Goal: Task Accomplishment & Management: Manage account settings

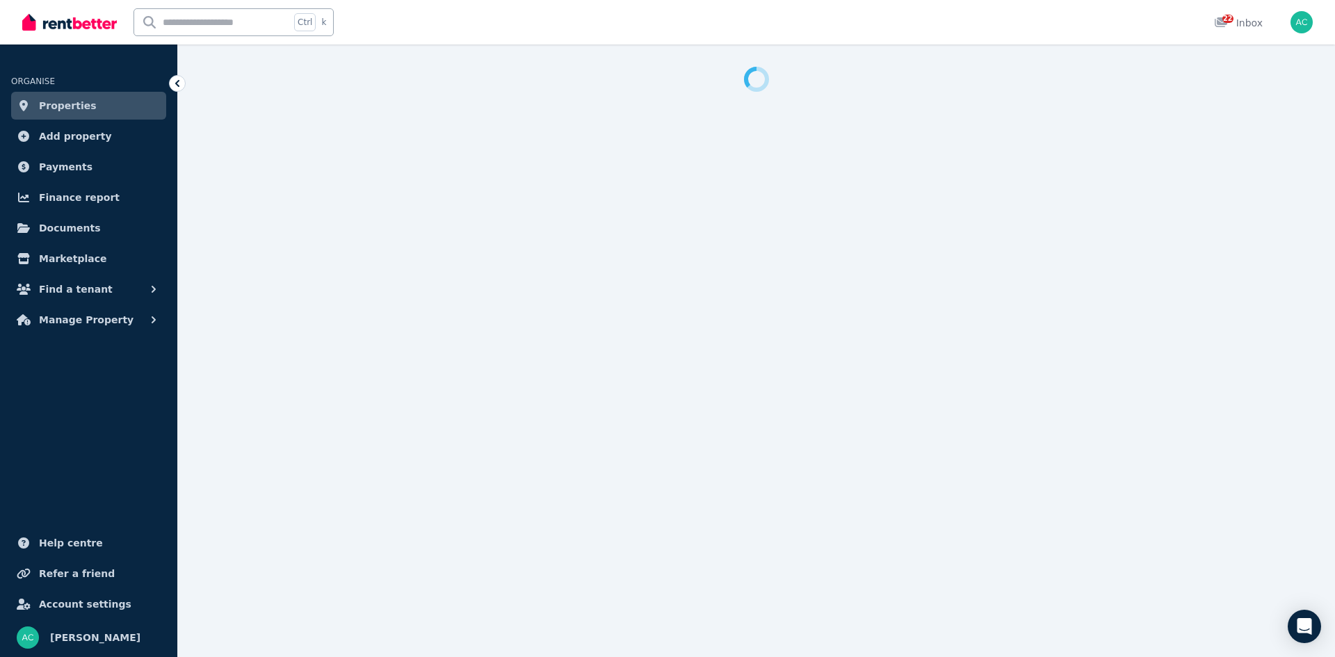
select select "**********"
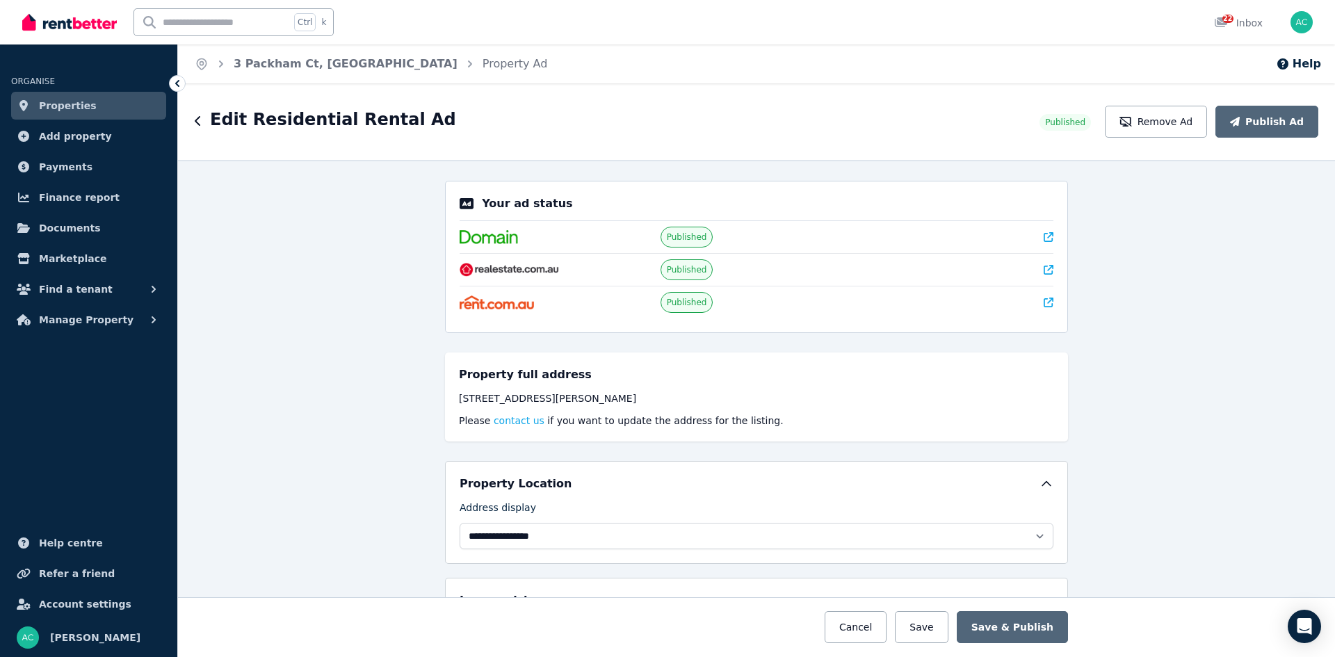
click at [84, 104] on span "Properties" at bounding box center [68, 105] width 58 height 17
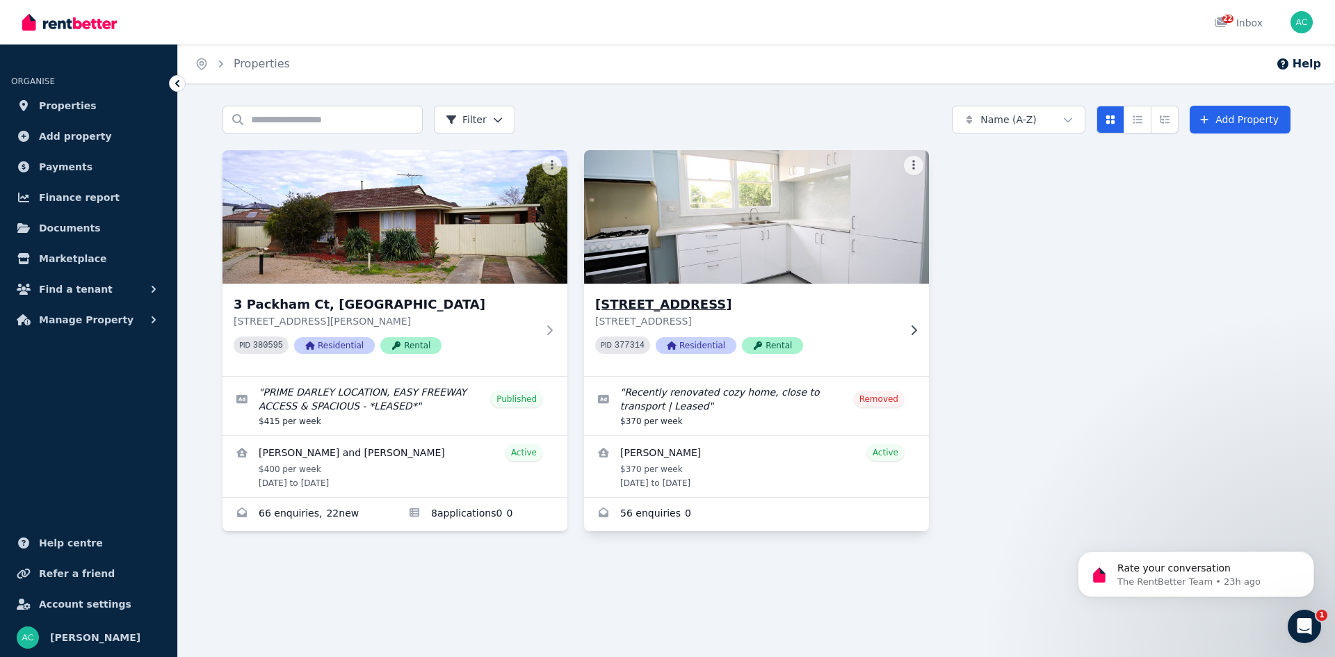
click at [903, 328] on div "[STREET_ADDRESS][GEOGRAPHIC_DATA][STREET_ADDRESS] 377314 Residential Rental" at bounding box center [756, 330] width 345 height 92
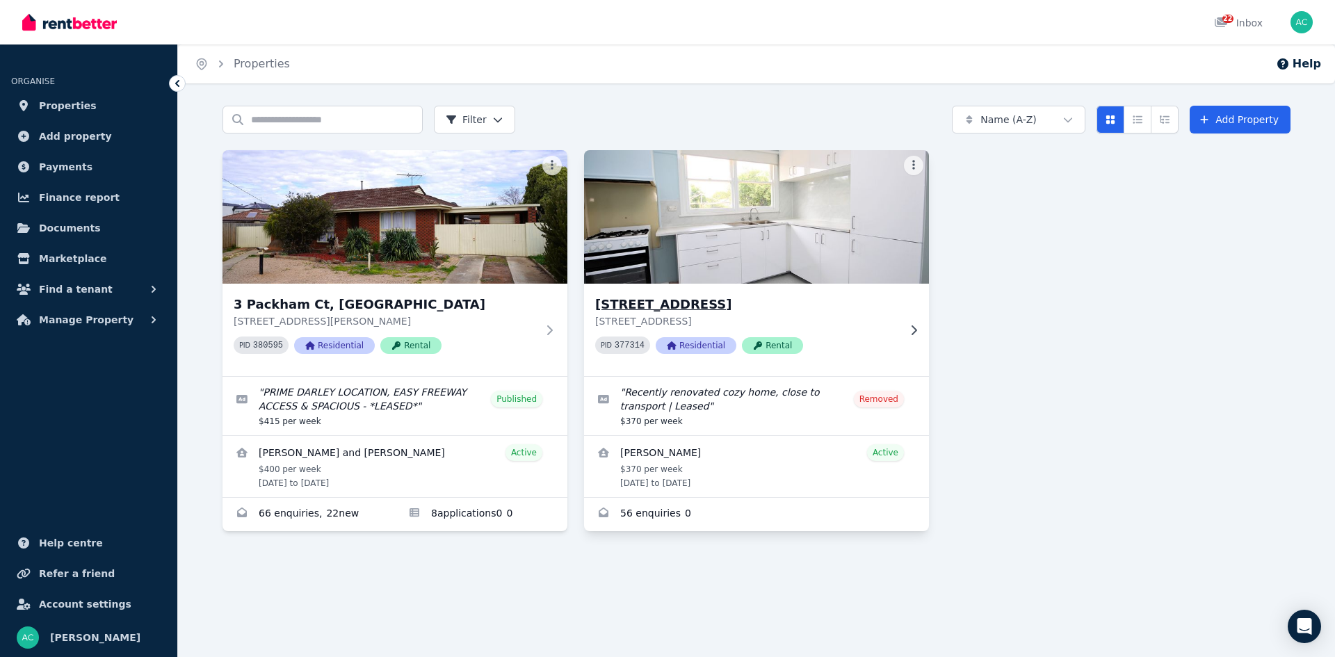
click at [909, 327] on icon at bounding box center [914, 330] width 14 height 11
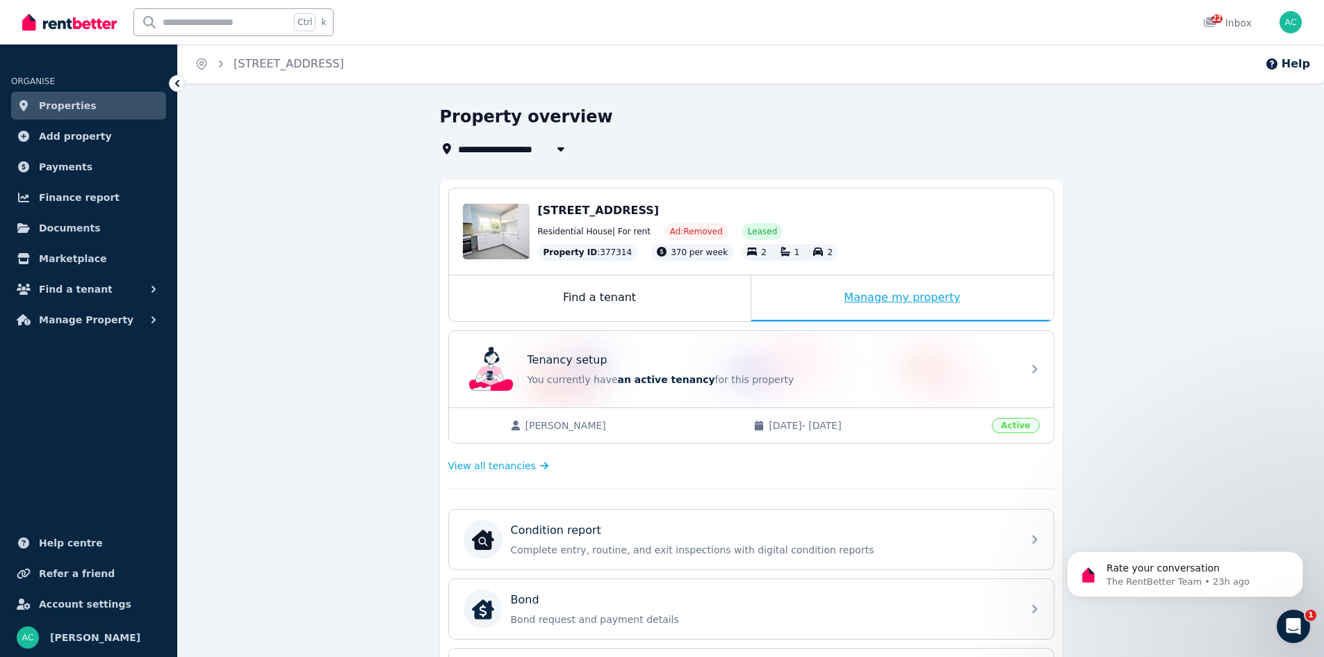
click at [923, 303] on div "Manage my property" at bounding box center [902, 298] width 302 height 46
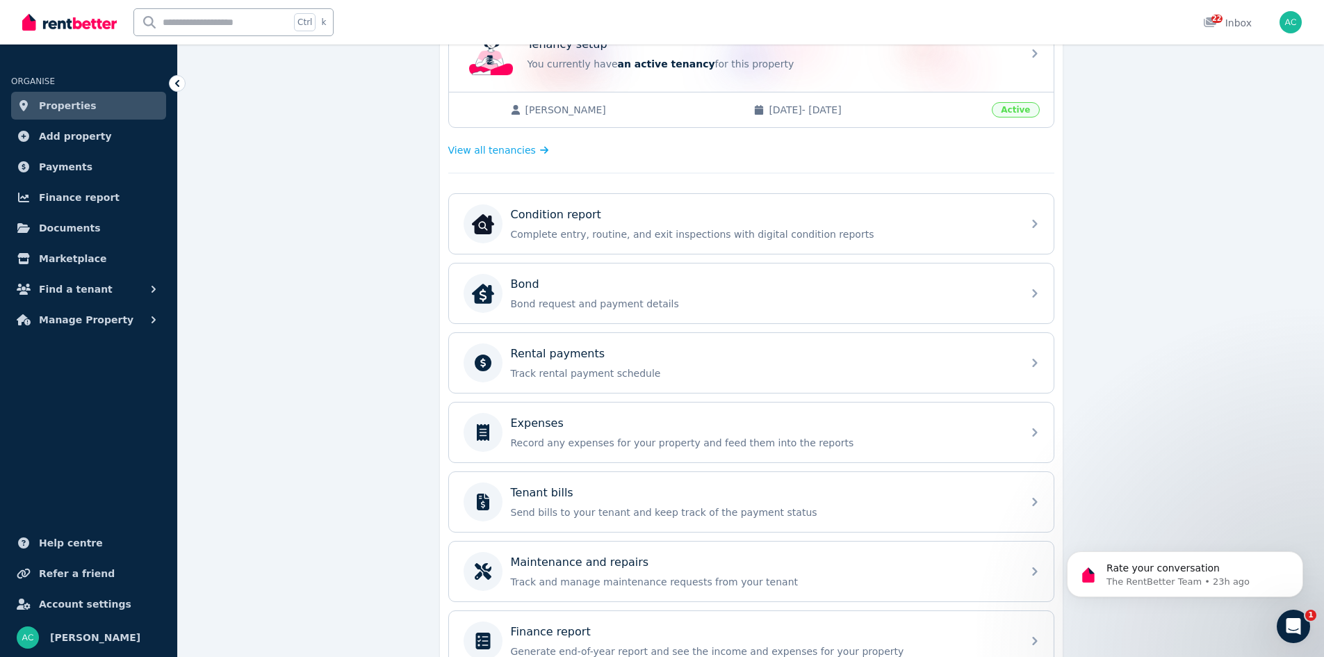
scroll to position [391, 0]
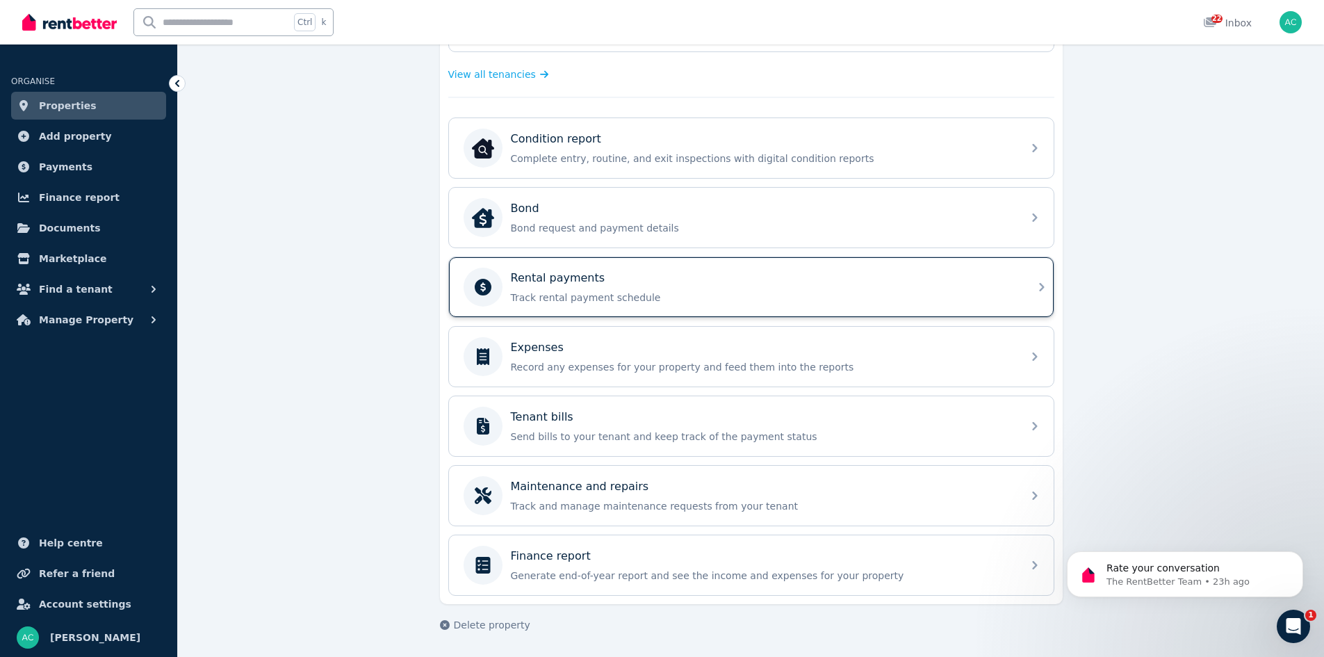
click at [629, 289] on div "Rental payments Track rental payment schedule" at bounding box center [762, 287] width 503 height 35
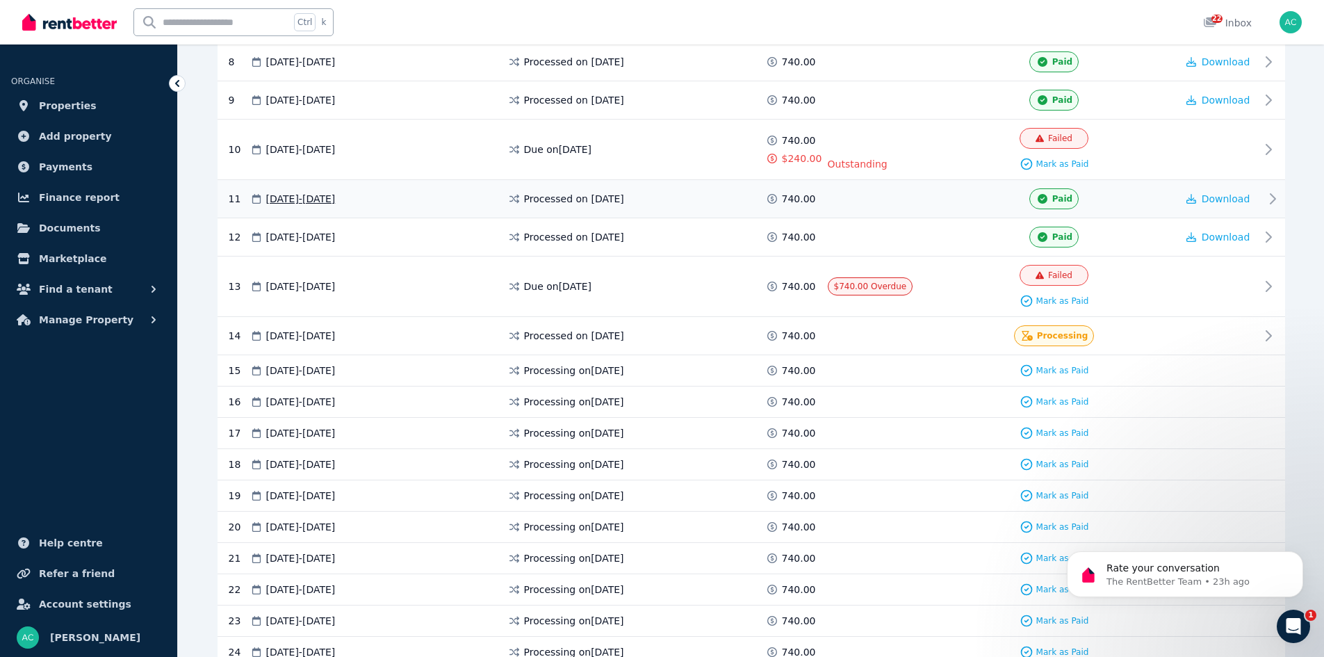
scroll to position [626, 0]
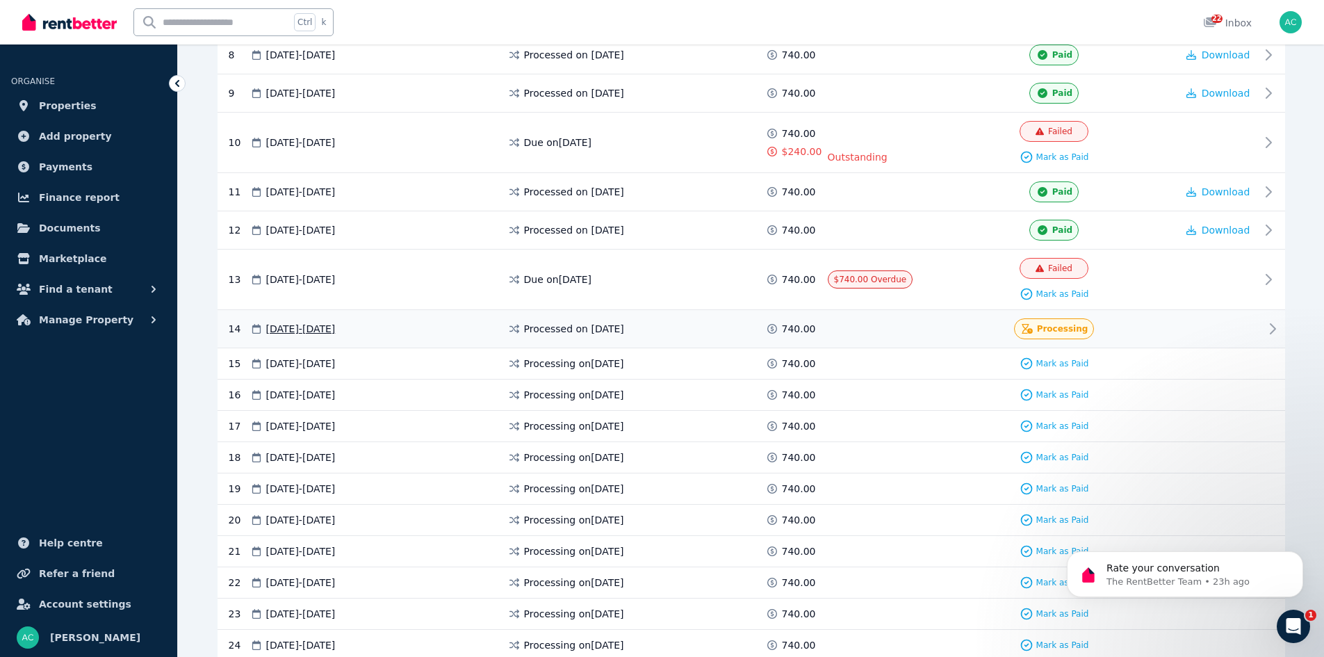
click at [1251, 325] on div at bounding box center [1218, 328] width 83 height 21
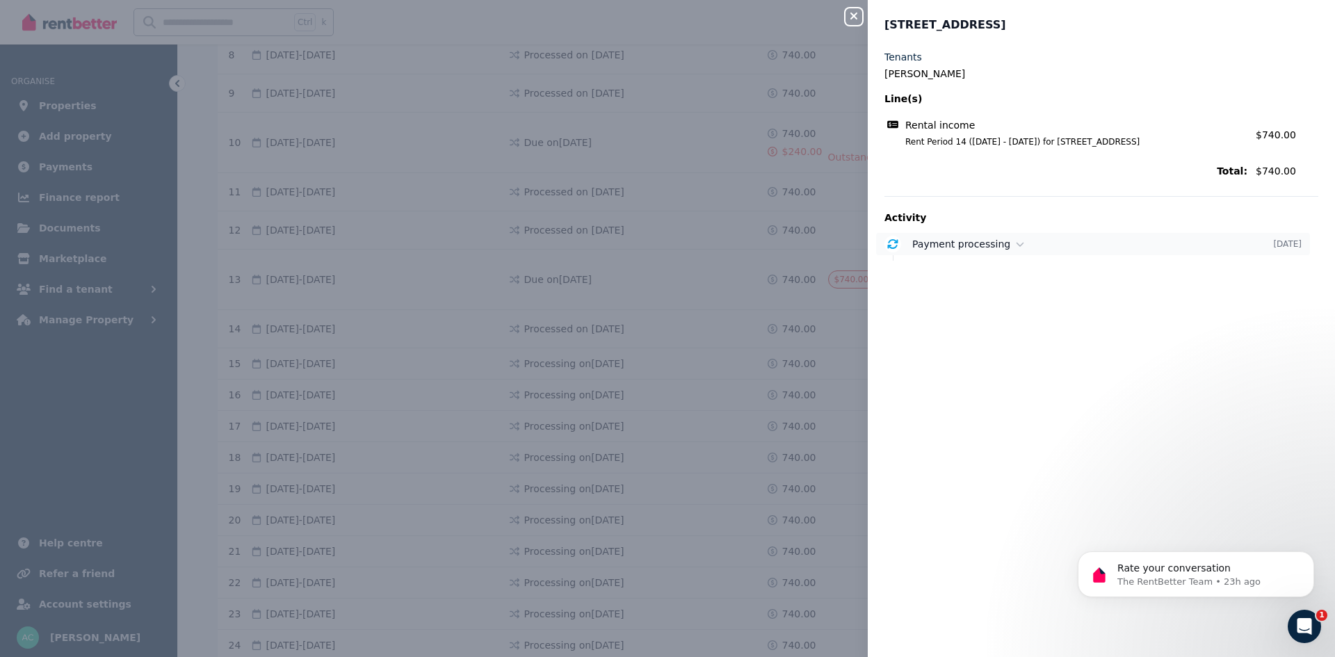
click at [989, 241] on span "Payment processing" at bounding box center [961, 243] width 98 height 11
click at [1002, 289] on span "[DATE] 11:15 am" at bounding box center [964, 288] width 76 height 11
click at [1011, 260] on div "Payment processing [DATE] Payment of $740.00 is processing. [DATE] 11:15 am" at bounding box center [1101, 268] width 434 height 70
click at [1002, 290] on span "[DATE] 11:15 am" at bounding box center [964, 288] width 76 height 11
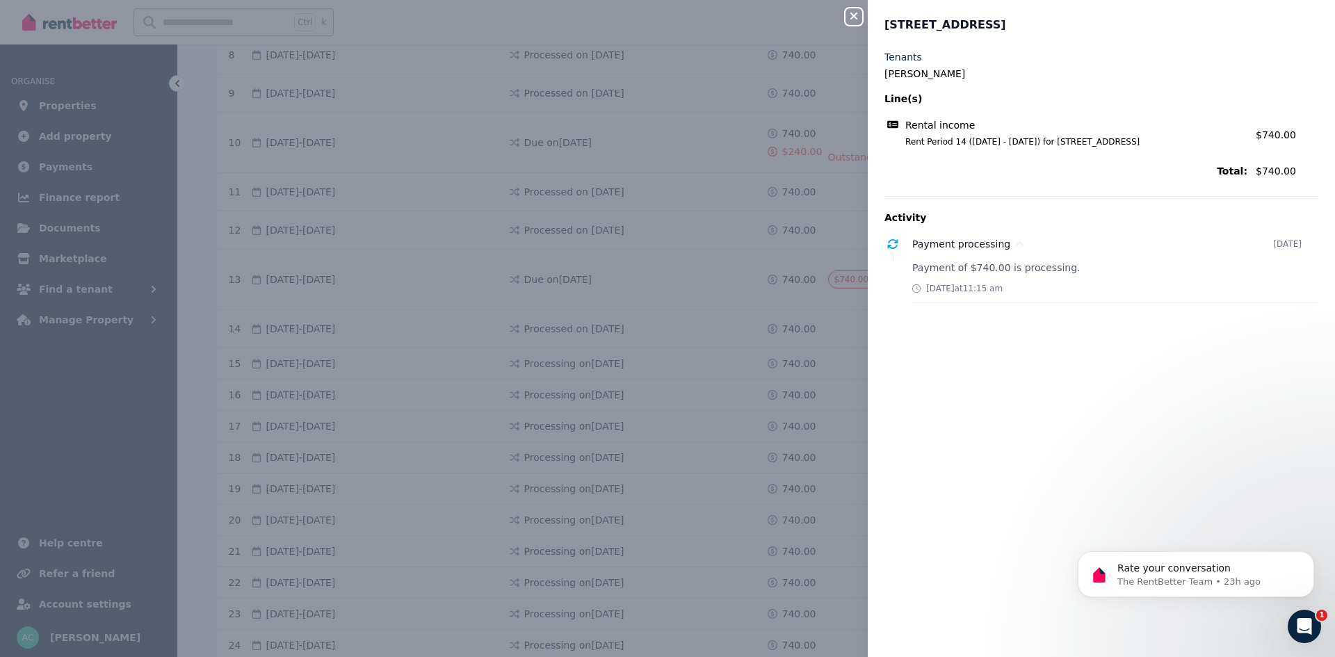
click at [852, 12] on icon "button" at bounding box center [853, 15] width 17 height 11
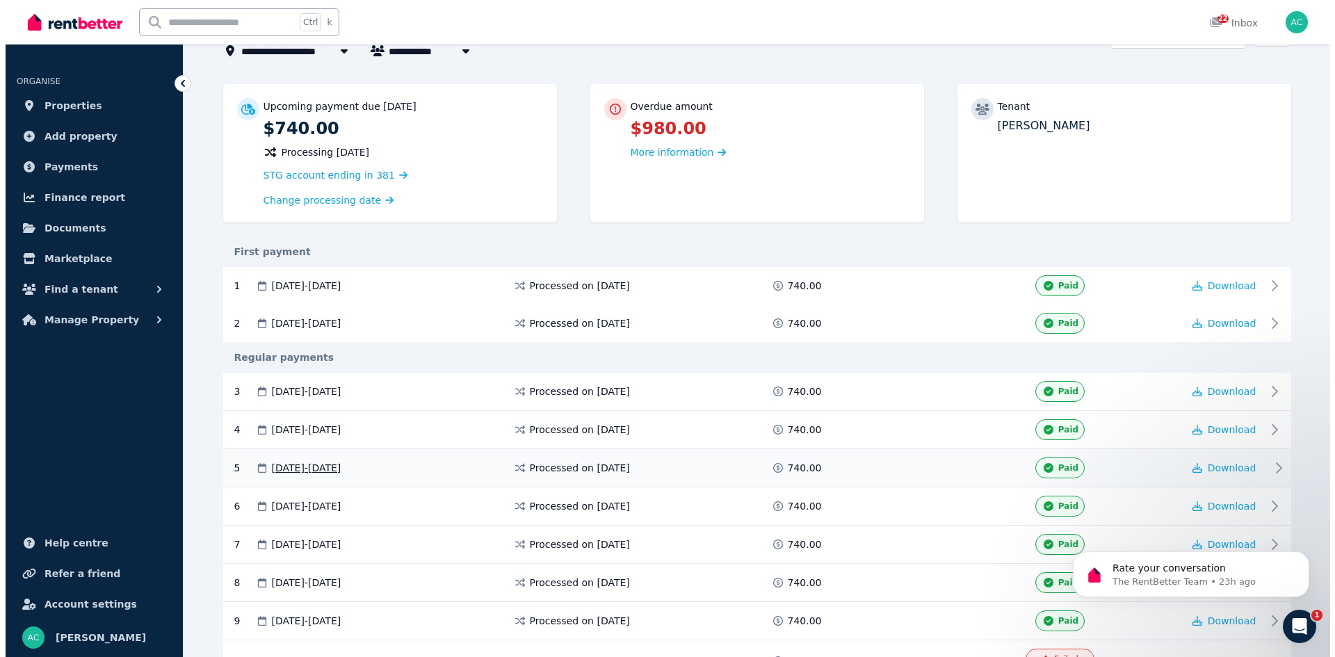
scroll to position [0, 0]
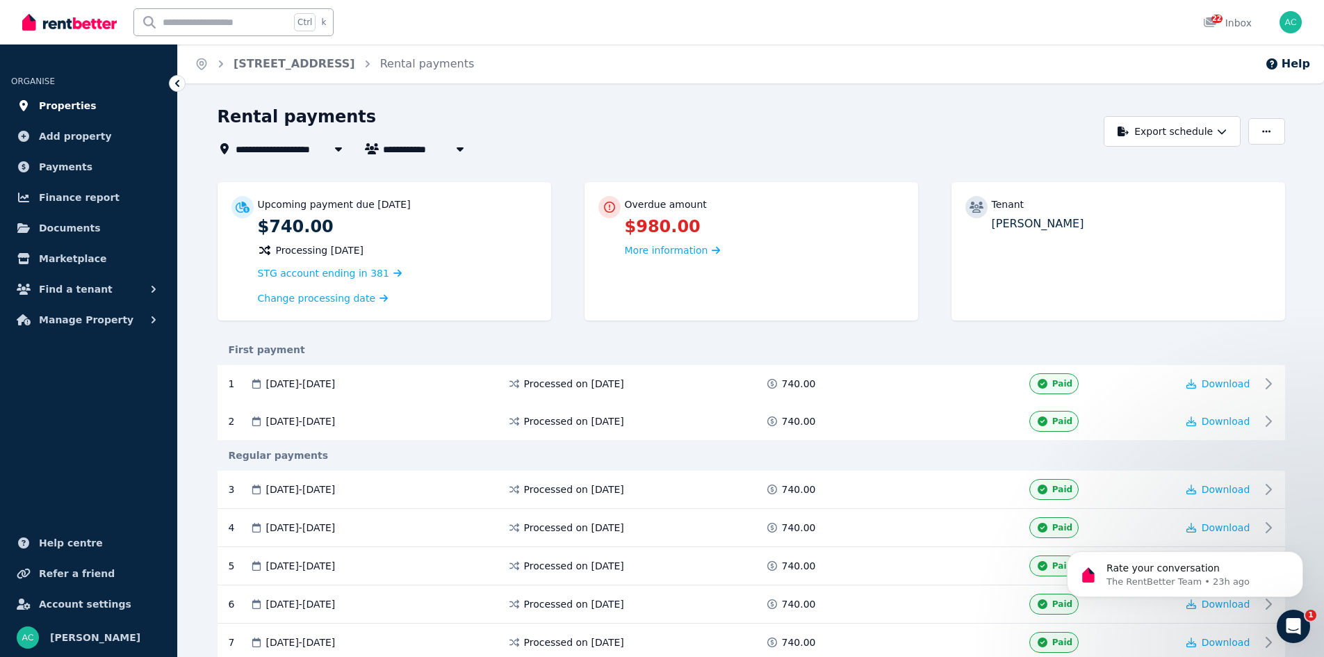
click at [88, 104] on link "Properties" at bounding box center [88, 106] width 155 height 28
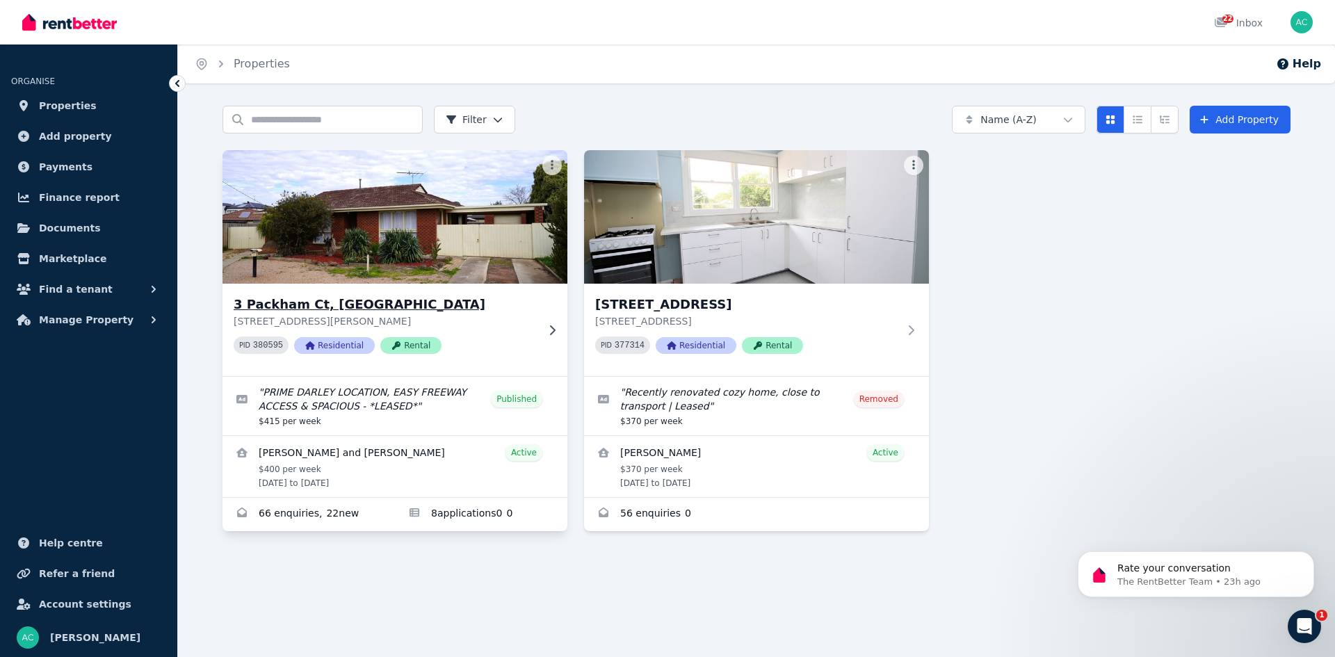
click at [555, 336] on div "[STREET_ADDRESS][PERSON_NAME] PID 380595 Residential Rental" at bounding box center [394, 330] width 345 height 92
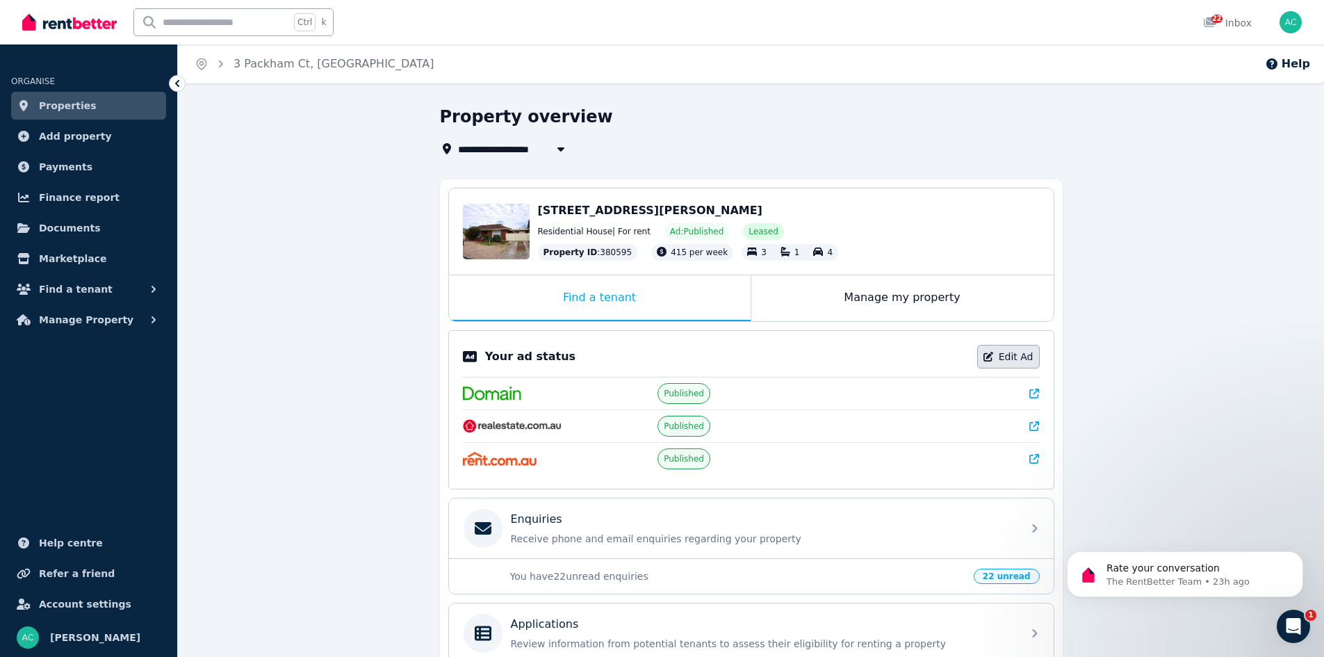
click at [1016, 351] on link "Edit Ad" at bounding box center [1008, 357] width 63 height 24
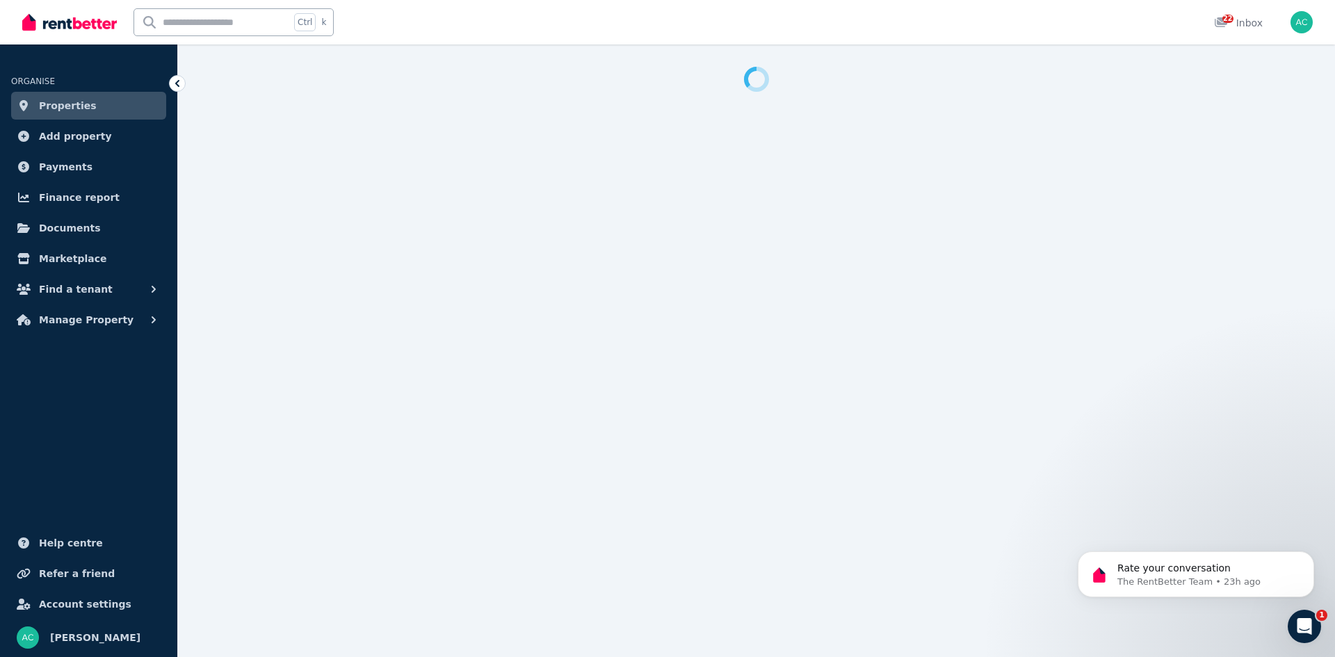
select select "**********"
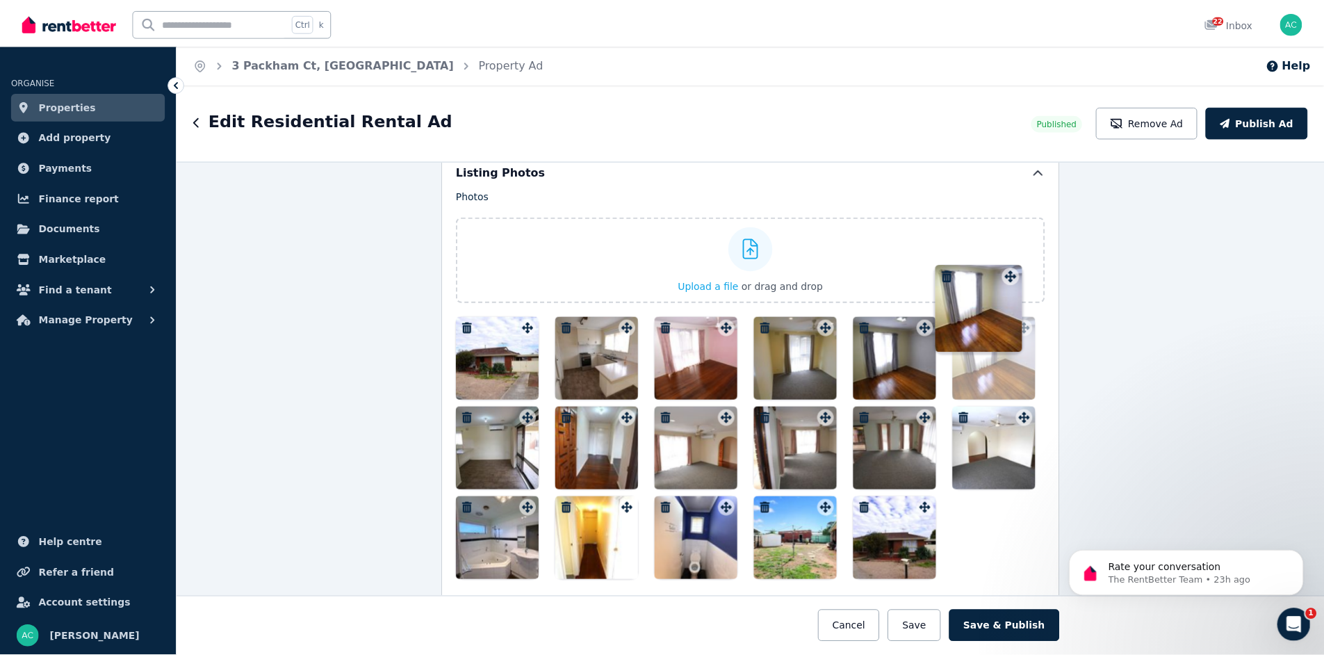
scroll to position [1652, 0]
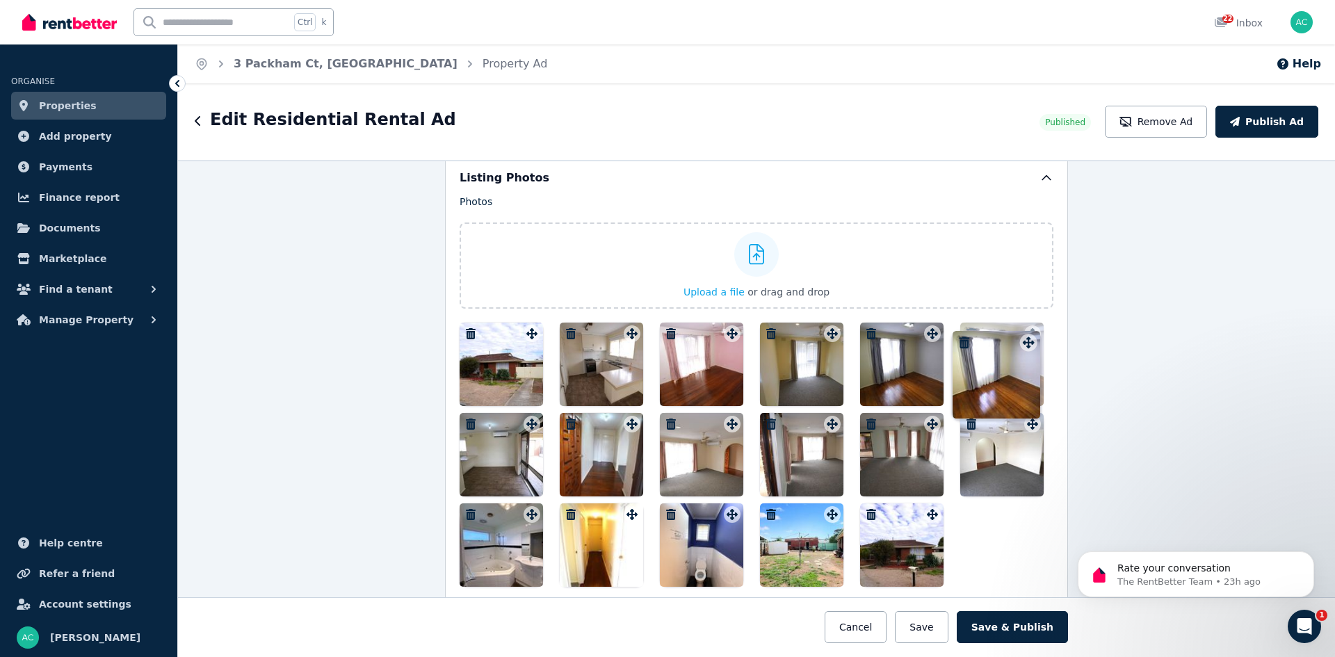
drag, startPoint x: 929, startPoint y: 466, endPoint x: 1028, endPoint y: 334, distance: 164.8
click at [1028, 334] on div "Photos Upload a file or drag and drop Uploaded " DSC02909.JPG " To pick up a dr…" at bounding box center [757, 391] width 594 height 392
click at [866, 330] on icon "button" at bounding box center [871, 333] width 10 height 11
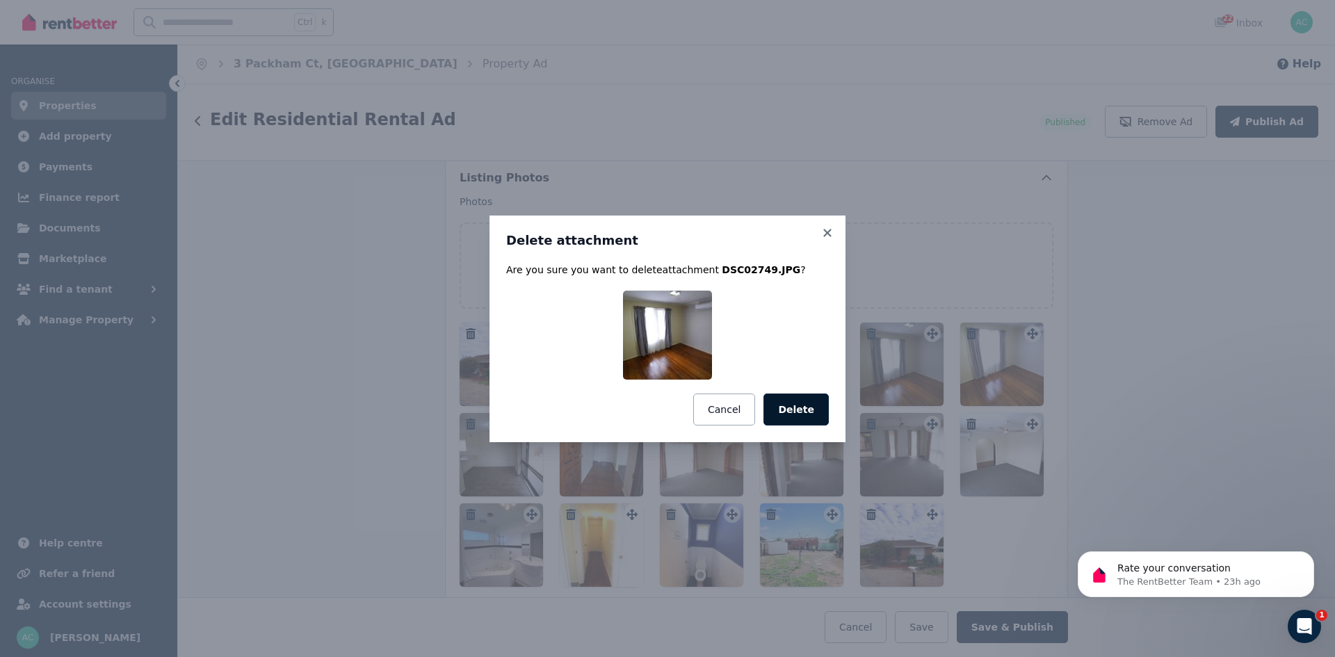
click at [800, 405] on button "Delete" at bounding box center [795, 409] width 65 height 32
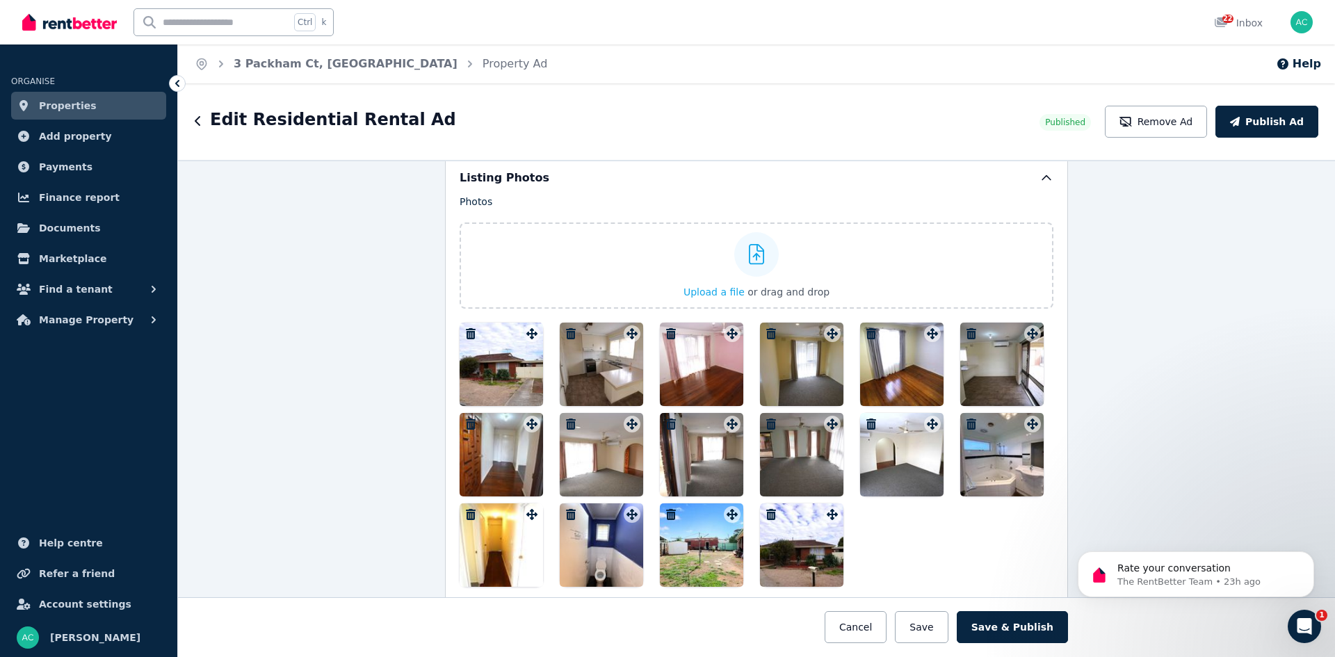
click at [1187, 405] on div "**********" at bounding box center [756, 408] width 1157 height 497
click at [1026, 624] on button "Save & Publish" at bounding box center [1012, 627] width 111 height 32
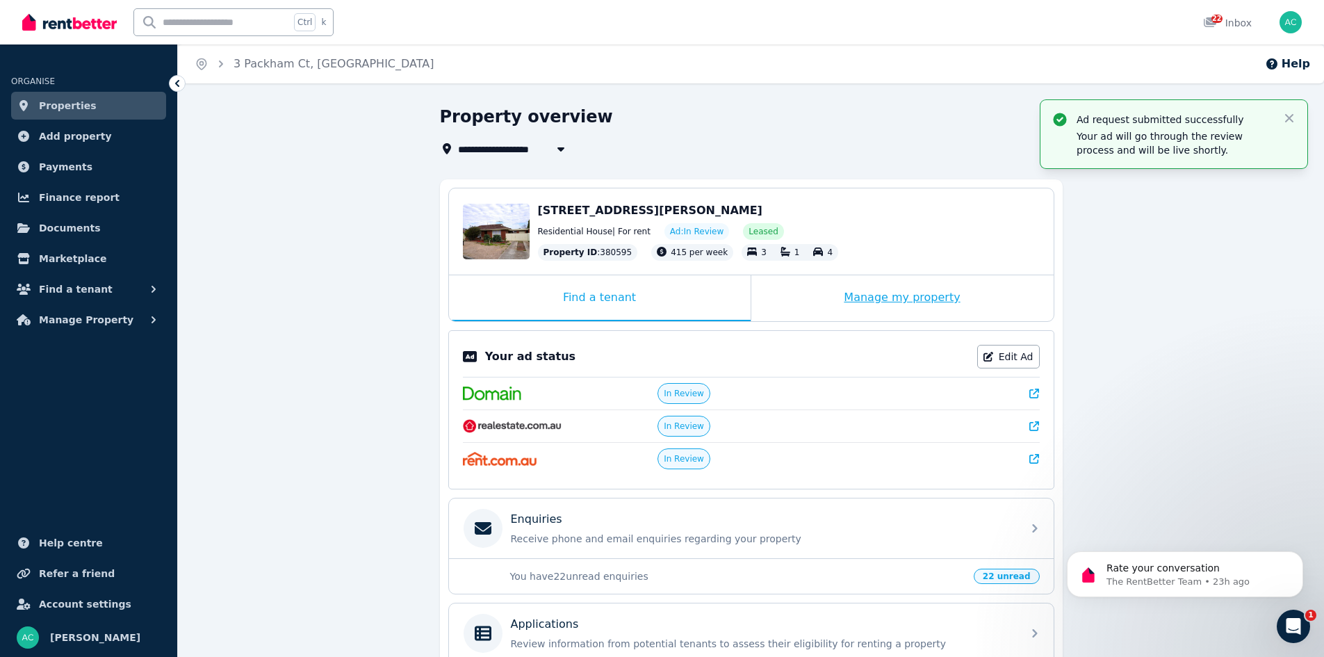
click at [870, 295] on div "Manage my property" at bounding box center [902, 298] width 302 height 46
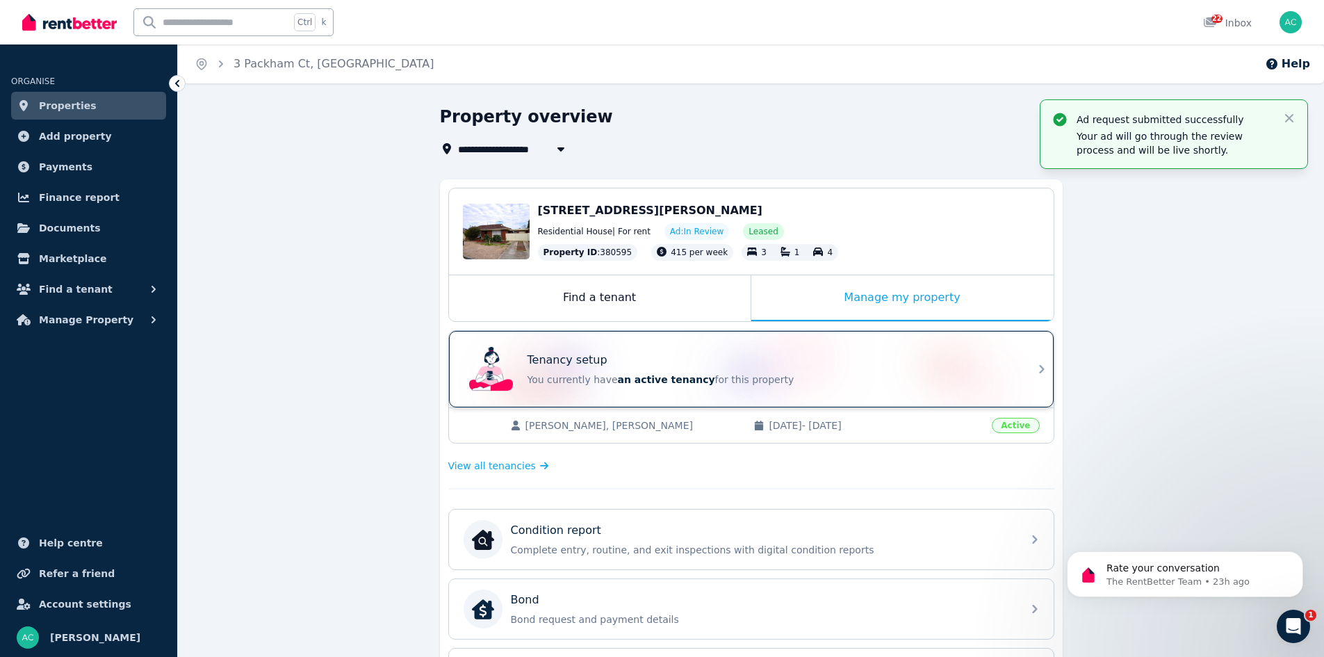
scroll to position [278, 0]
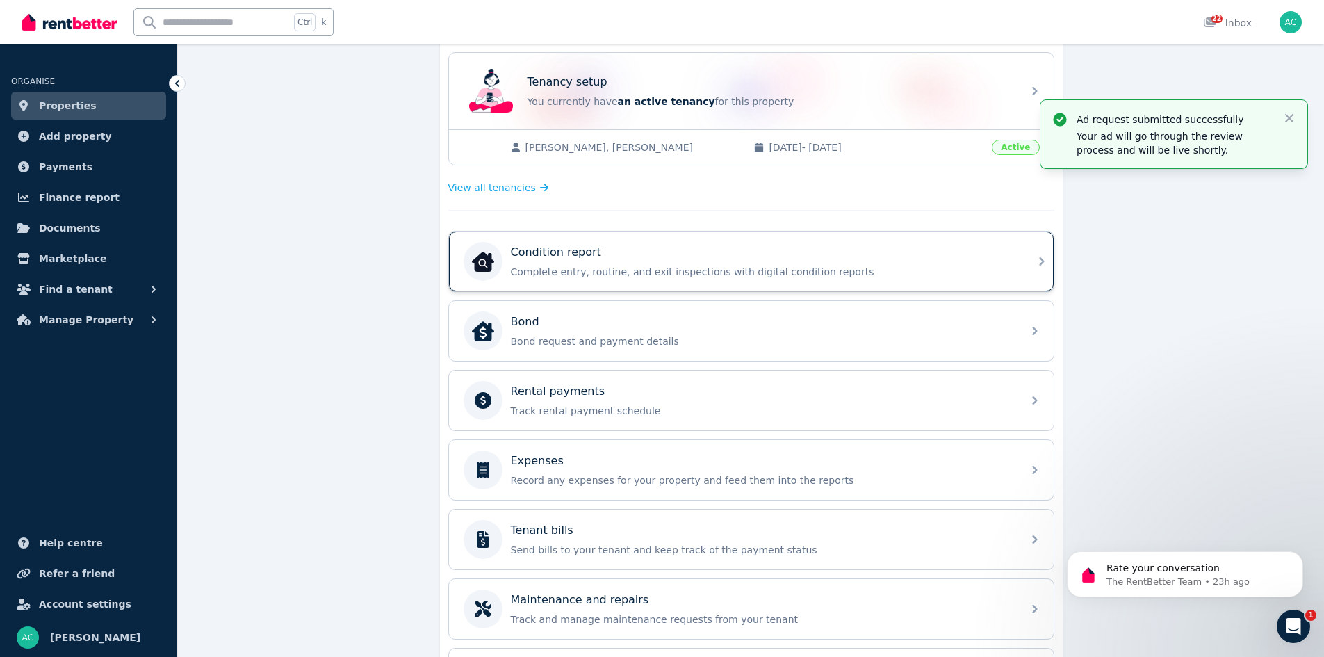
click at [896, 259] on div "Condition report" at bounding box center [762, 252] width 503 height 17
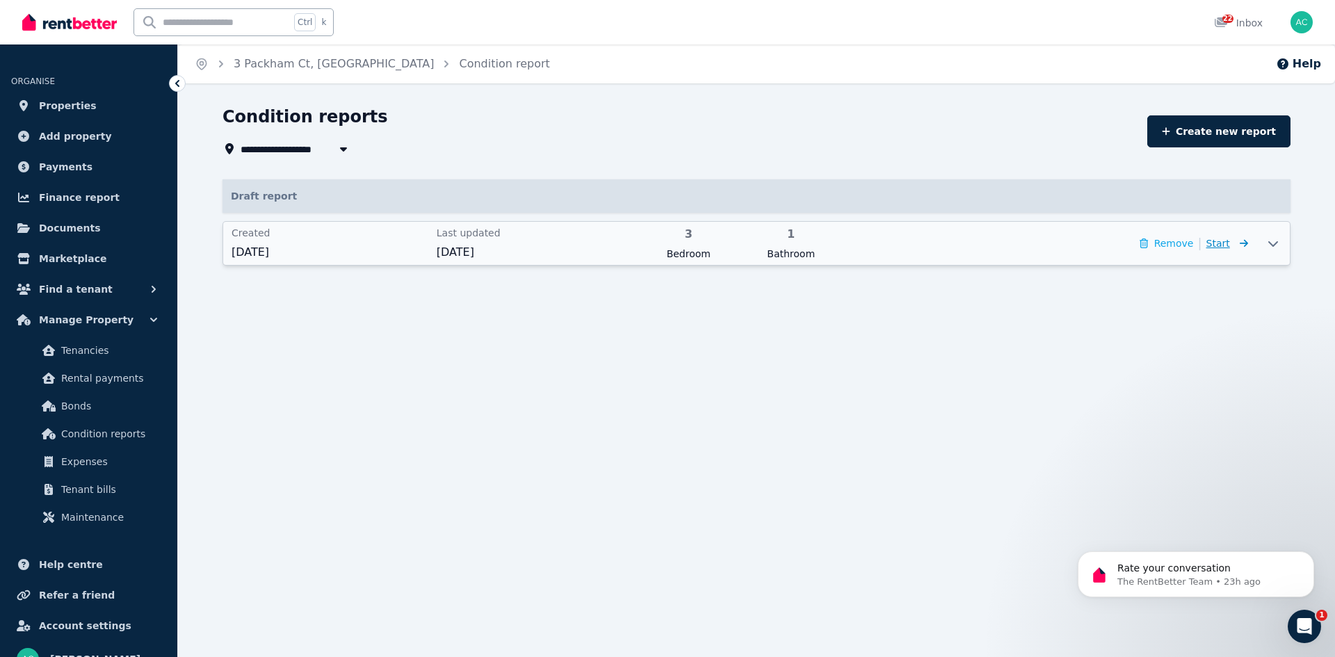
click at [1240, 241] on icon at bounding box center [1241, 243] width 14 height 10
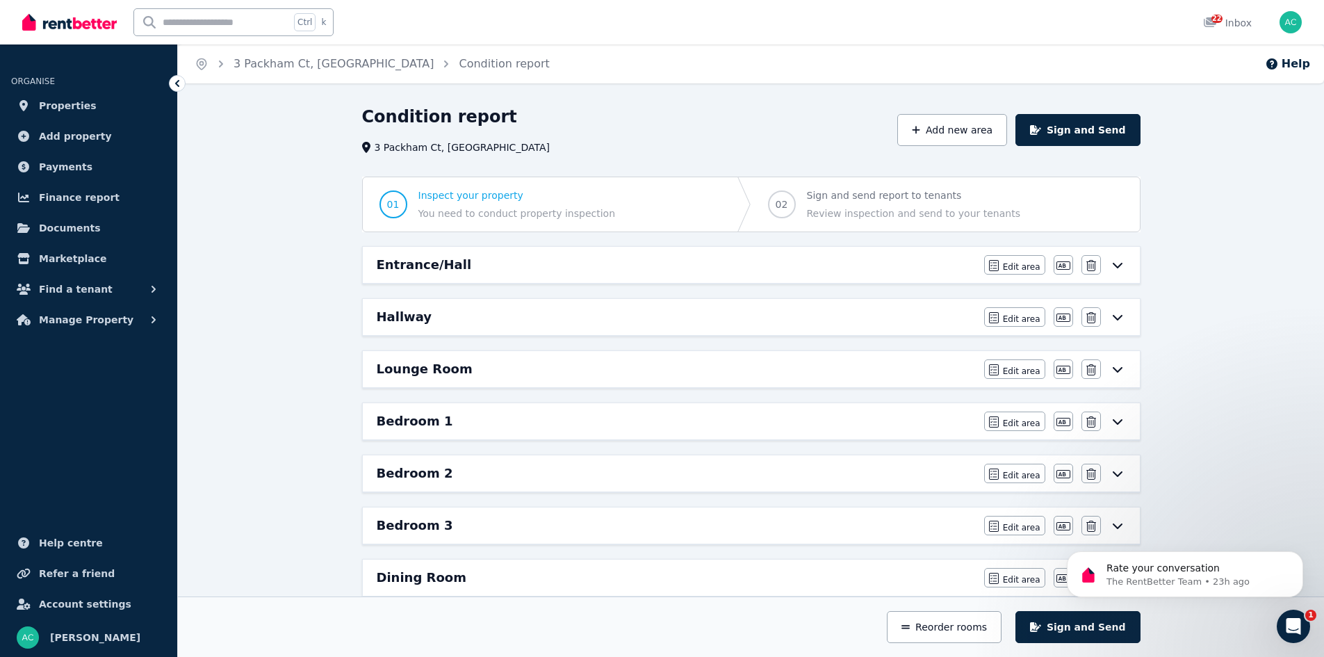
click at [575, 323] on div "Hallway" at bounding box center [676, 316] width 599 height 19
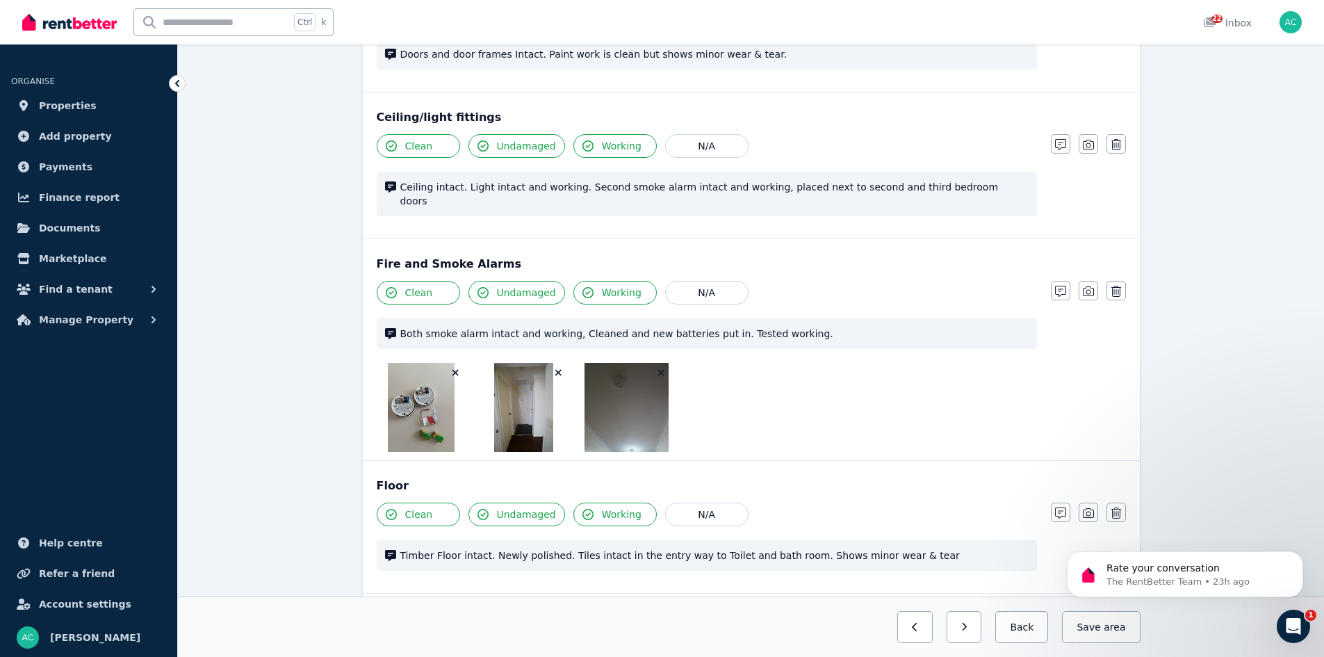
scroll to position [556, 0]
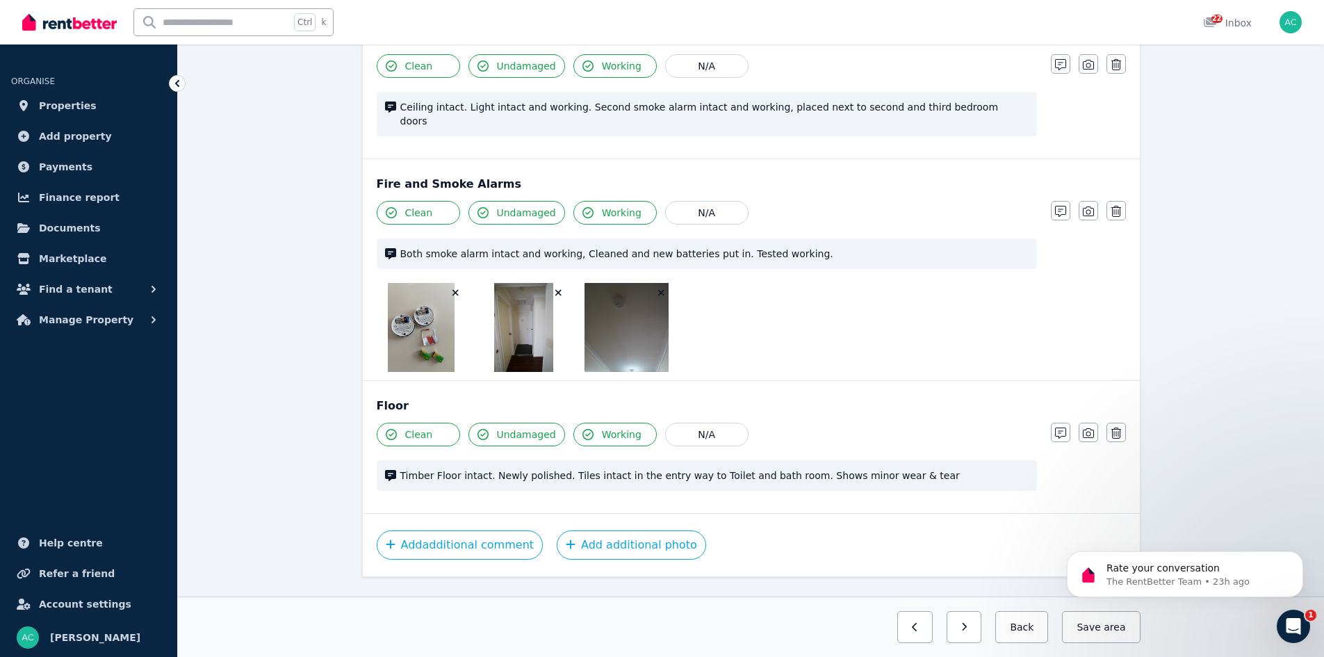
click at [451, 286] on button "button" at bounding box center [456, 293] width 14 height 14
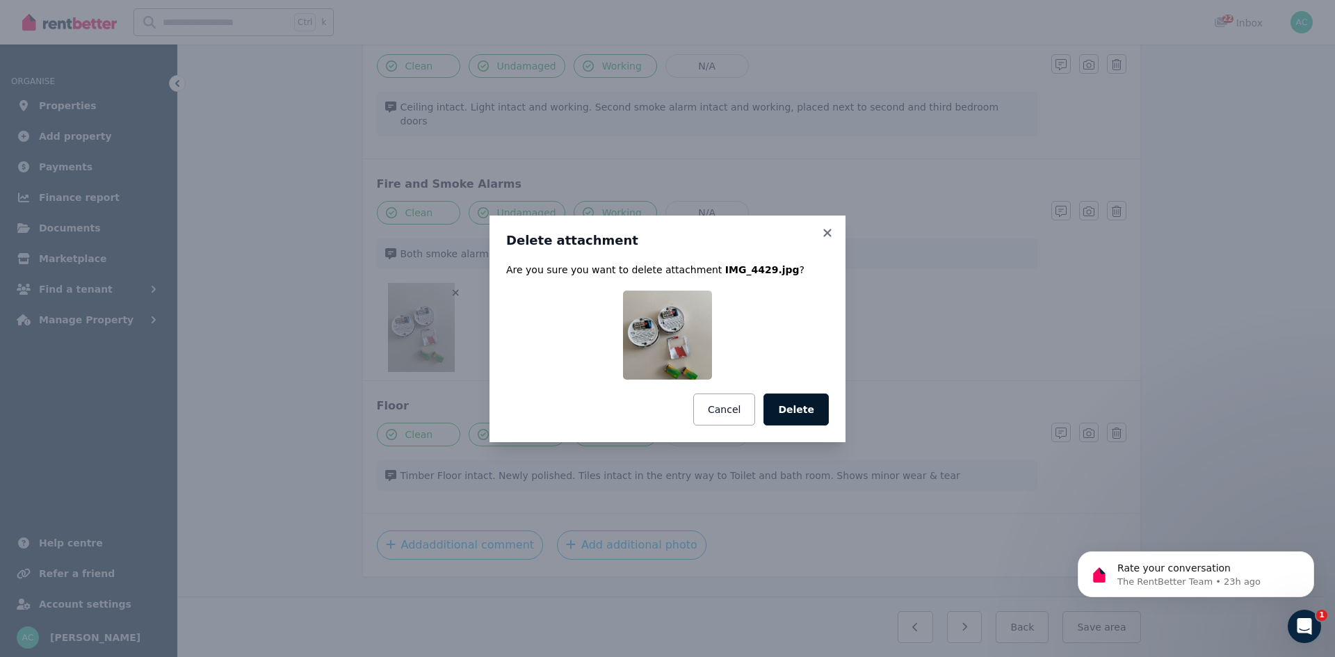
click at [817, 412] on button "Delete" at bounding box center [795, 409] width 65 height 32
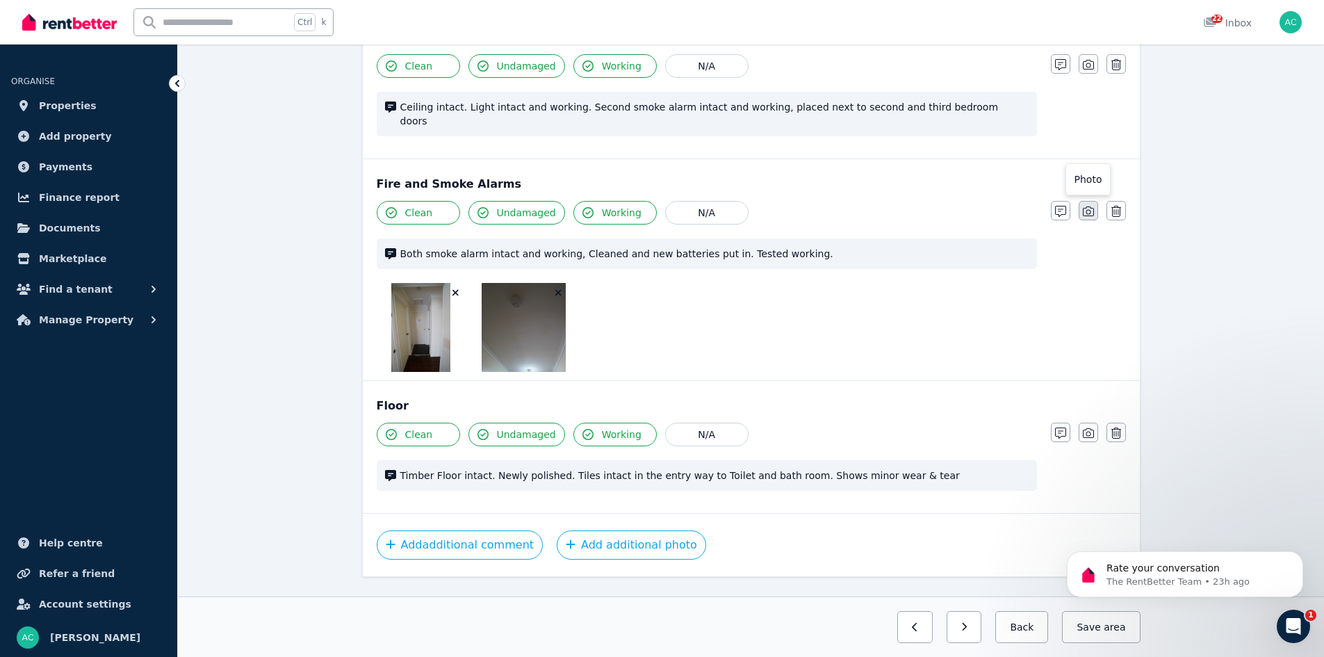
click at [1092, 206] on icon "button" at bounding box center [1088, 211] width 11 height 11
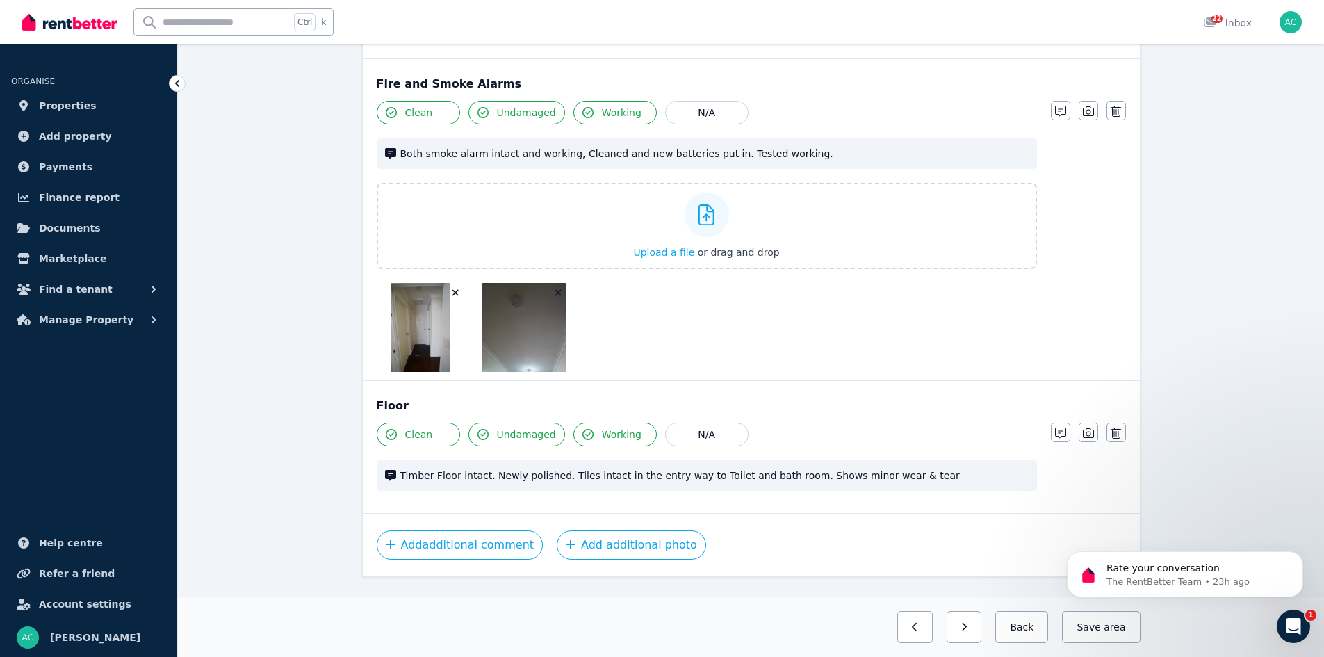
click at [668, 247] on span "Upload a file" at bounding box center [663, 252] width 61 height 11
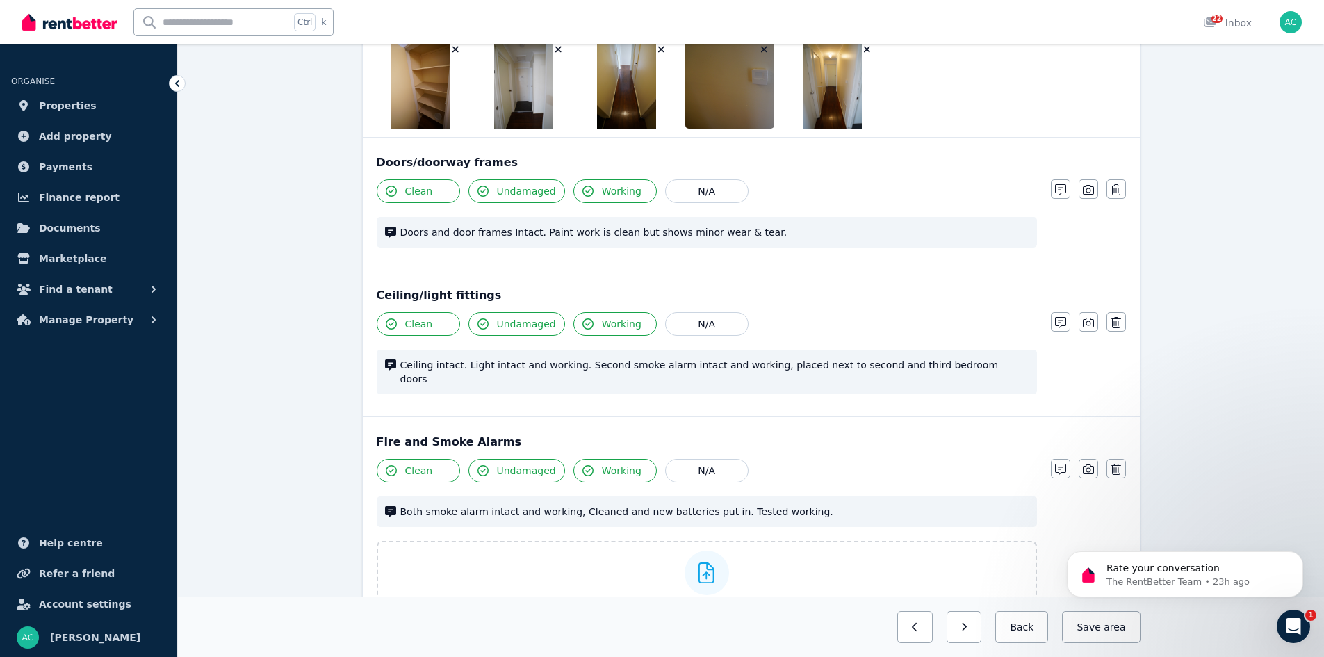
scroll to position [278, 0]
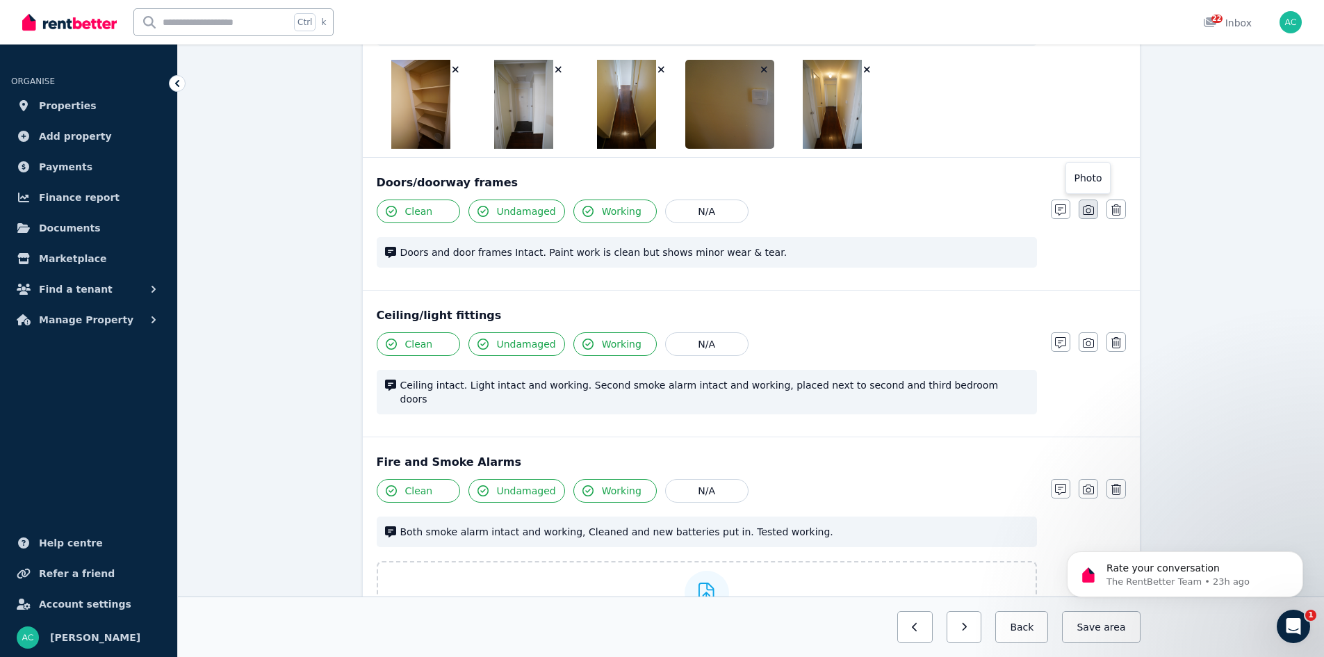
click at [1087, 207] on icon "button" at bounding box center [1088, 209] width 11 height 11
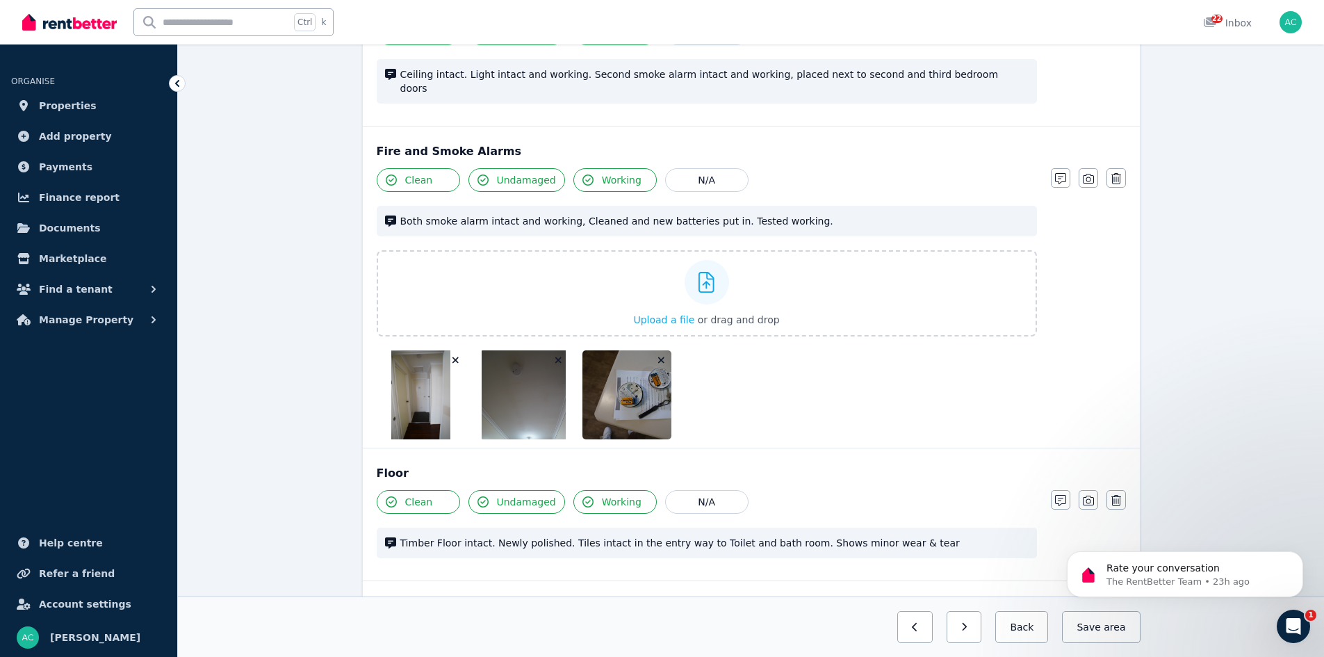
scroll to position [759, 0]
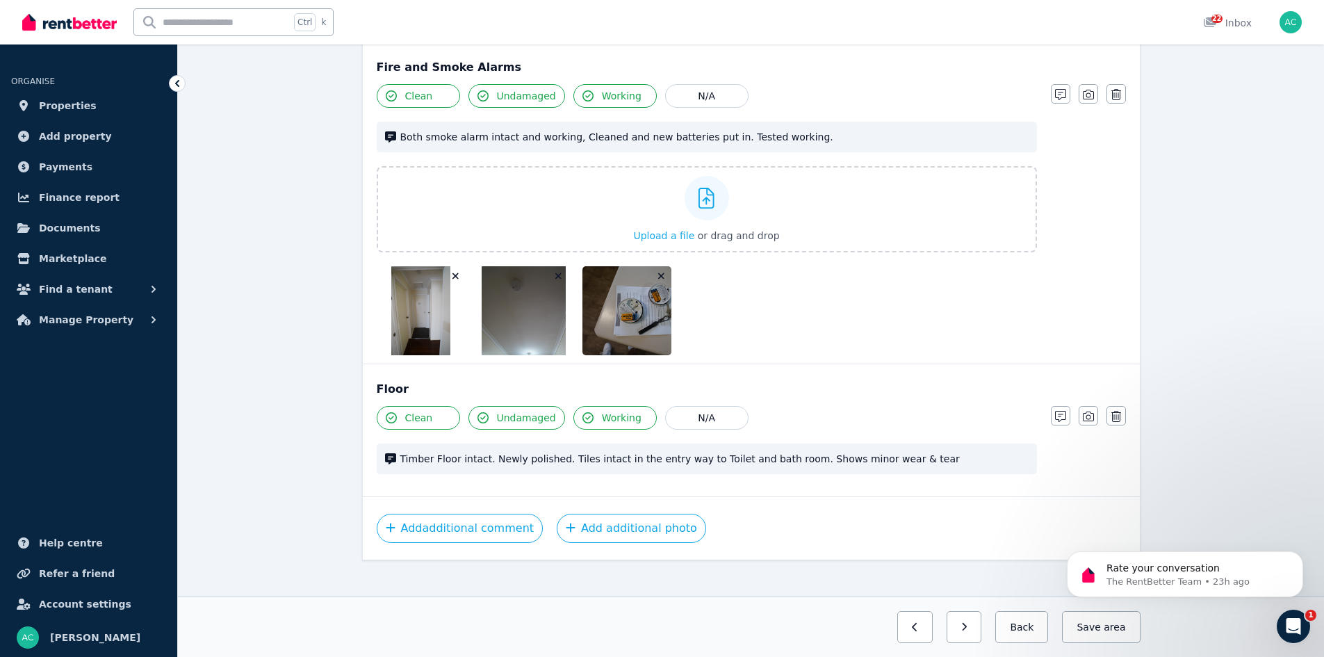
click at [1088, 406] on button "button" at bounding box center [1088, 415] width 19 height 19
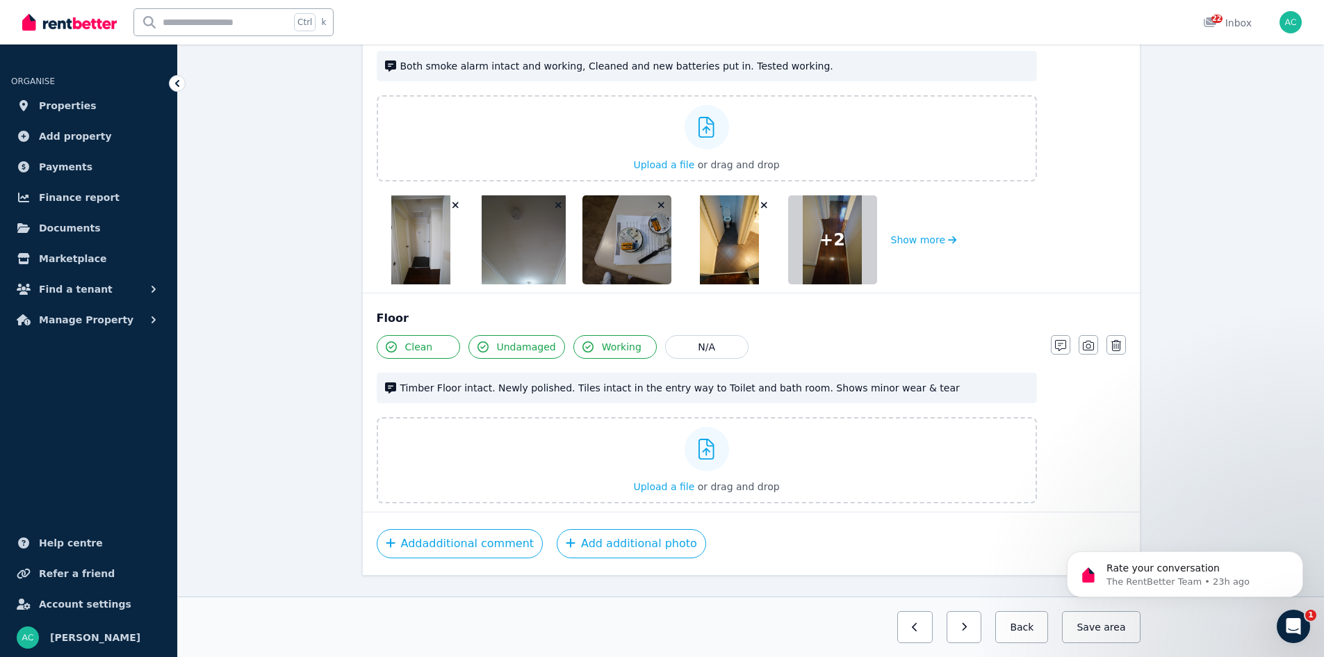
scroll to position [845, 0]
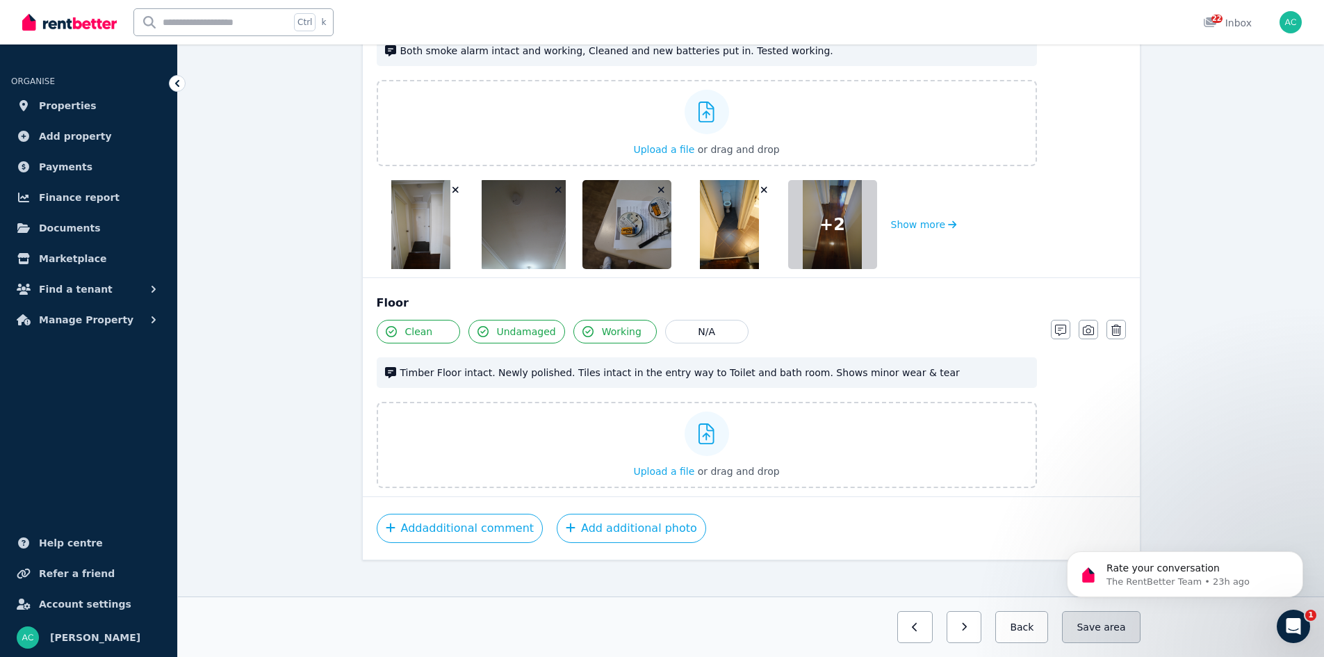
click at [1110, 627] on span "area" at bounding box center [1115, 627] width 22 height 14
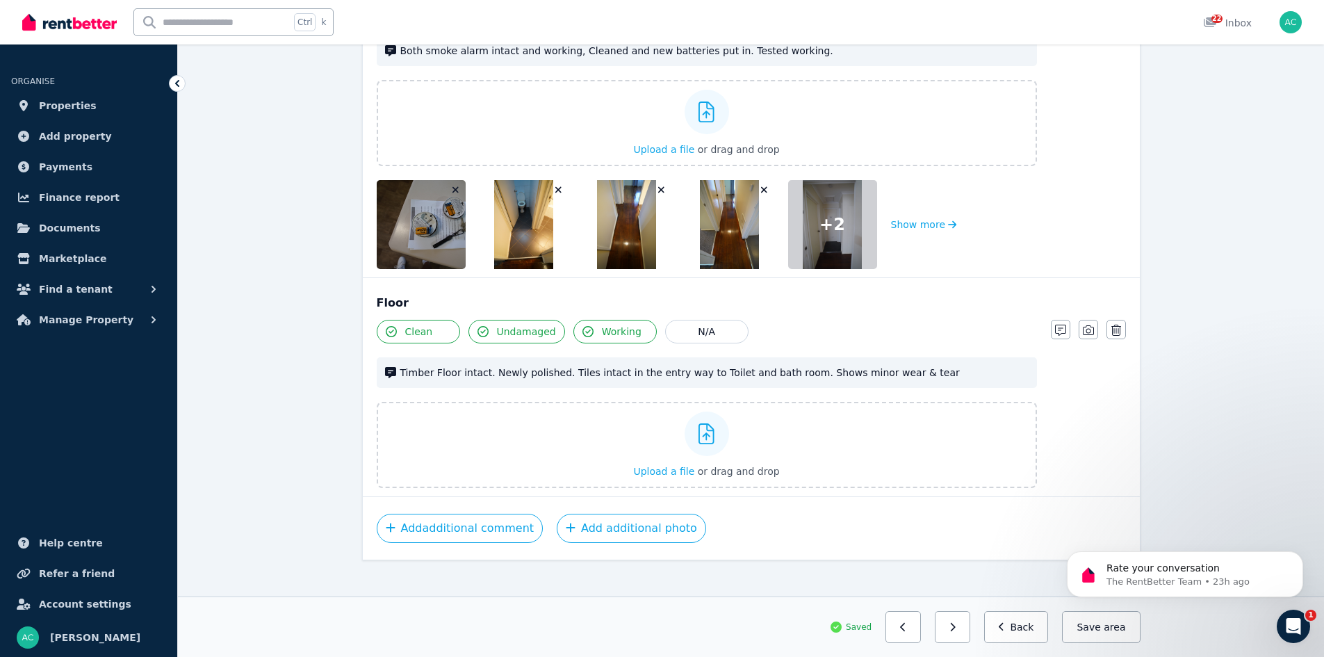
click at [1108, 624] on span "area" at bounding box center [1115, 627] width 22 height 14
click at [920, 628] on button "button" at bounding box center [903, 627] width 35 height 32
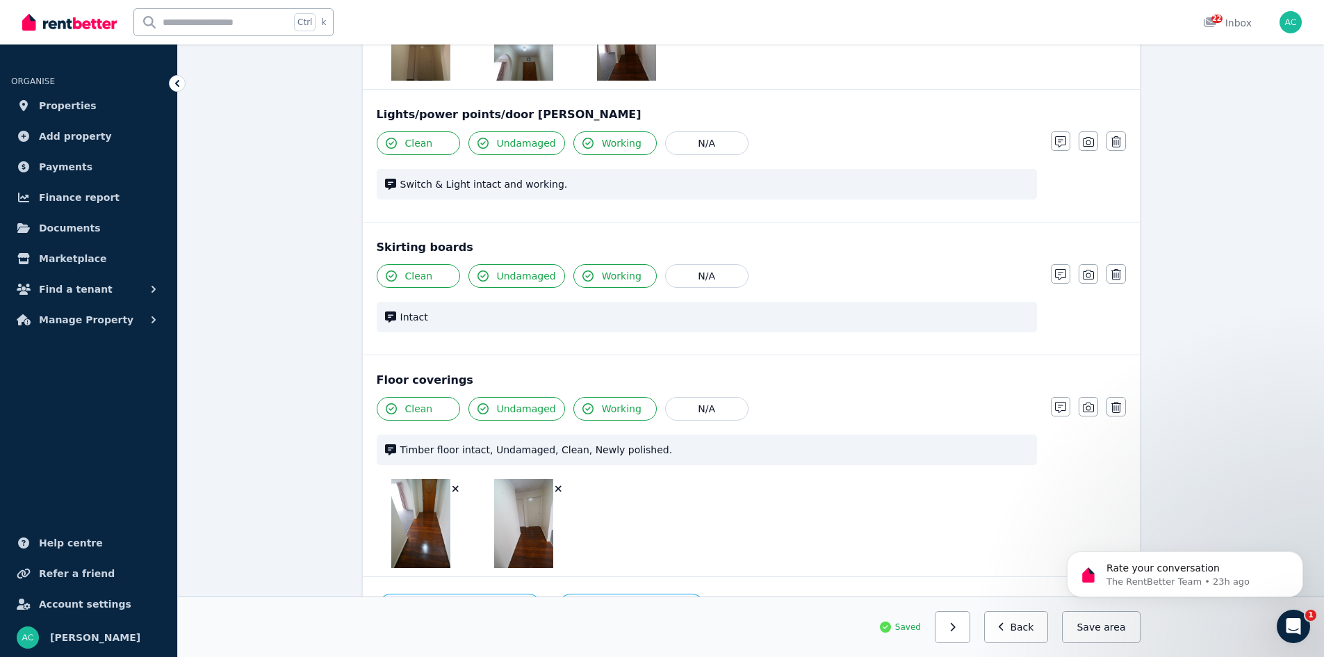
scroll to position [814, 0]
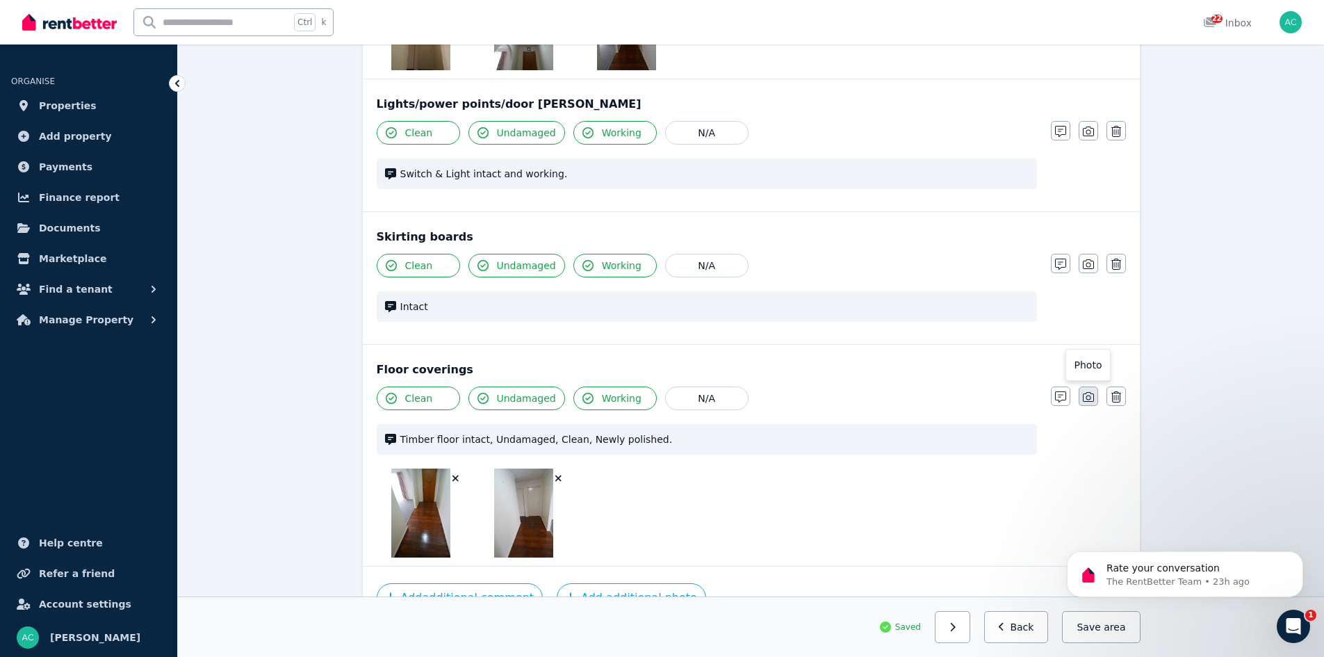
click at [1083, 391] on icon "button" at bounding box center [1088, 396] width 11 height 11
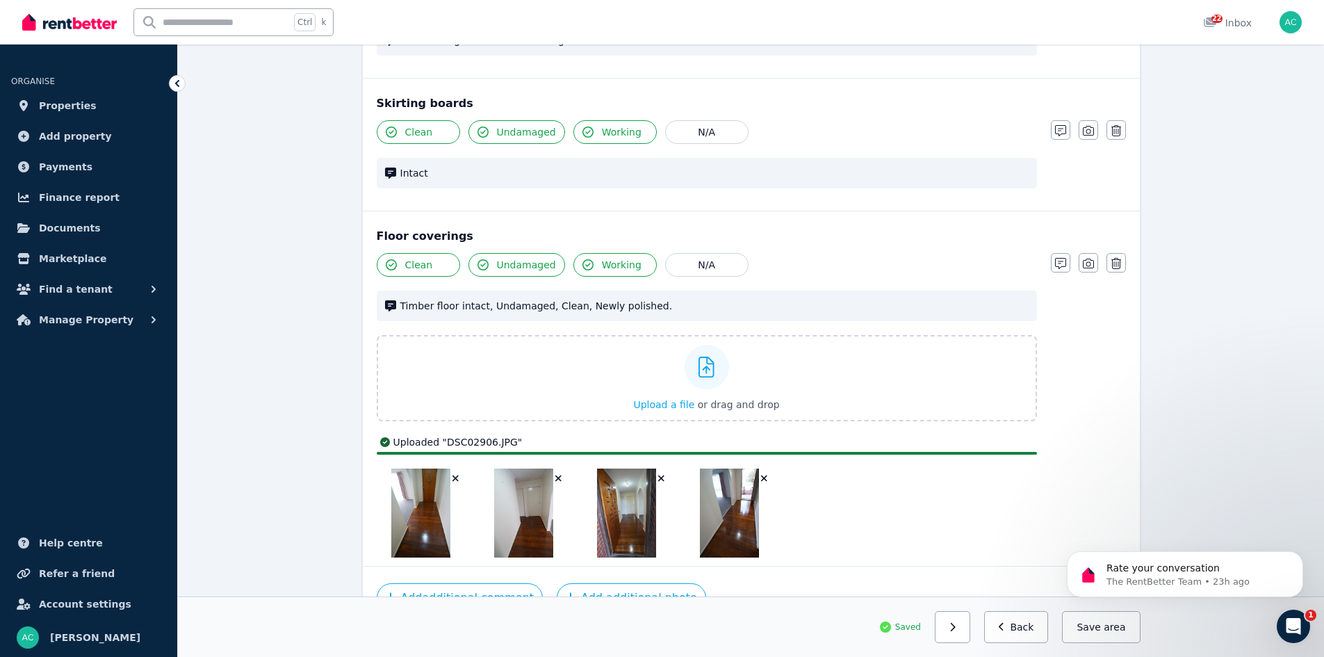
scroll to position [914, 0]
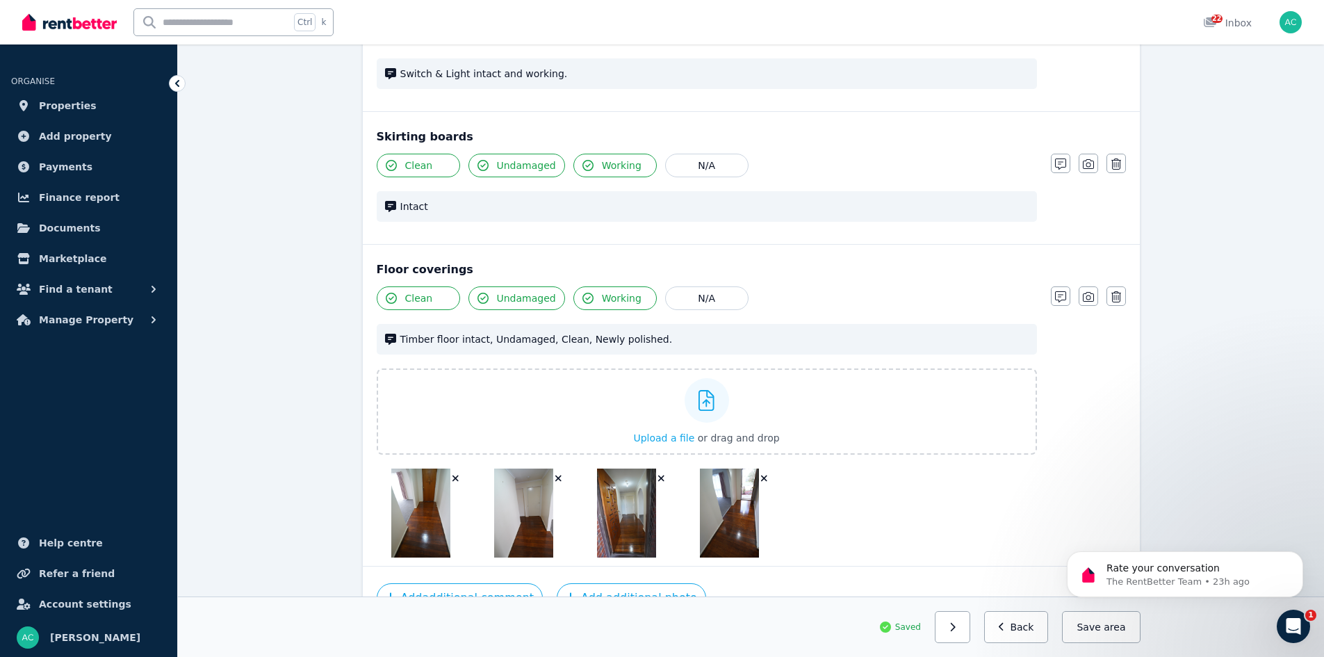
click at [1112, 633] on span "area" at bounding box center [1115, 627] width 22 height 14
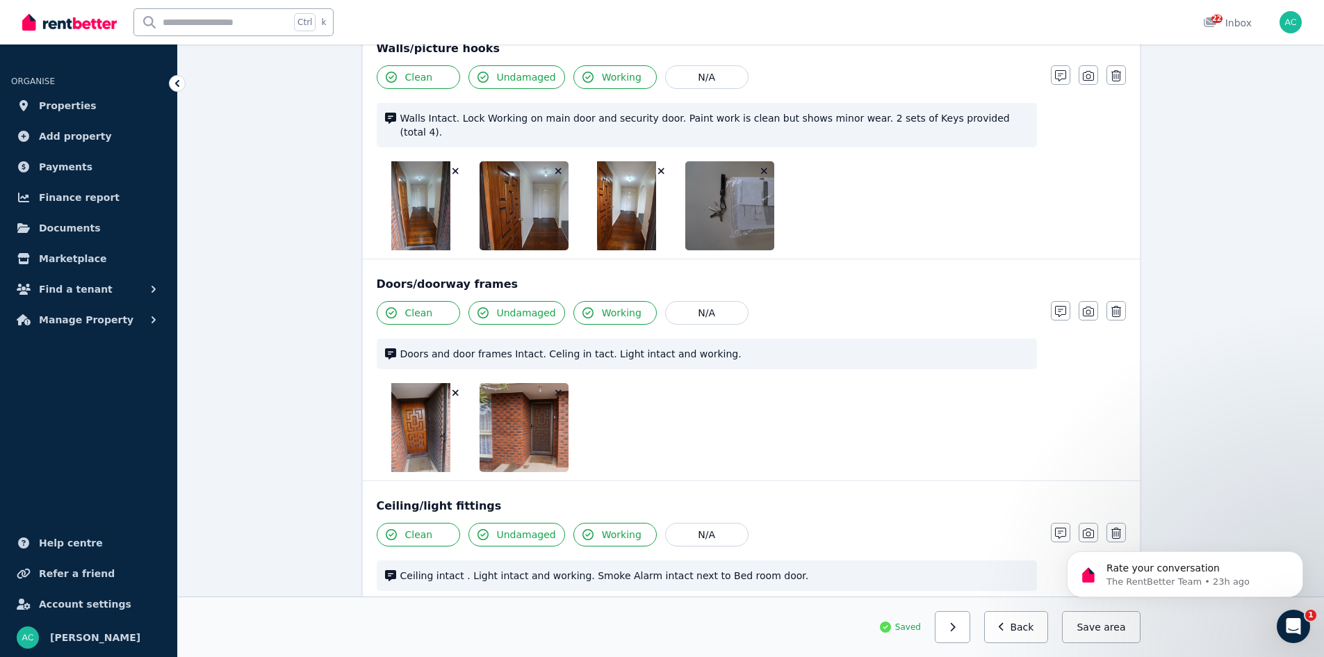
scroll to position [70, 0]
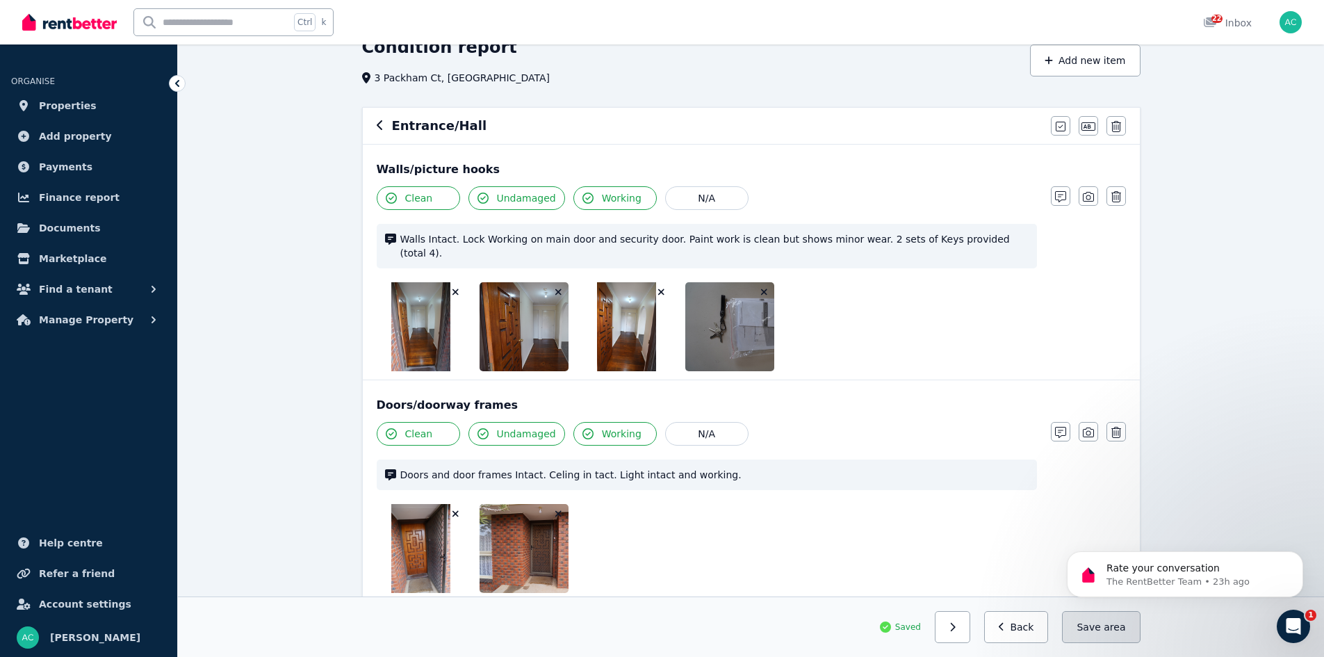
click at [1107, 631] on button "Save area" at bounding box center [1101, 627] width 78 height 32
click at [377, 127] on icon "button" at bounding box center [380, 125] width 7 height 11
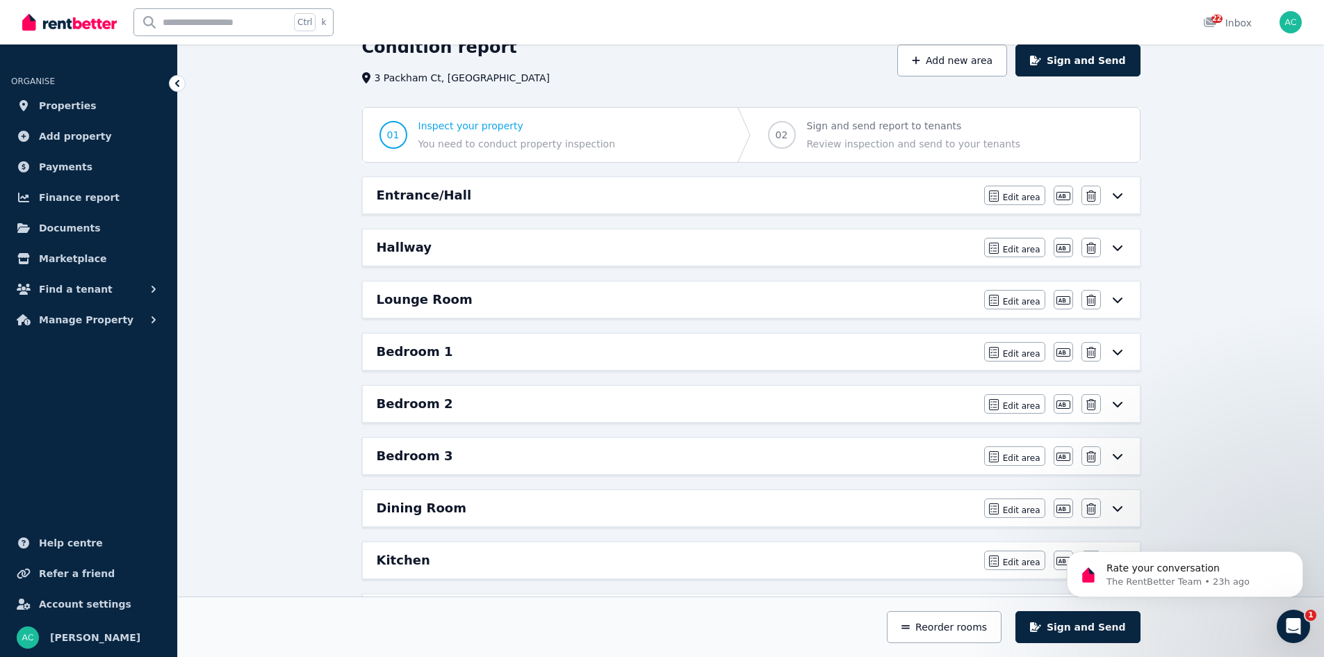
click at [850, 412] on div "Bedroom 2" at bounding box center [676, 403] width 599 height 19
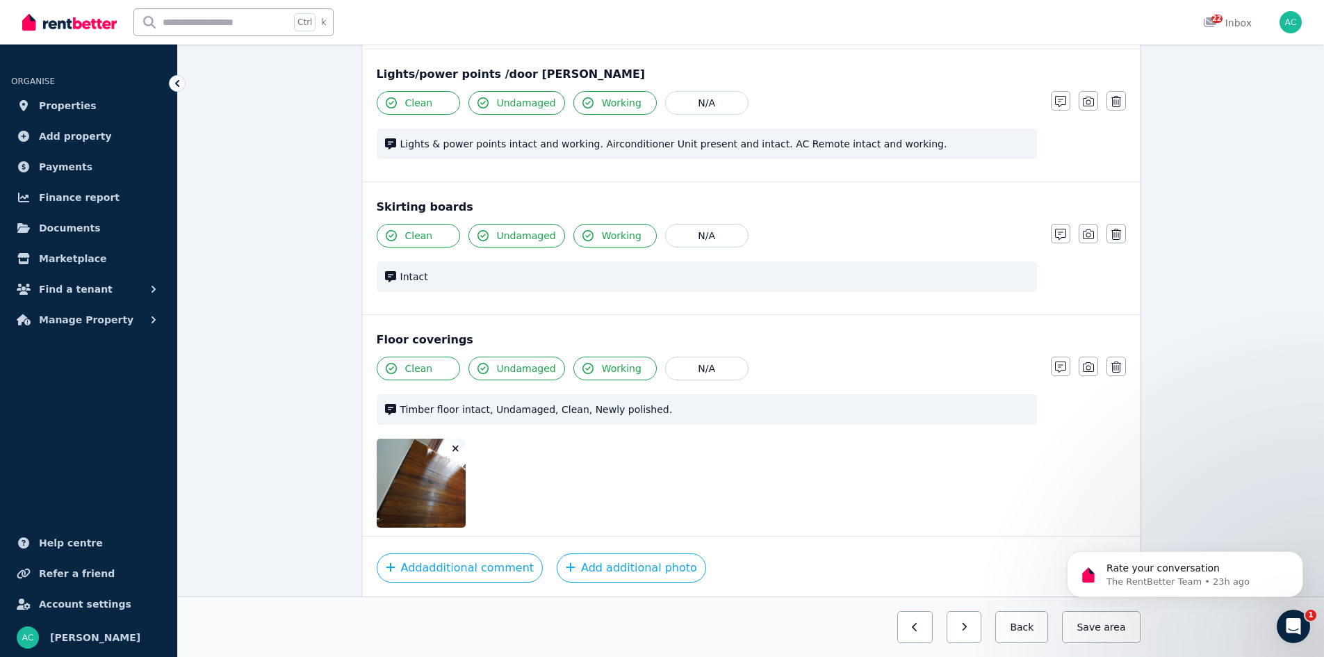
scroll to position [1282, 0]
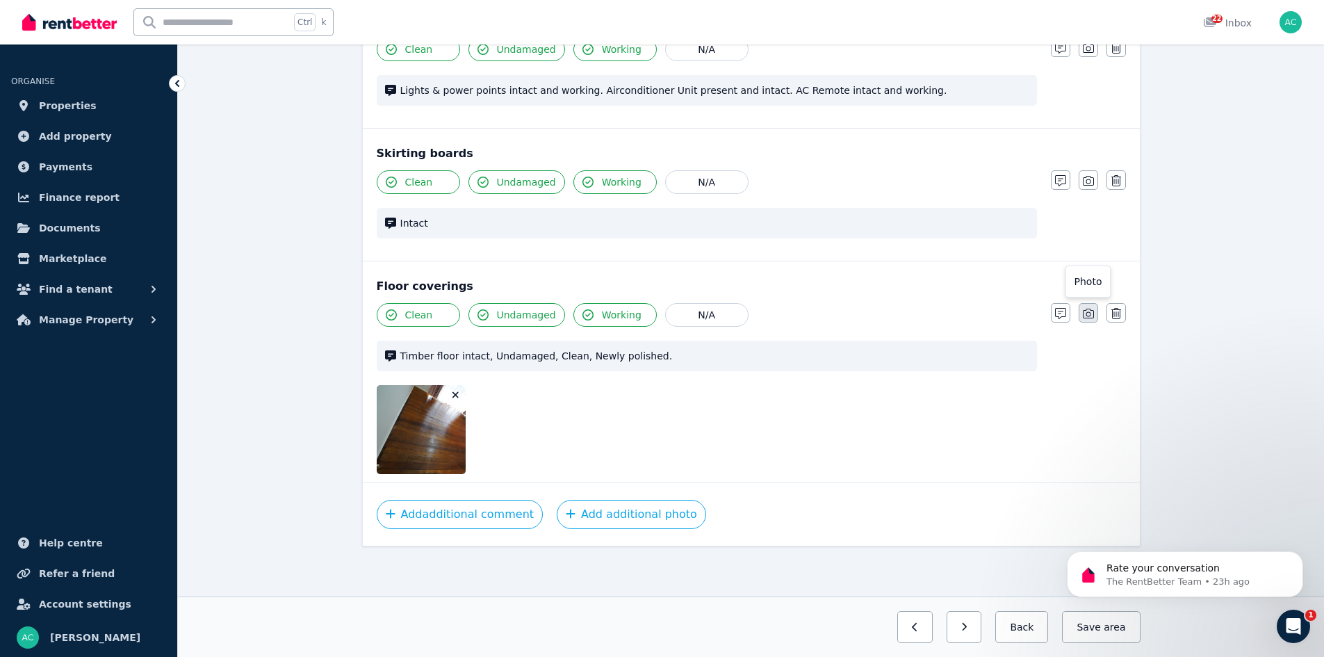
click at [1084, 315] on icon "button" at bounding box center [1088, 313] width 11 height 11
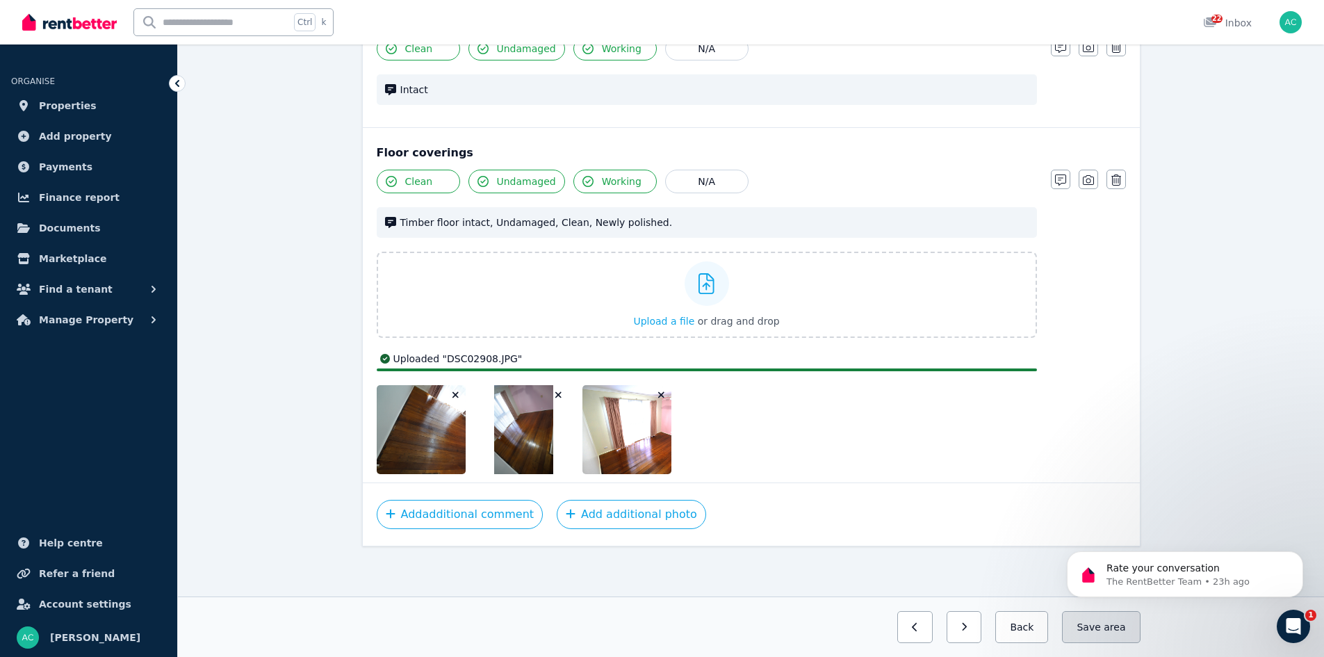
scroll to position [1382, 0]
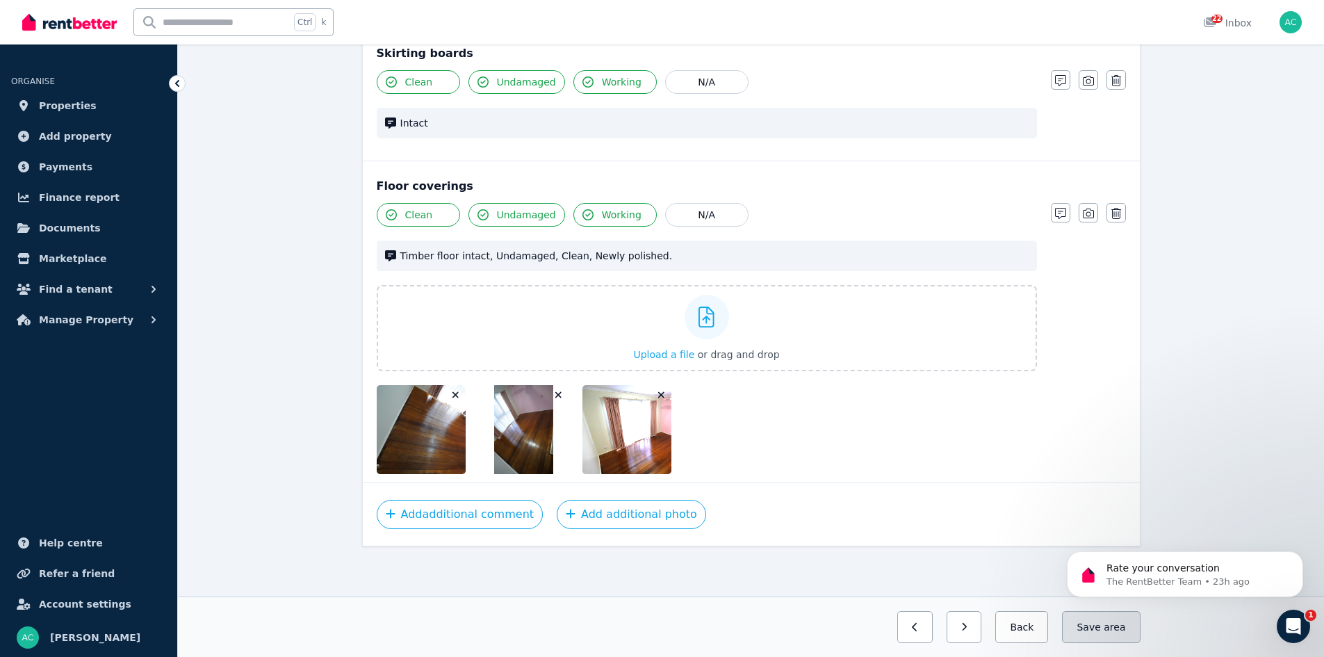
click at [1106, 628] on button "Save area" at bounding box center [1101, 627] width 78 height 32
click at [970, 632] on button "button" at bounding box center [952, 627] width 35 height 32
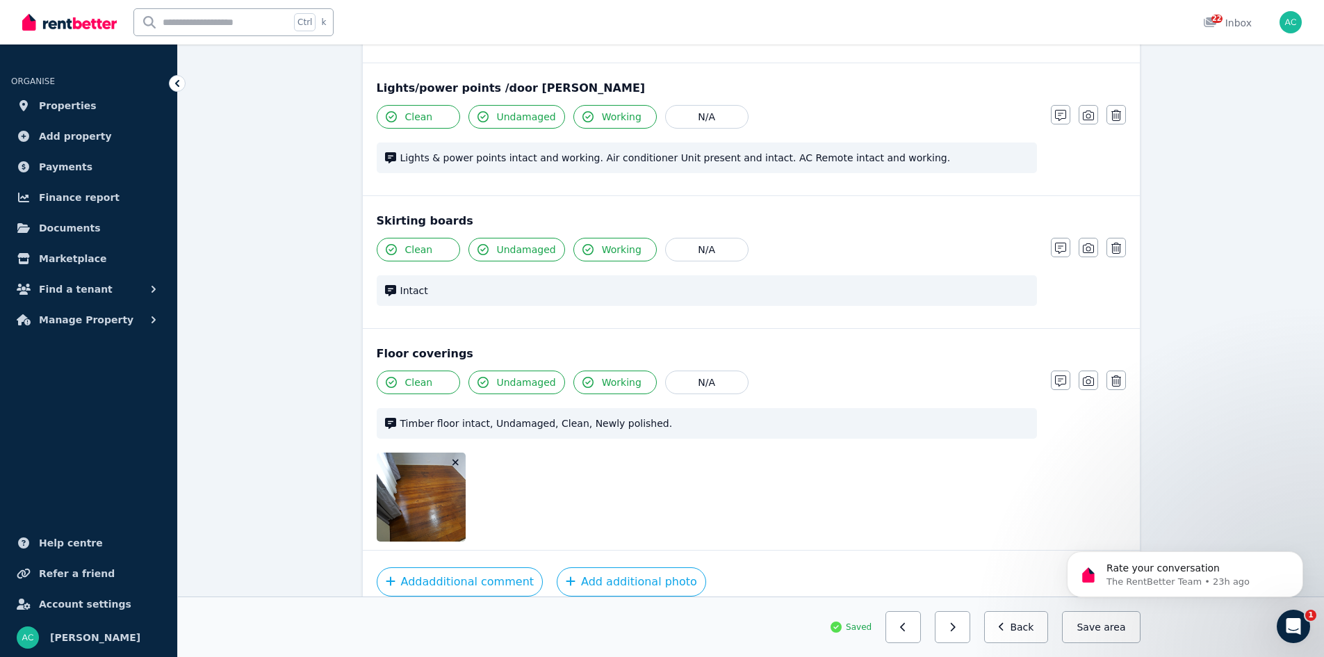
scroll to position [1282, 0]
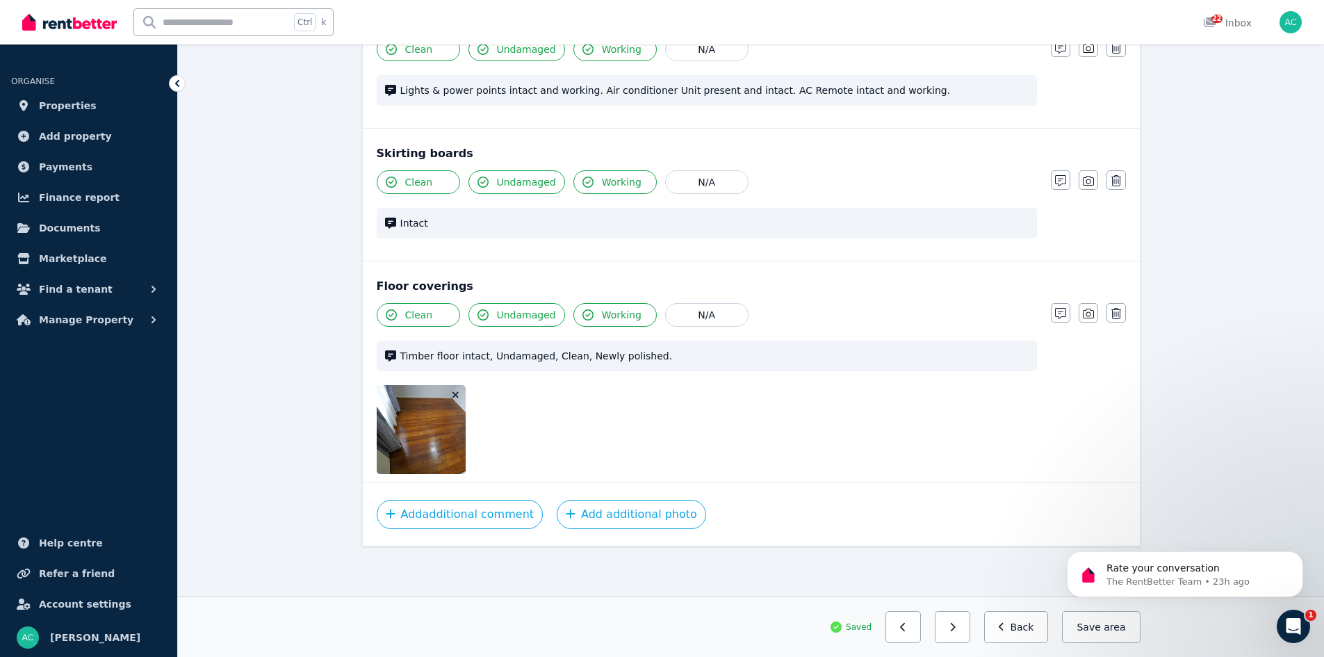
click at [1078, 316] on div "Notes Photo Delete" at bounding box center [1088, 312] width 75 height 19
click at [1078, 318] on div "Notes Photo Delete" at bounding box center [1088, 312] width 75 height 19
click at [1083, 318] on icon "button" at bounding box center [1088, 314] width 11 height 10
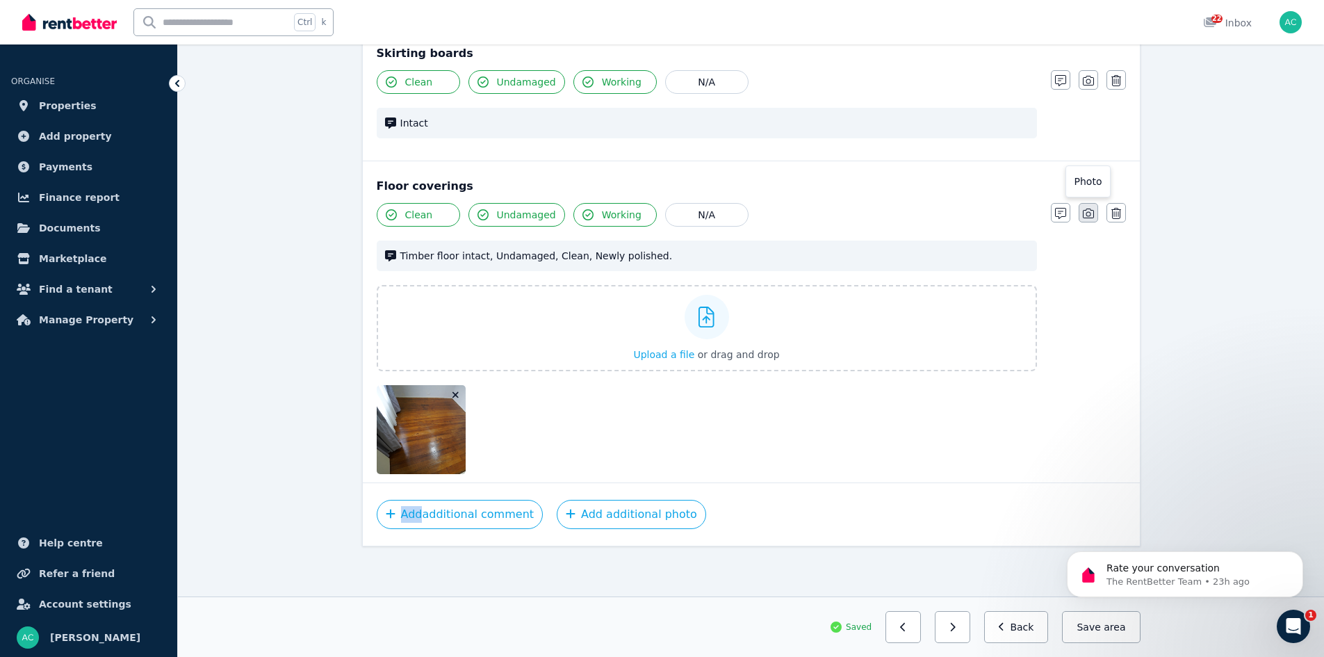
click at [1083, 318] on div "Clean Undamaged Working N/A Timber floor intact, Undamaged, Clean, Newly polish…" at bounding box center [751, 338] width 749 height 271
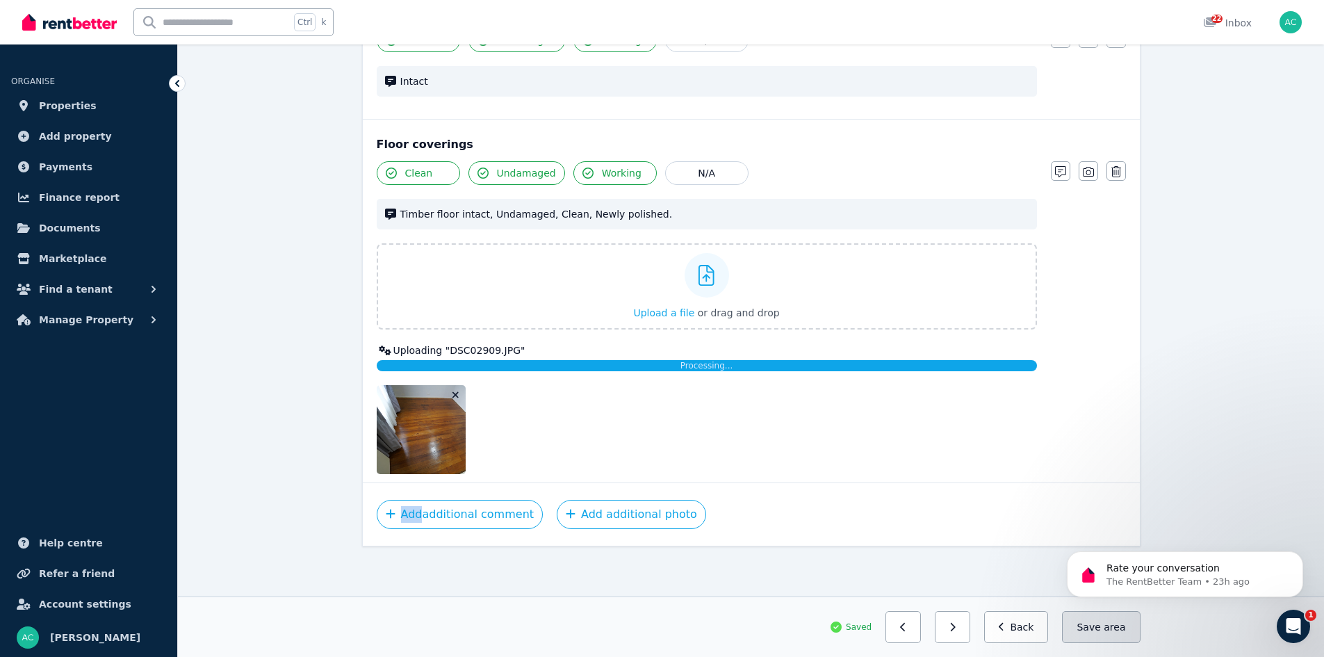
scroll to position [1415, 0]
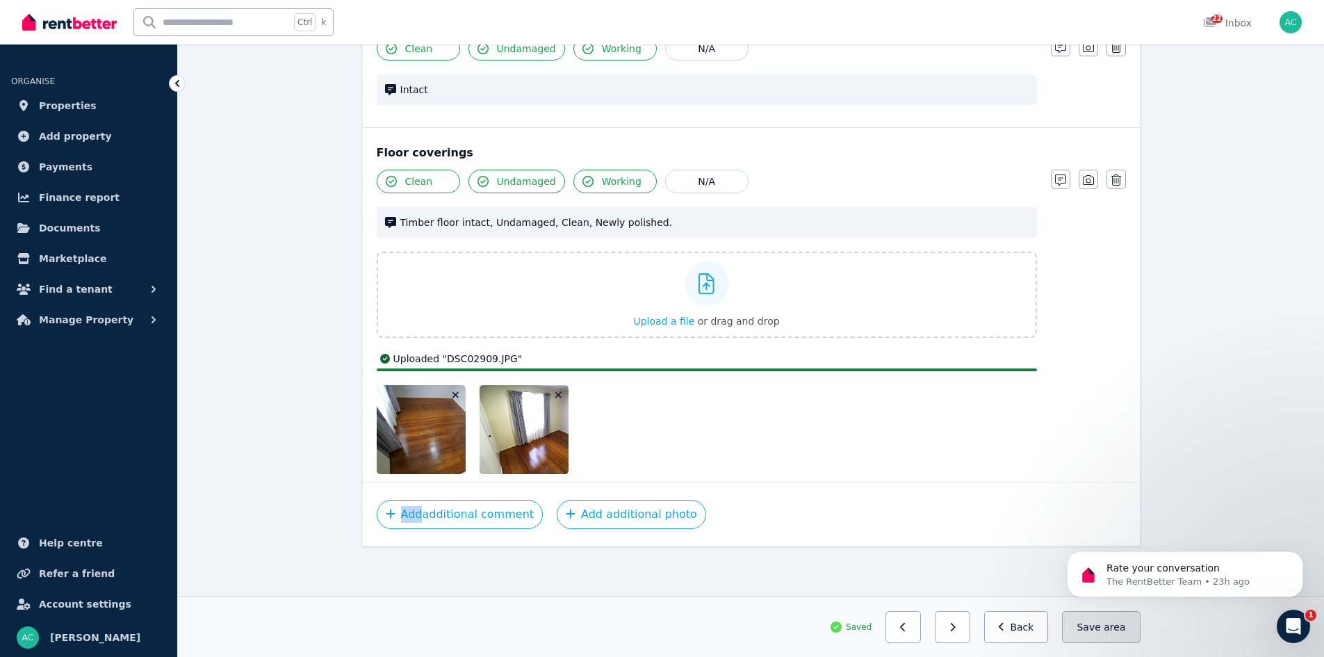
click at [1126, 628] on span "area" at bounding box center [1115, 627] width 22 height 14
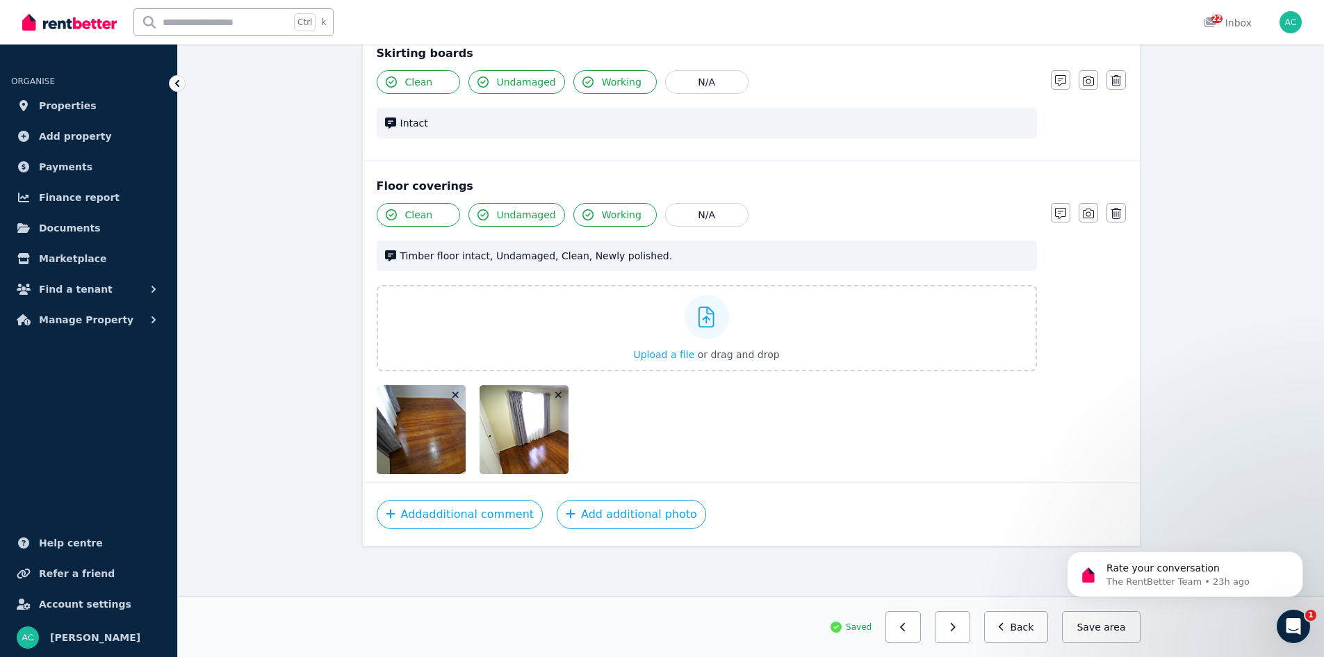
click at [1105, 626] on button "Save area" at bounding box center [1101, 627] width 78 height 32
click at [958, 630] on button "button" at bounding box center [952, 627] width 35 height 32
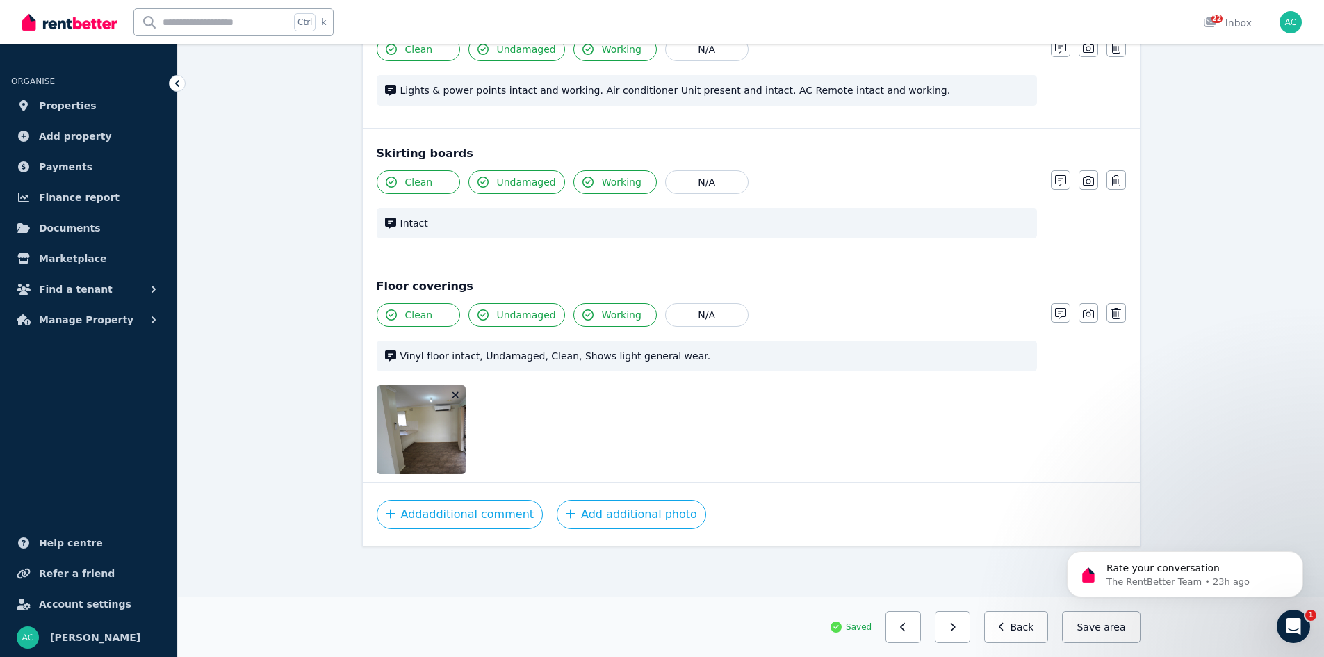
click at [958, 630] on button "button" at bounding box center [952, 627] width 35 height 32
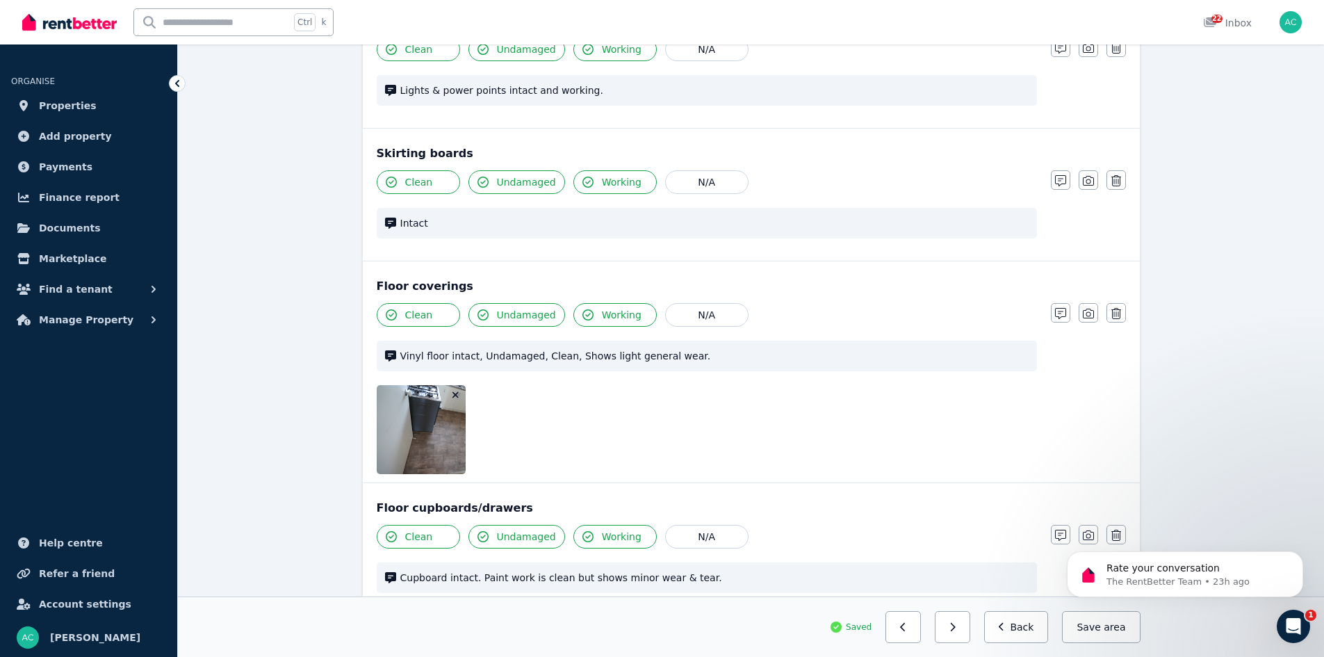
scroll to position [2302, 0]
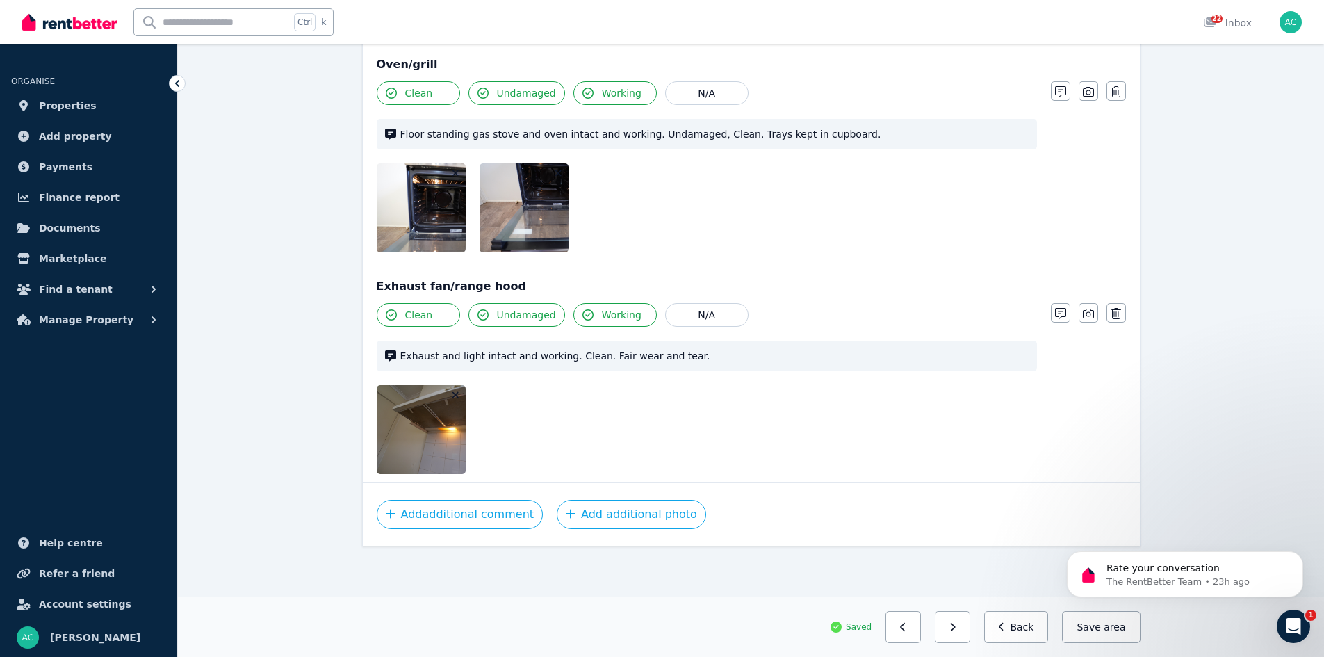
click at [958, 630] on button "button" at bounding box center [952, 627] width 35 height 32
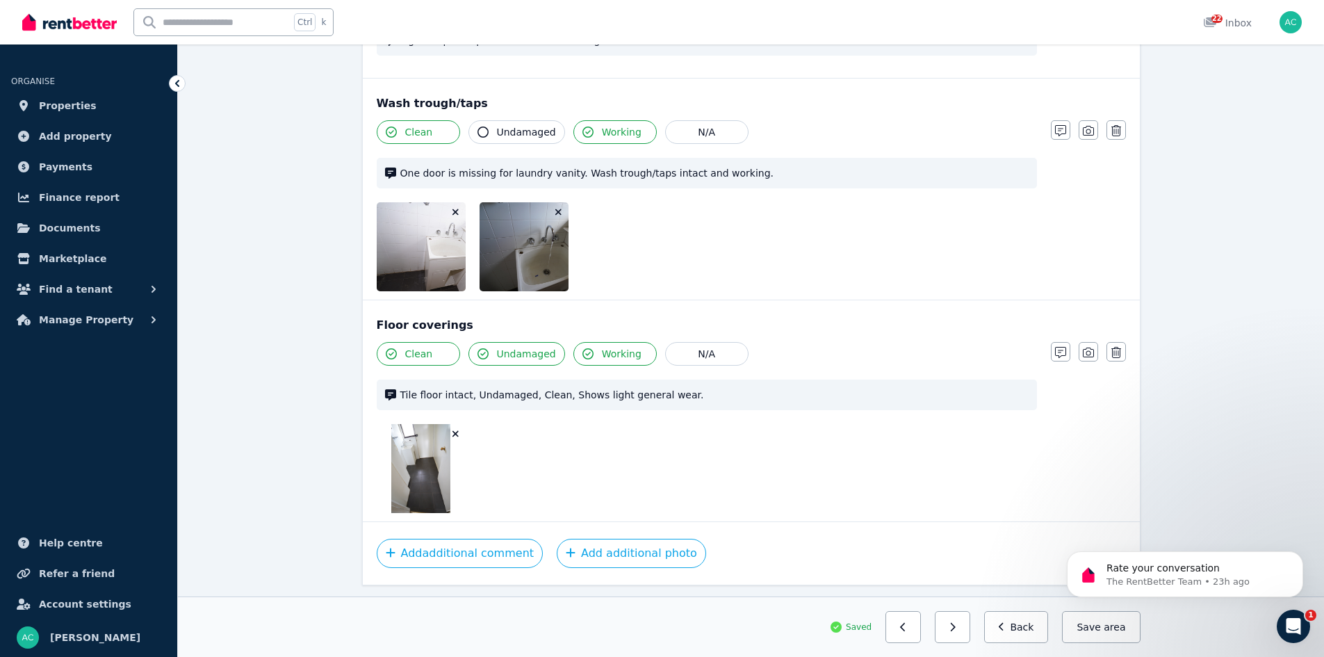
scroll to position [1016, 0]
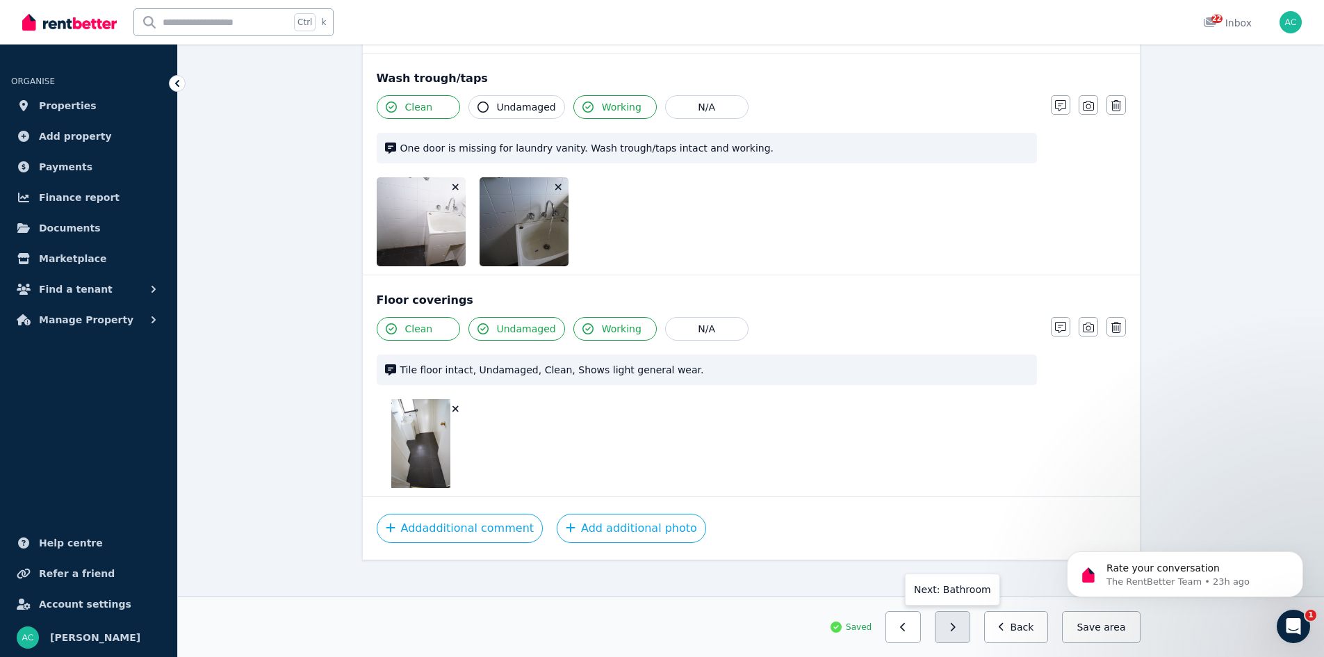
click at [956, 628] on icon "button" at bounding box center [953, 627] width 6 height 10
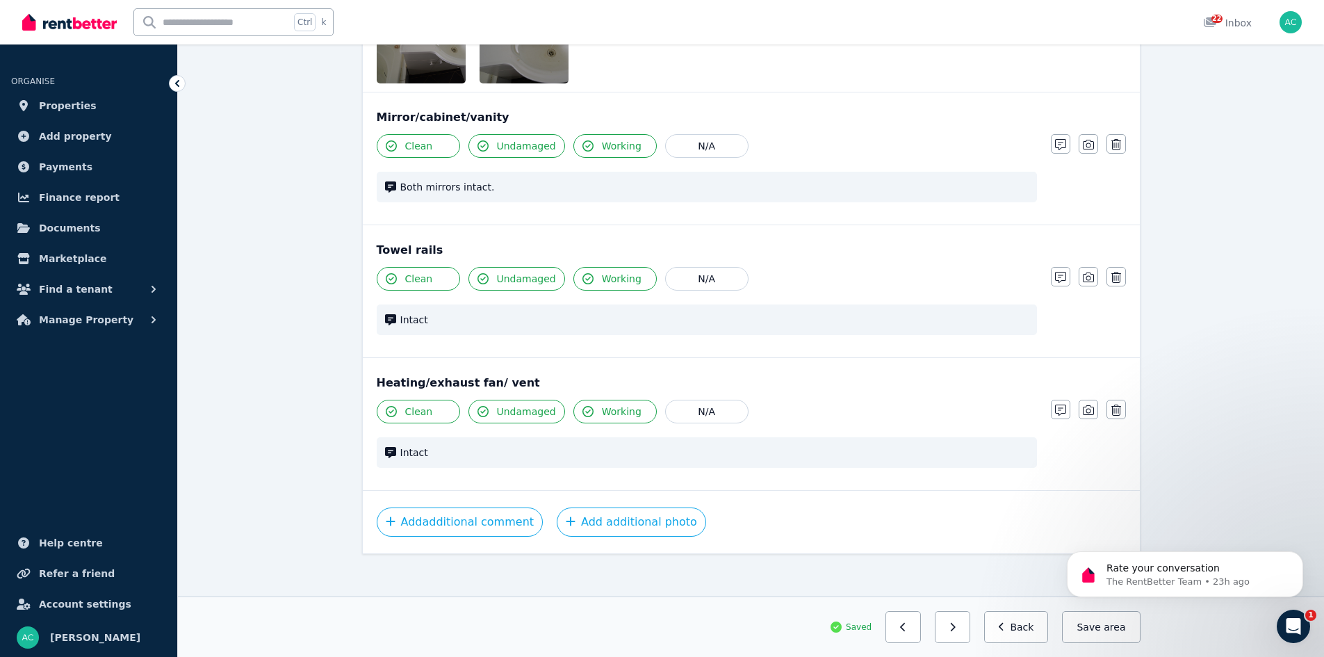
scroll to position [1858, 0]
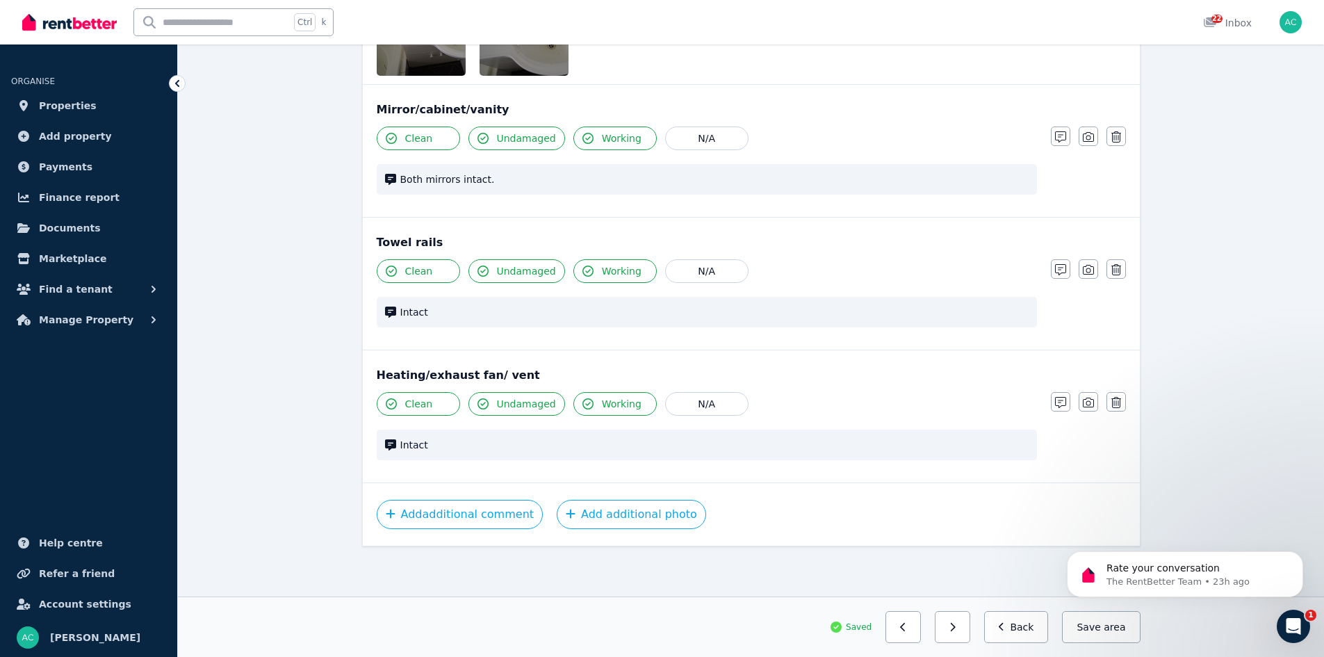
click at [377, 647] on div "Saved Previous: Laundry Next: Toilet Back Save area" at bounding box center [751, 626] width 1146 height 60
click at [823, 231] on div "Towel rails Clean Undamaged Working N/A Intact Notes Photo Delete" at bounding box center [751, 284] width 777 height 132
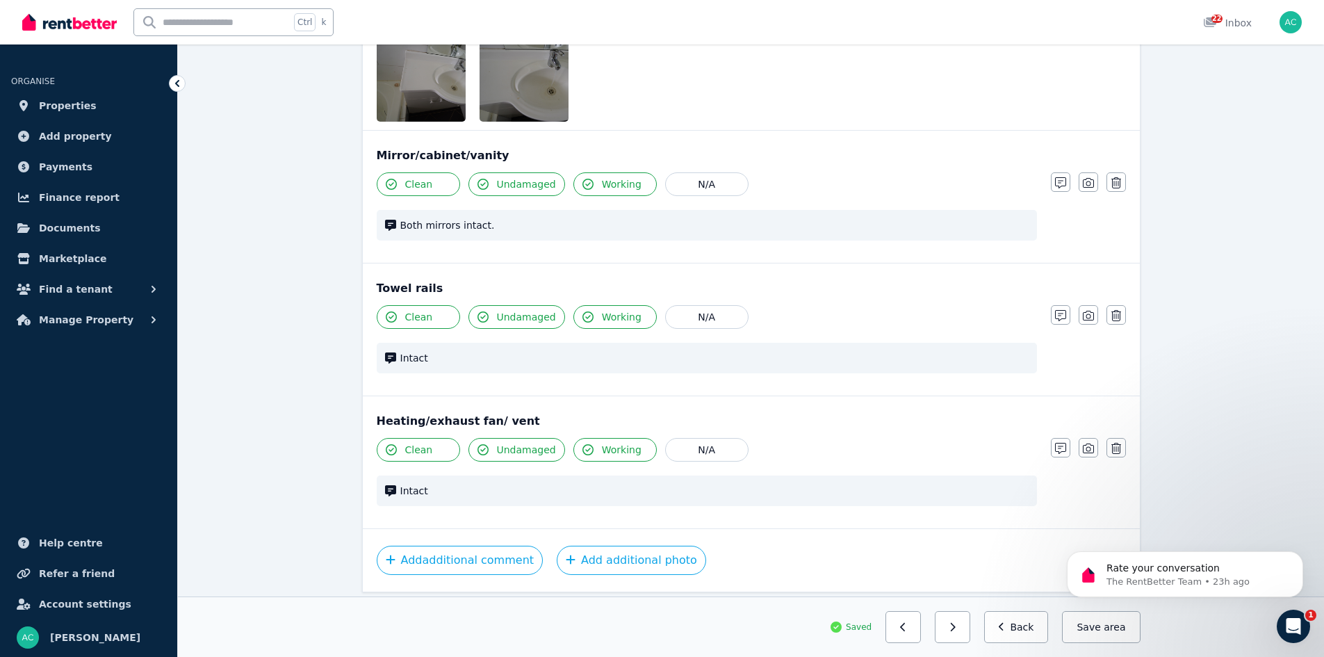
scroll to position [1719, 0]
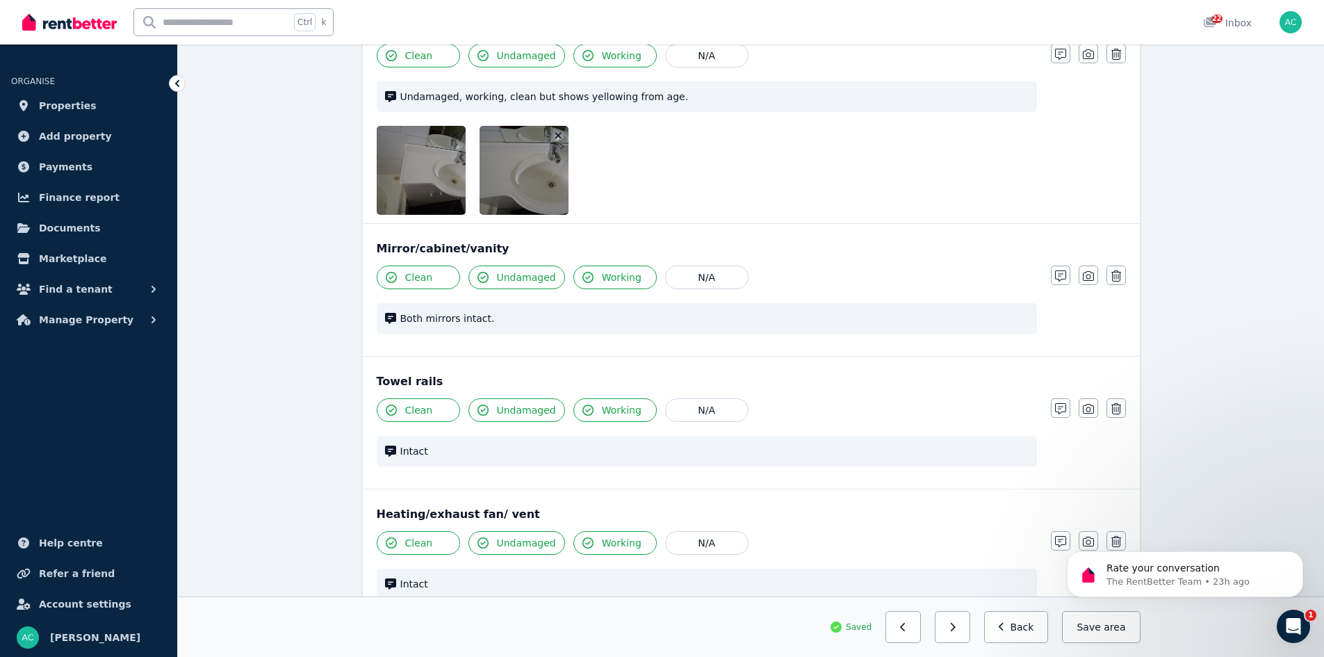
click at [1087, 273] on icon "button" at bounding box center [1088, 275] width 11 height 11
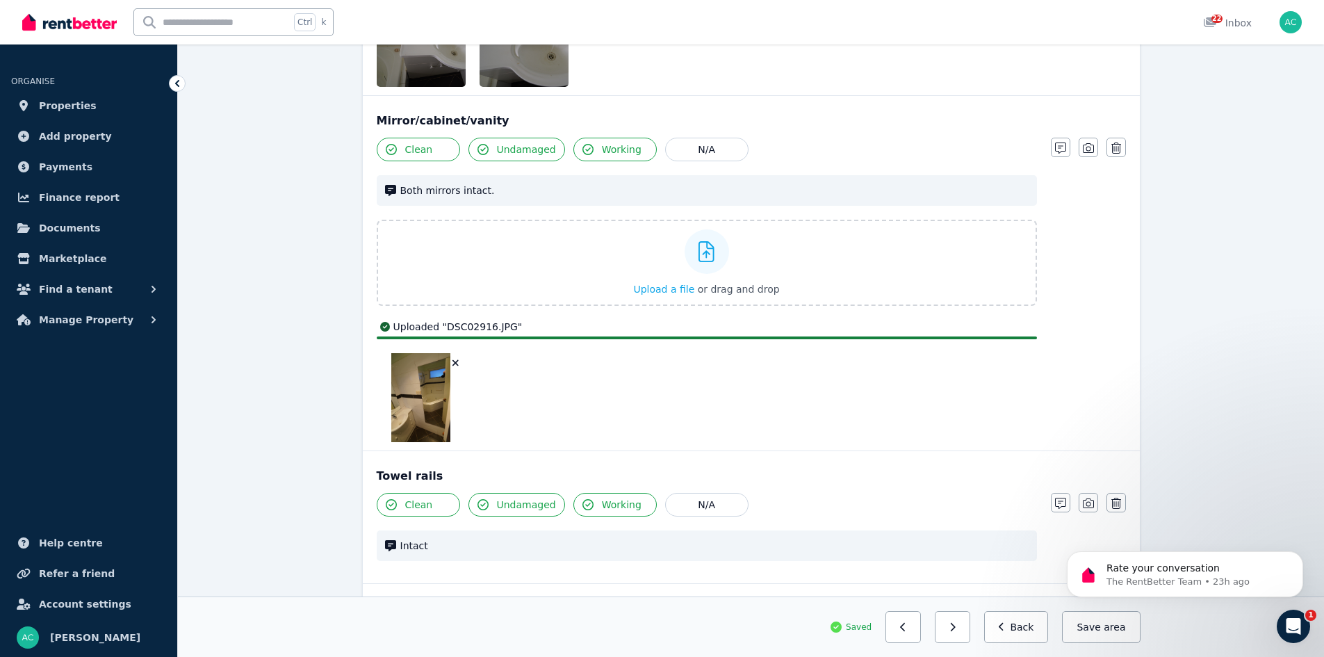
scroll to position [1942, 0]
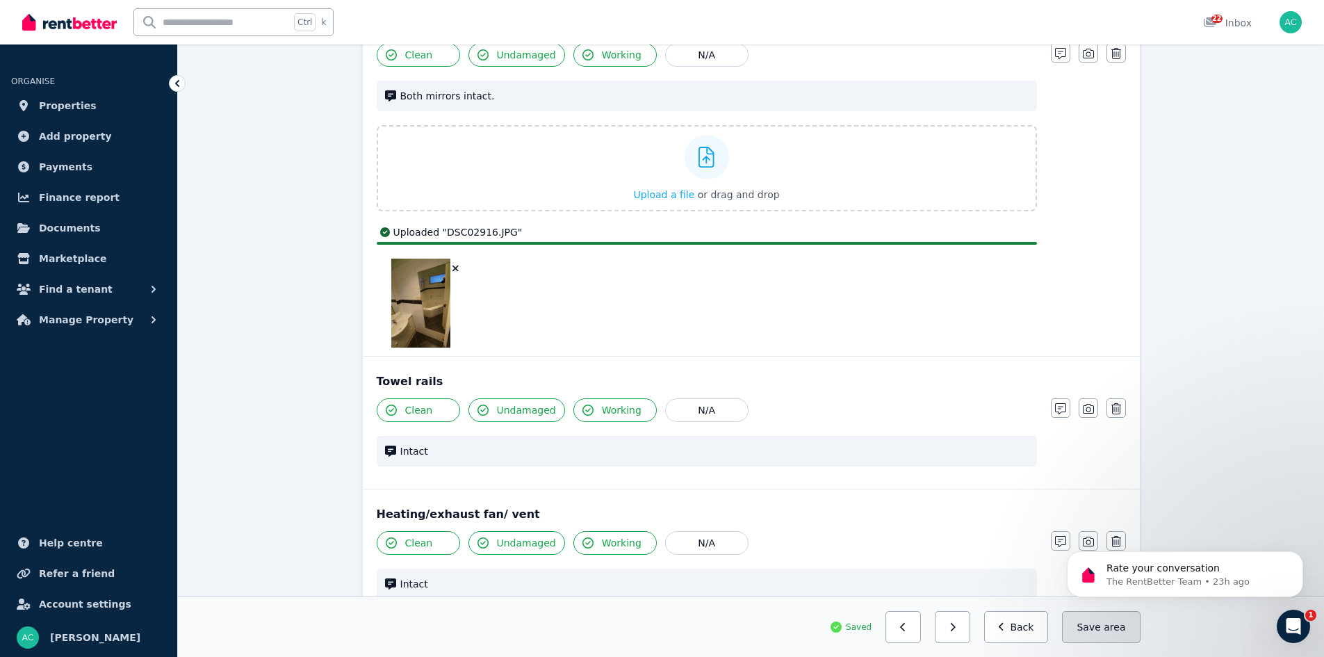
click at [1116, 619] on button "Save area" at bounding box center [1101, 627] width 78 height 32
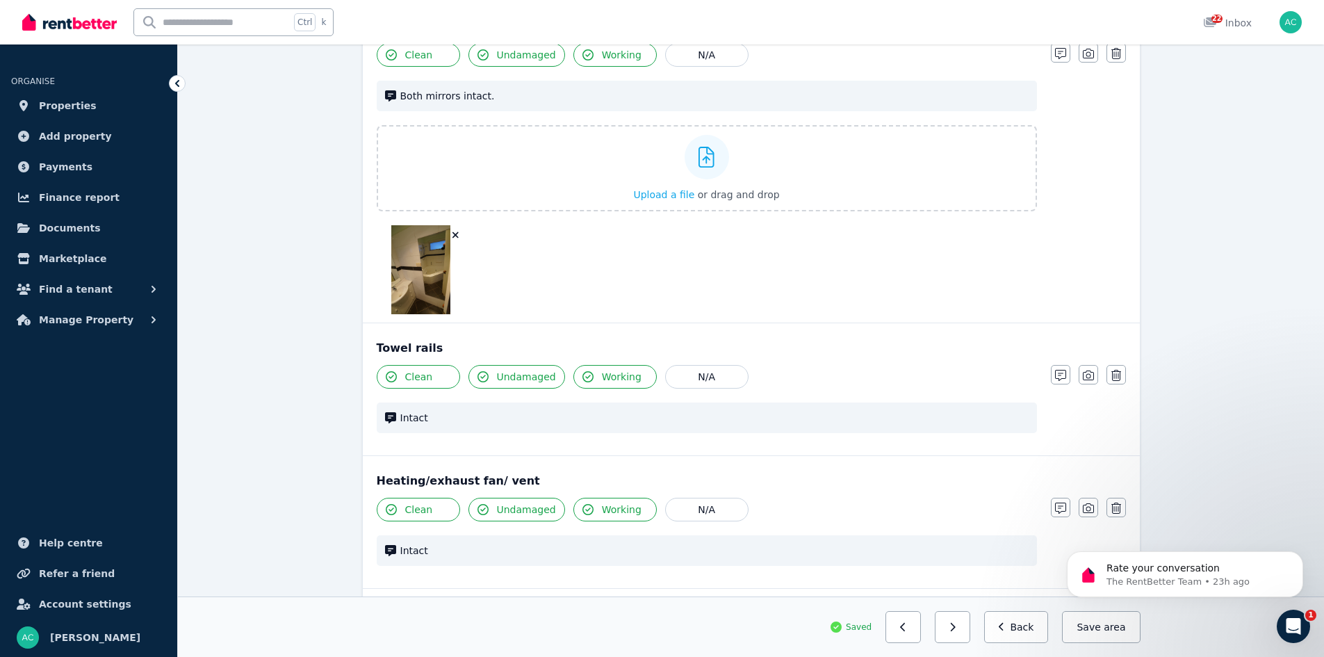
scroll to position [1908, 0]
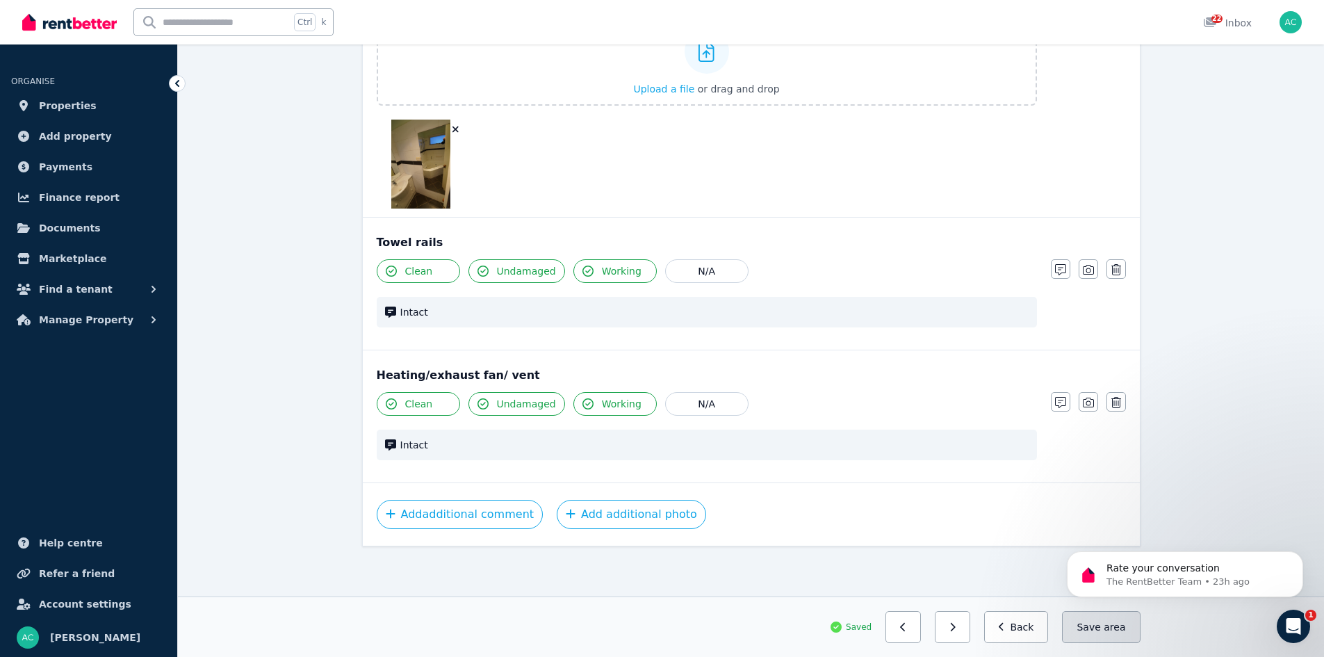
click at [1111, 626] on span "area" at bounding box center [1115, 627] width 22 height 14
click at [970, 630] on button "button" at bounding box center [952, 627] width 35 height 32
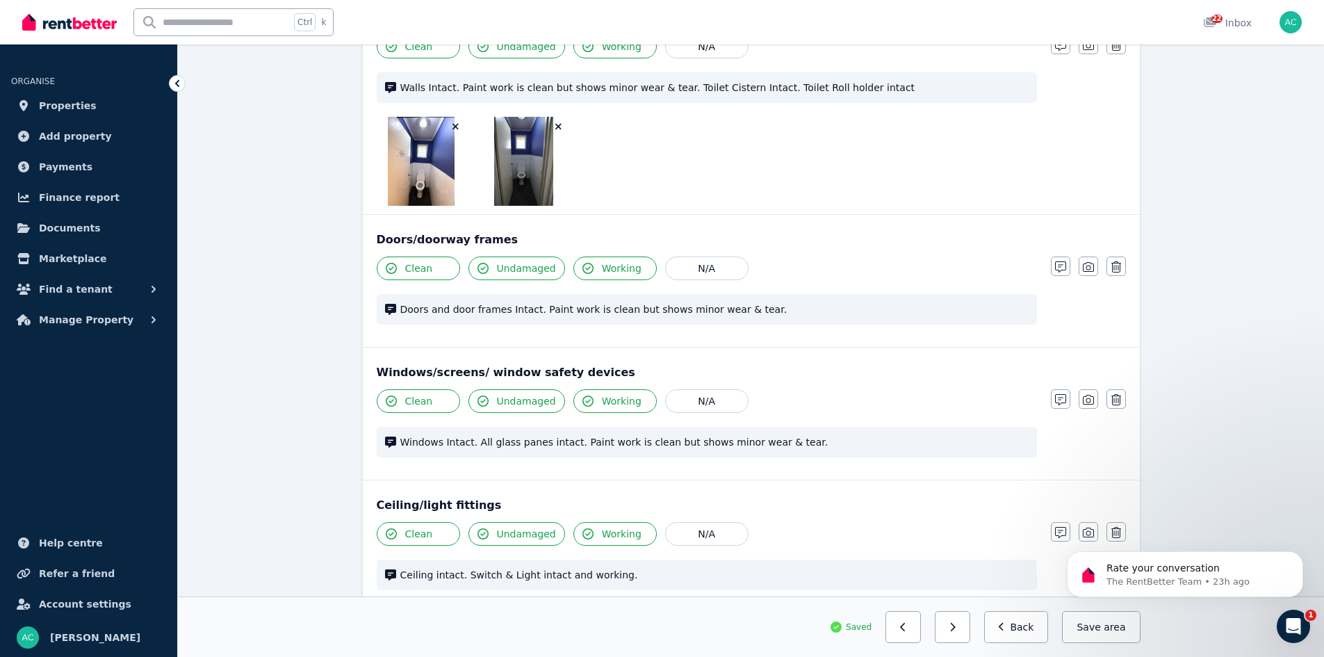
scroll to position [0, 0]
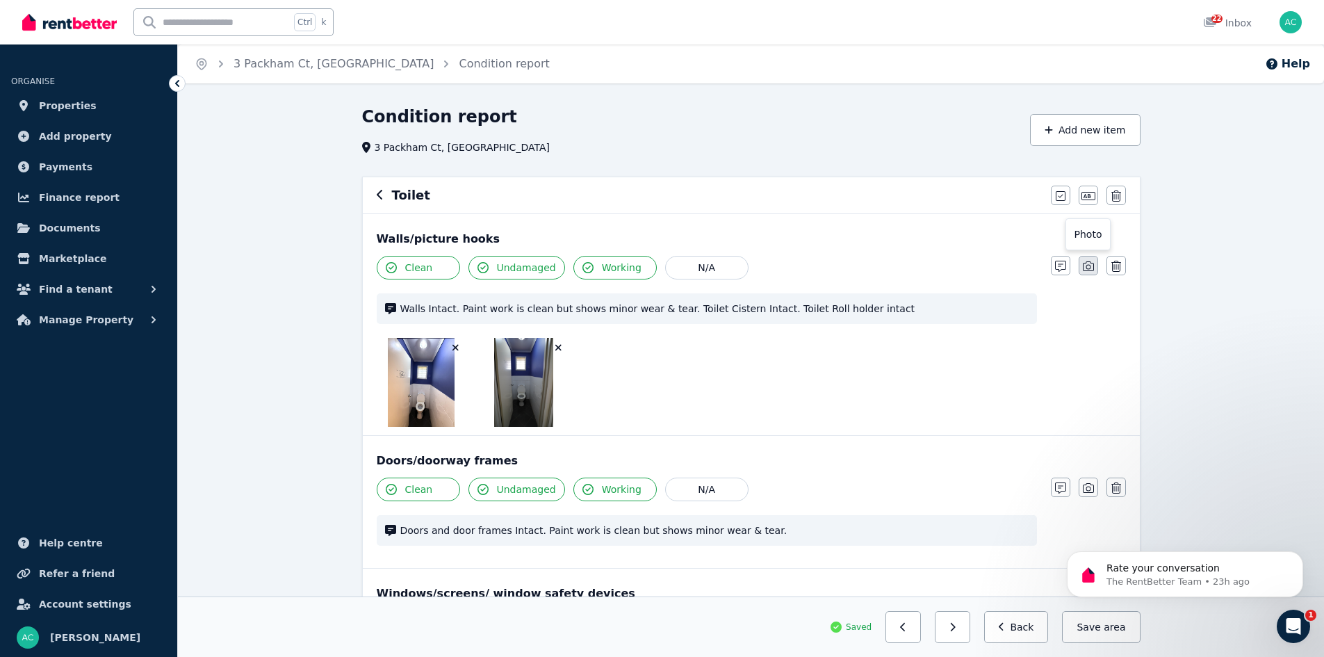
click at [1089, 263] on icon "button" at bounding box center [1088, 266] width 11 height 11
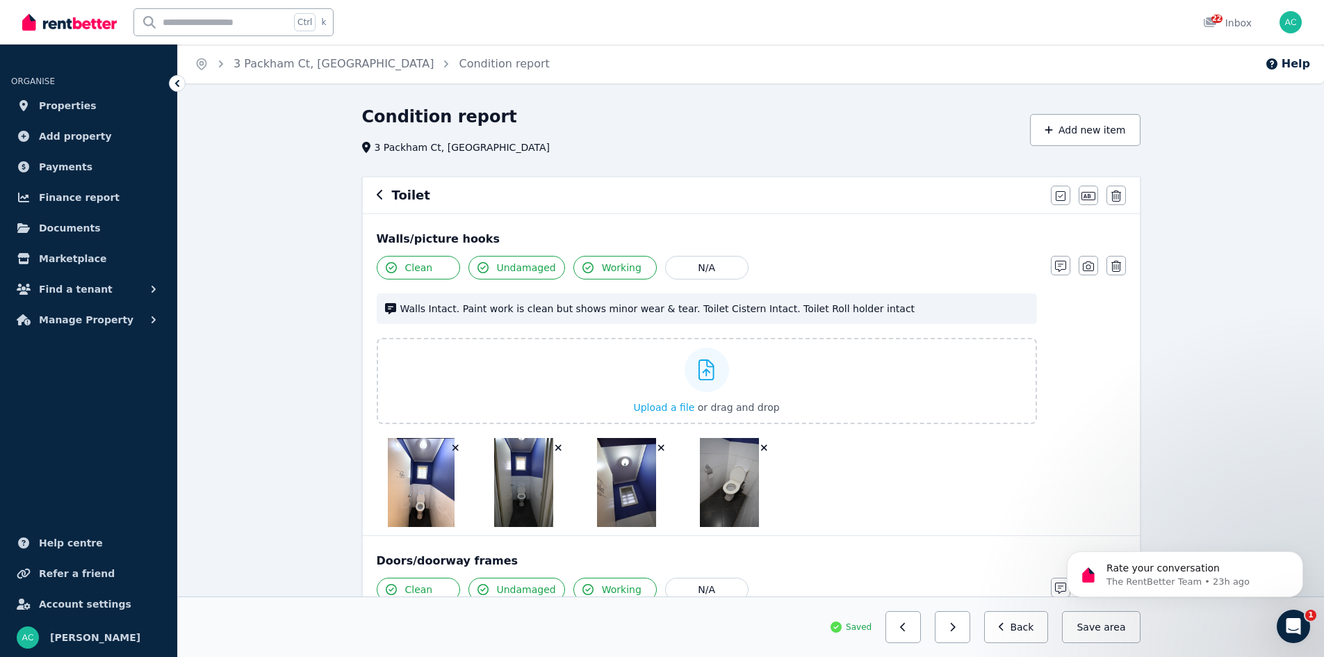
click at [1111, 383] on div "Clean Undamaged Working N/A Walls Intact. Paint work is clean but shows minor w…" at bounding box center [751, 391] width 749 height 271
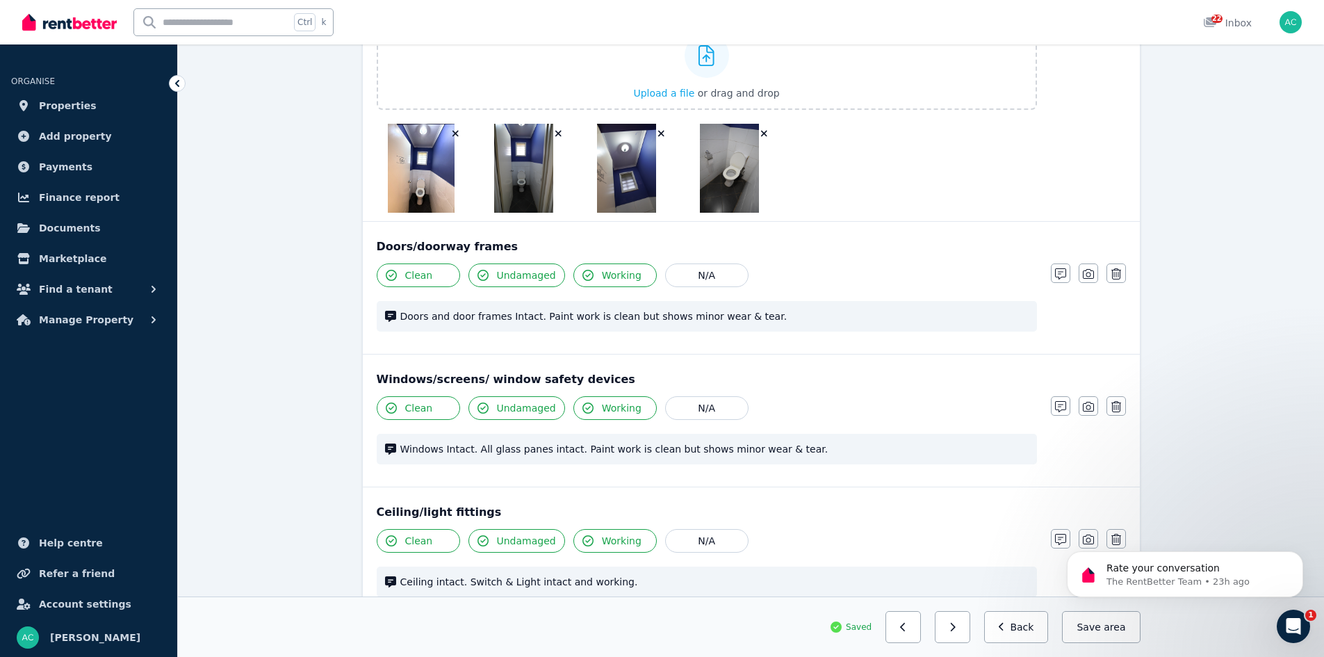
scroll to position [104, 0]
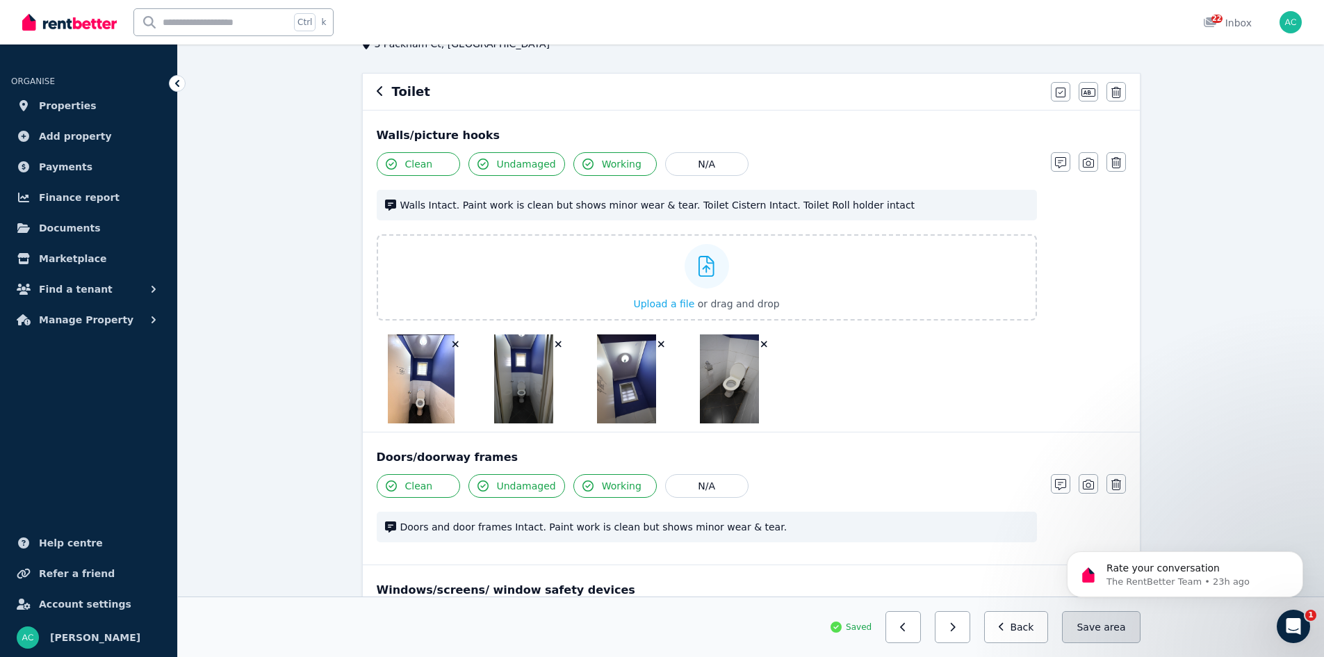
click at [1117, 625] on span "area" at bounding box center [1115, 627] width 22 height 14
click at [1125, 359] on div "Clean Undamaged Working N/A Walls Intact. Paint work is clean but shows minor w…" at bounding box center [751, 287] width 749 height 271
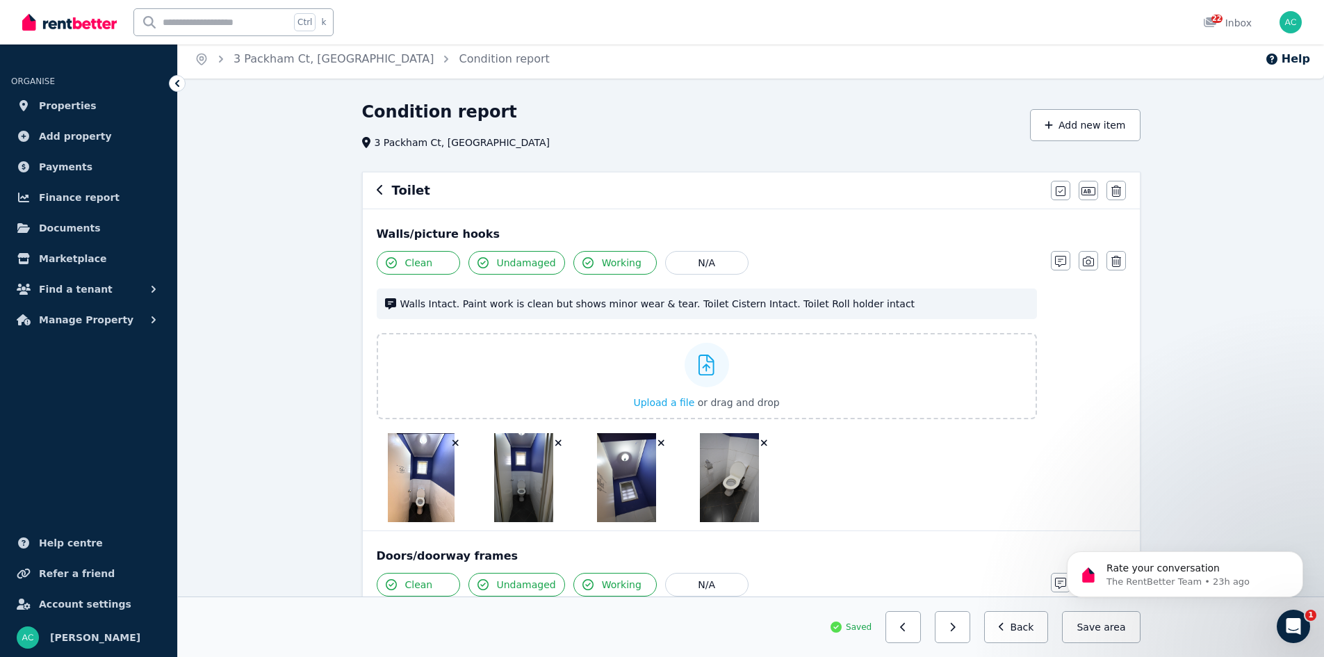
scroll to position [0, 0]
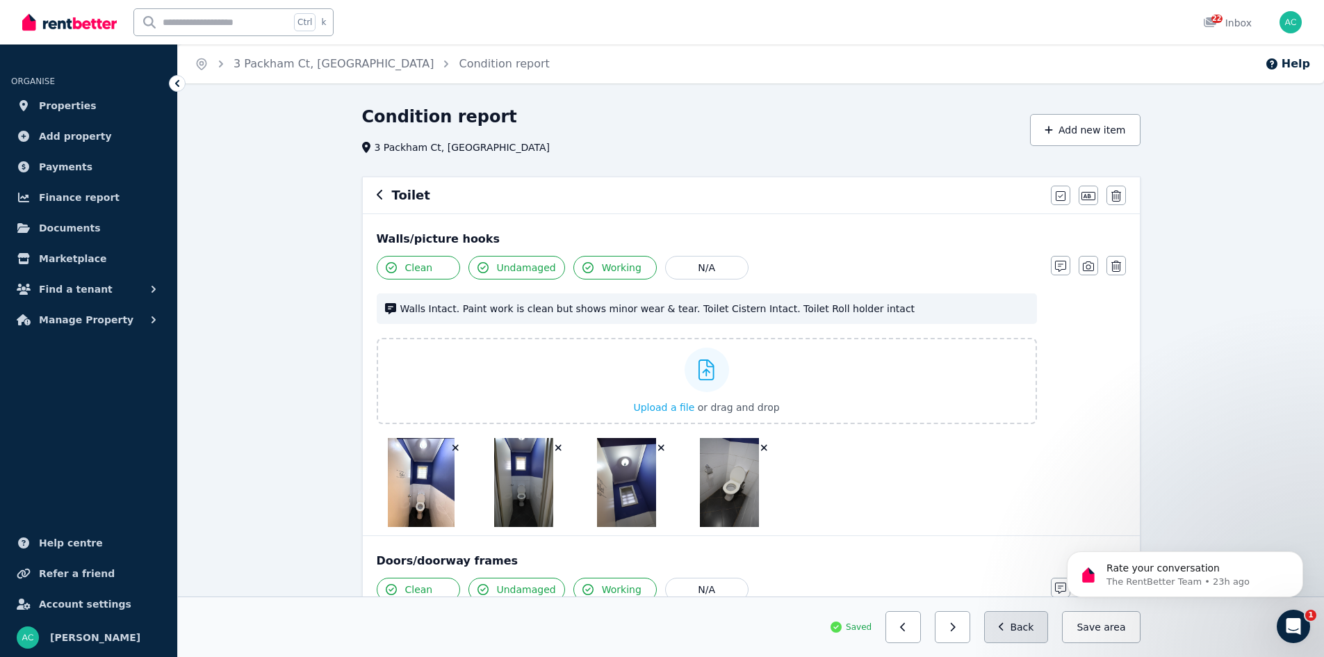
click at [1018, 626] on button "Back" at bounding box center [1016, 627] width 65 height 32
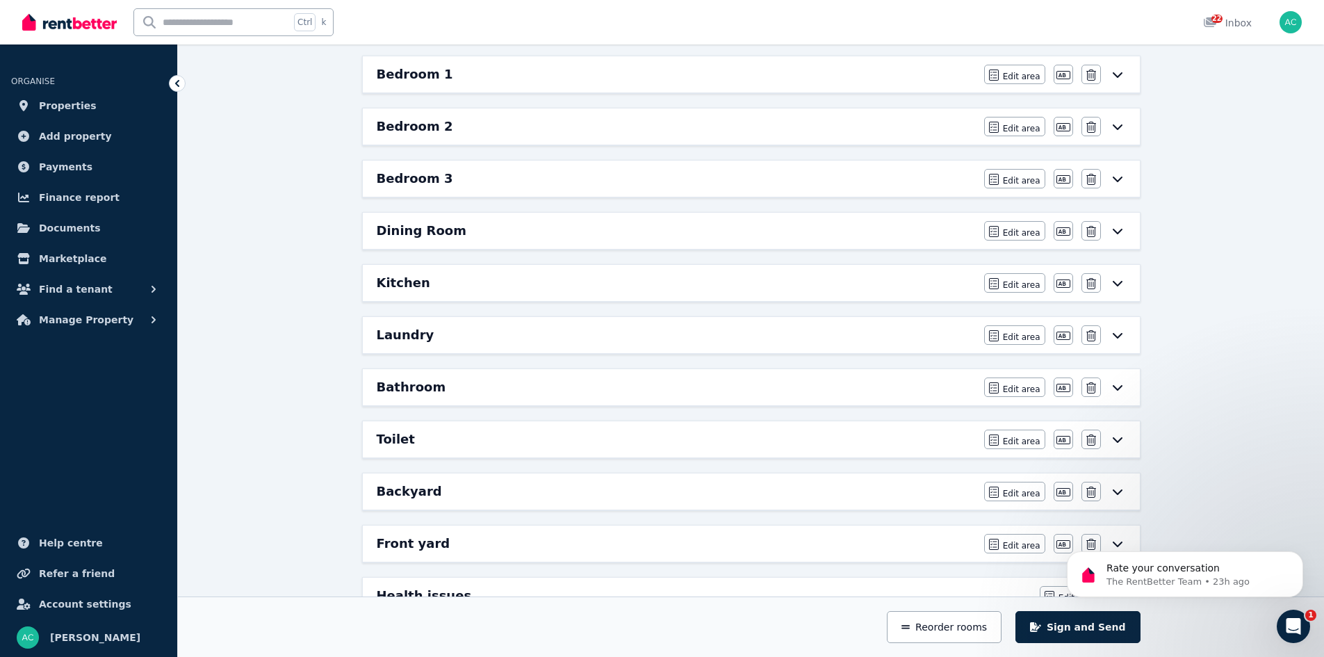
scroll to position [348, 0]
click at [495, 437] on div "Toilet" at bounding box center [676, 438] width 599 height 19
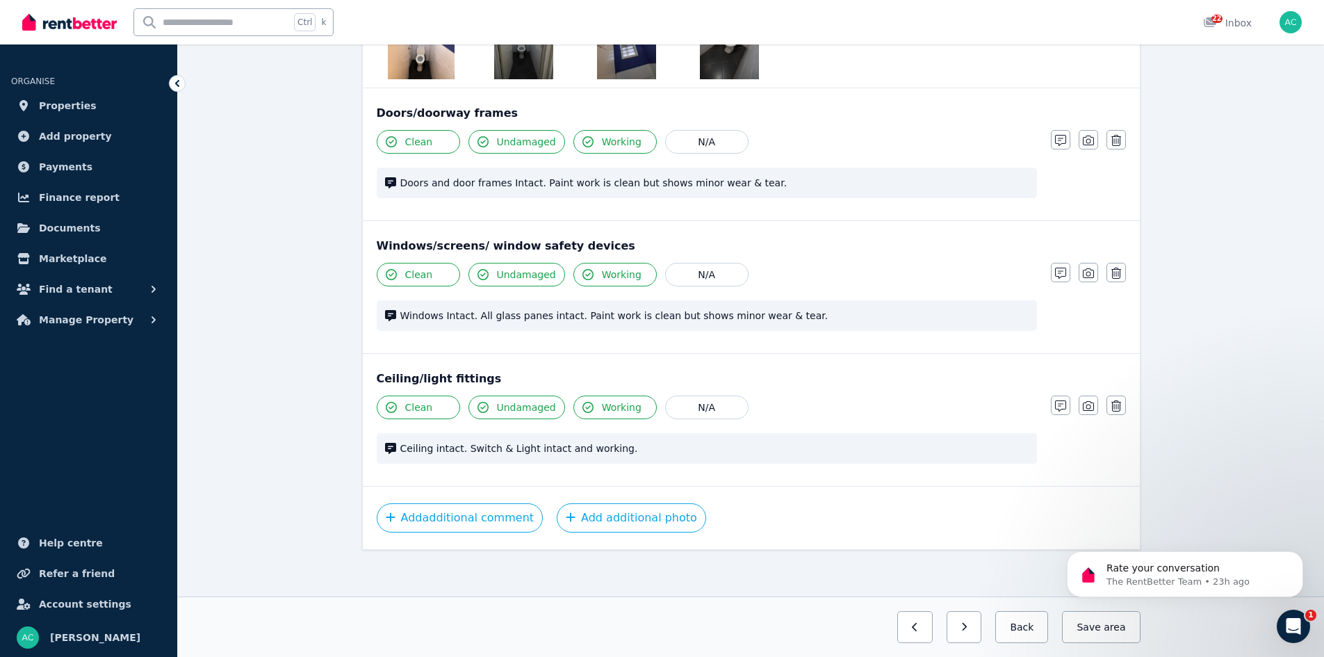
scroll to position [0, 0]
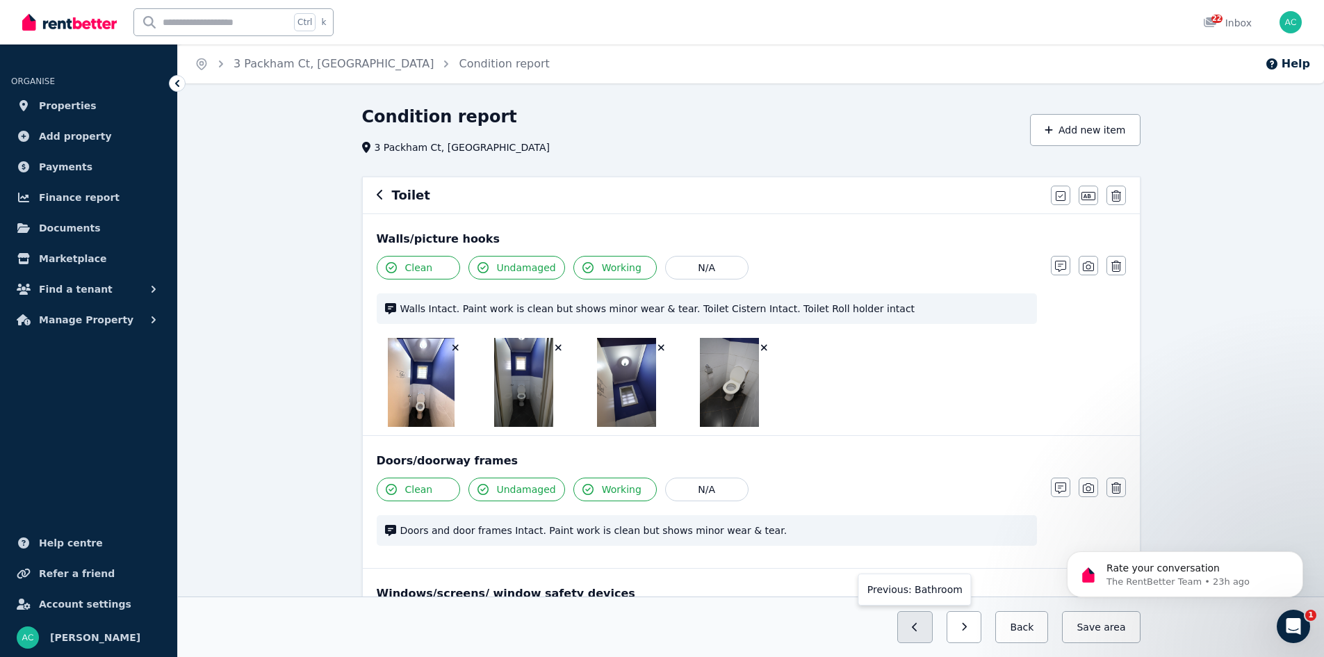
click at [918, 631] on icon "button" at bounding box center [915, 627] width 6 height 10
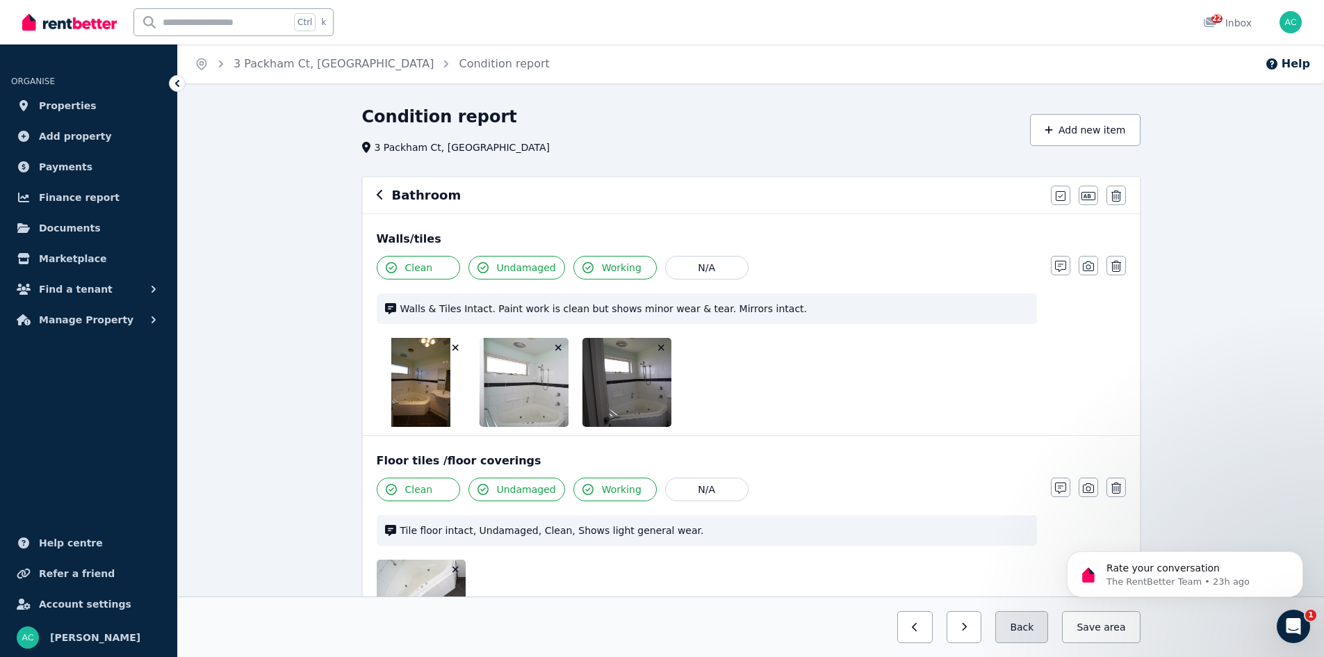
click at [1023, 631] on button "Back" at bounding box center [1022, 627] width 53 height 32
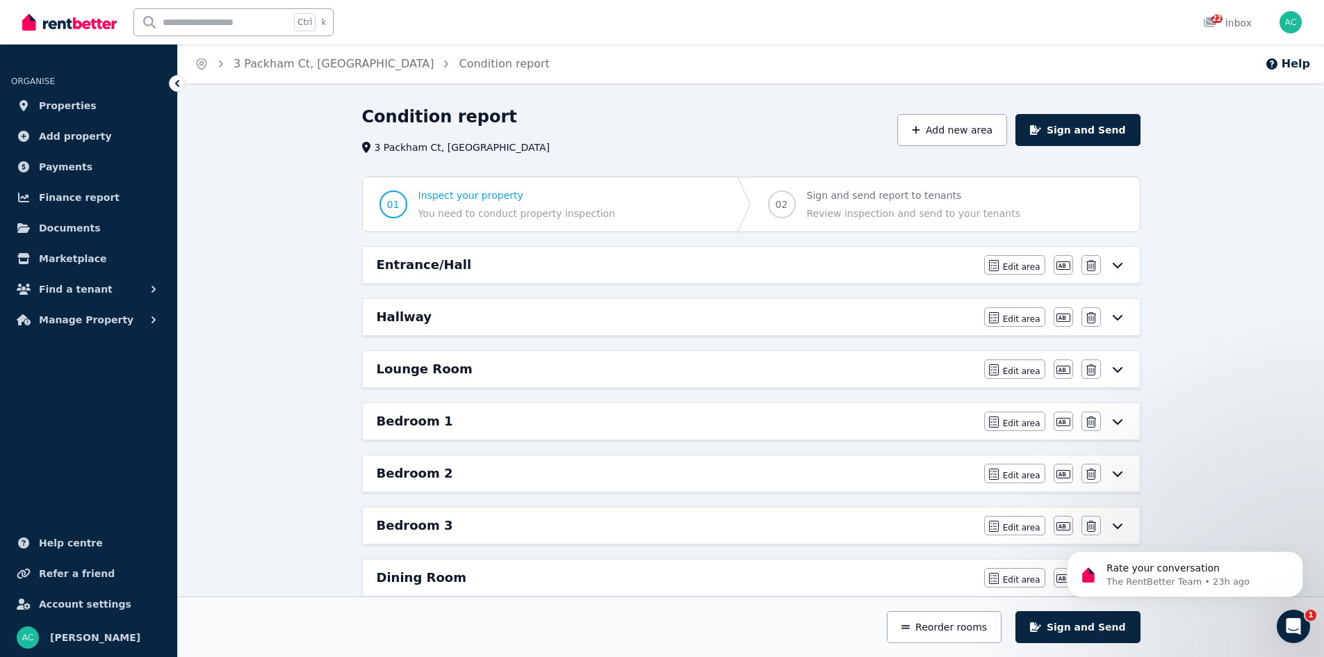
click at [624, 268] on div "Entrance/Hall" at bounding box center [676, 264] width 599 height 19
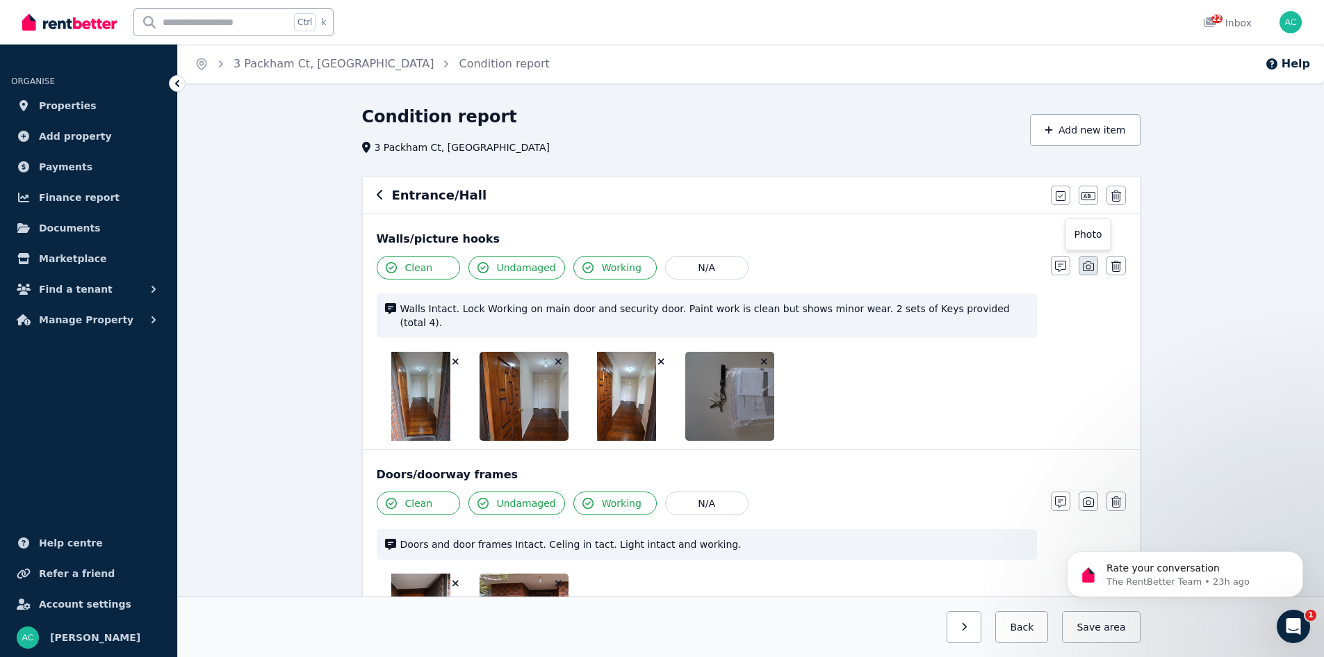
click at [1090, 266] on icon "button" at bounding box center [1088, 266] width 11 height 11
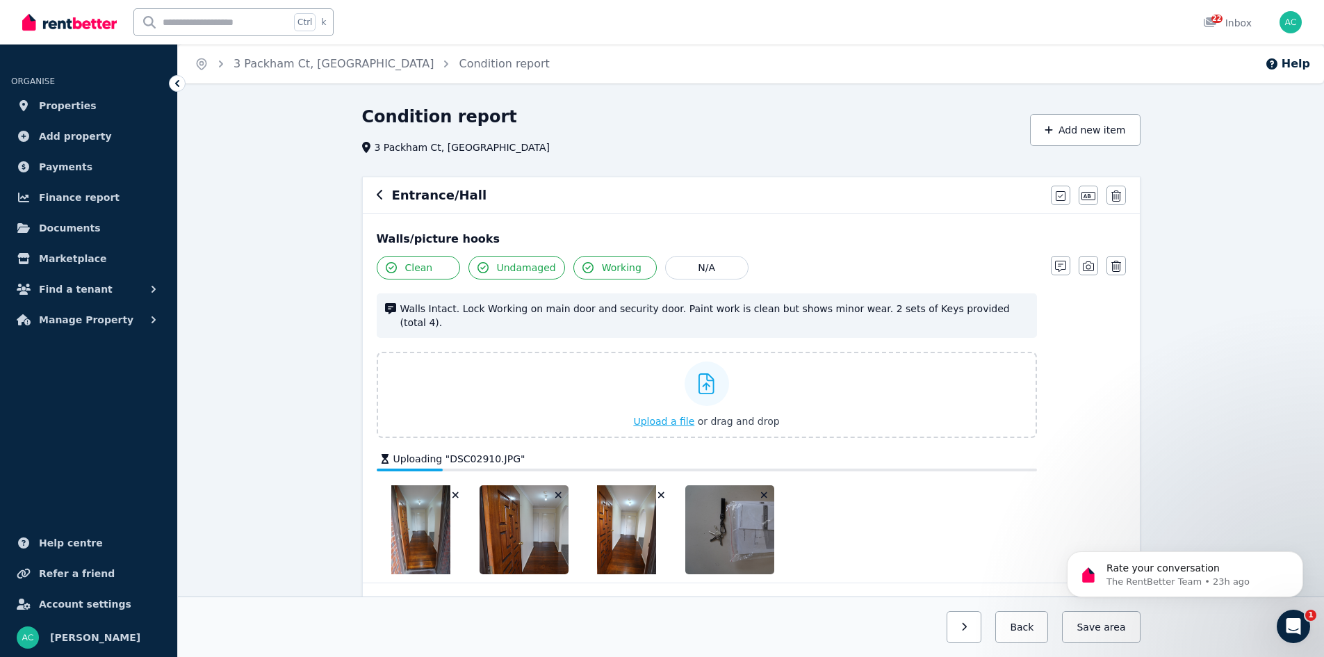
click at [751, 387] on div "Upload a file or drag and drop" at bounding box center [706, 394] width 146 height 83
click at [0, 0] on input "Upload a file or drag and drop" at bounding box center [0, 0] width 0 height 0
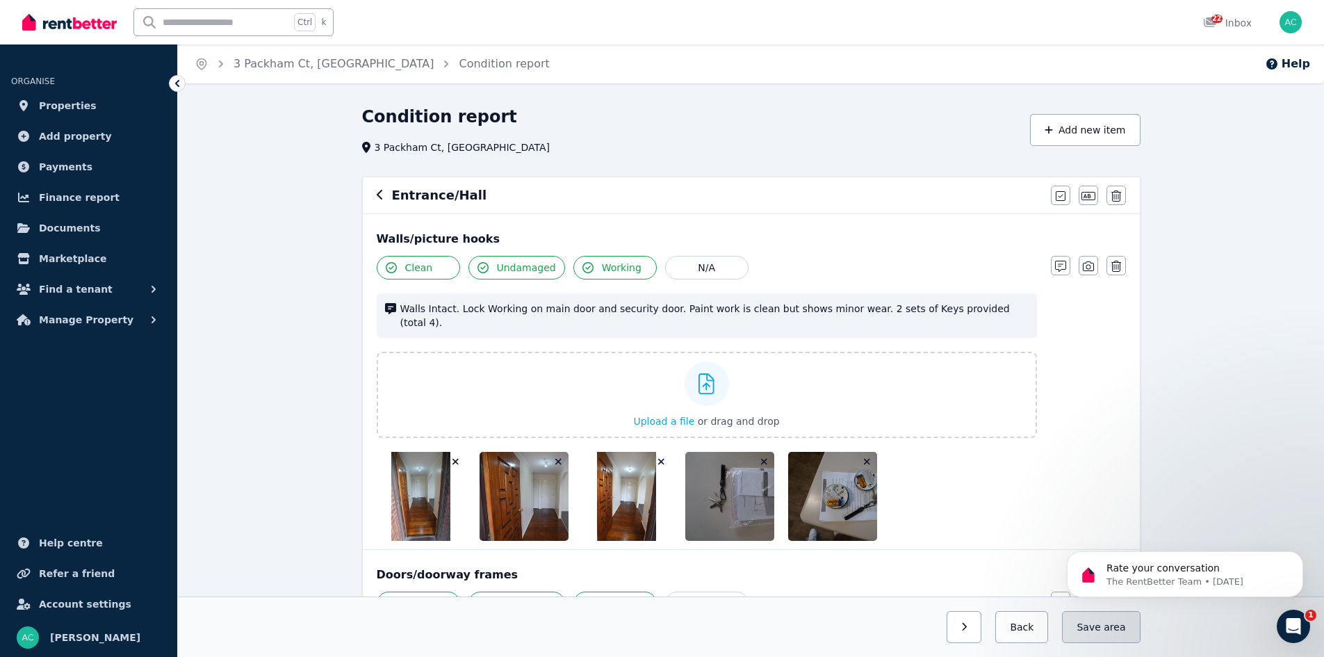
click at [1120, 629] on span "area" at bounding box center [1115, 627] width 22 height 14
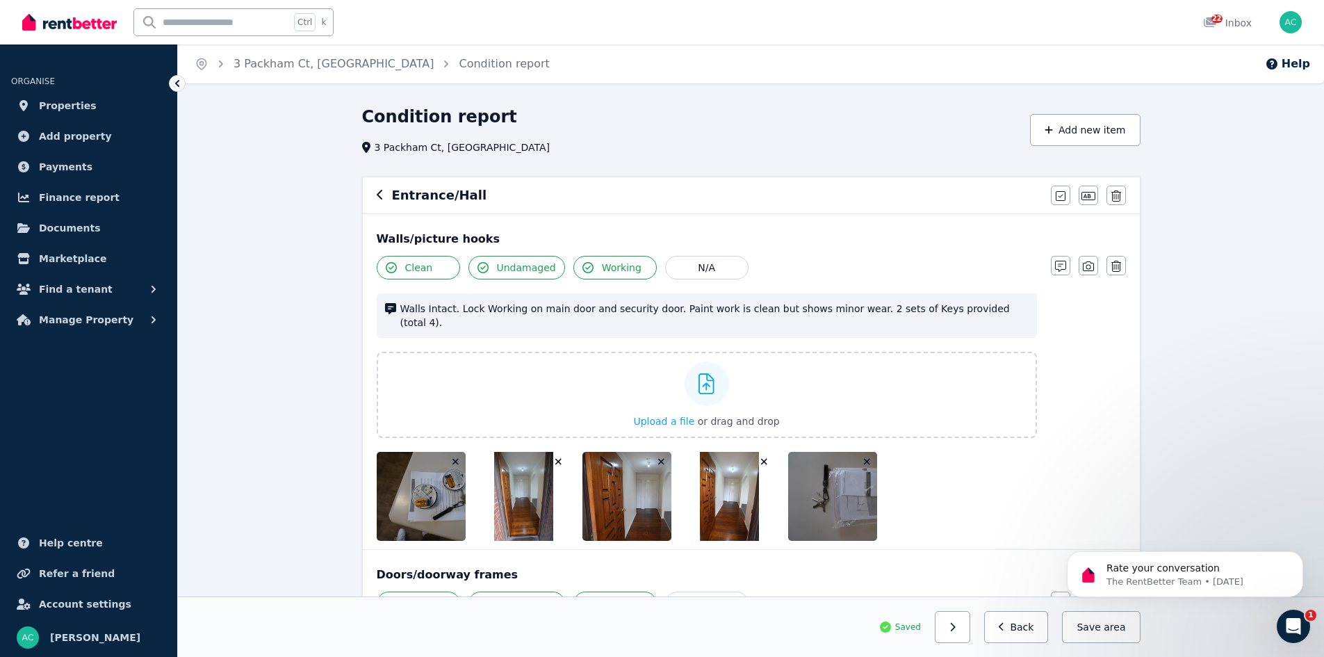
scroll to position [417, 0]
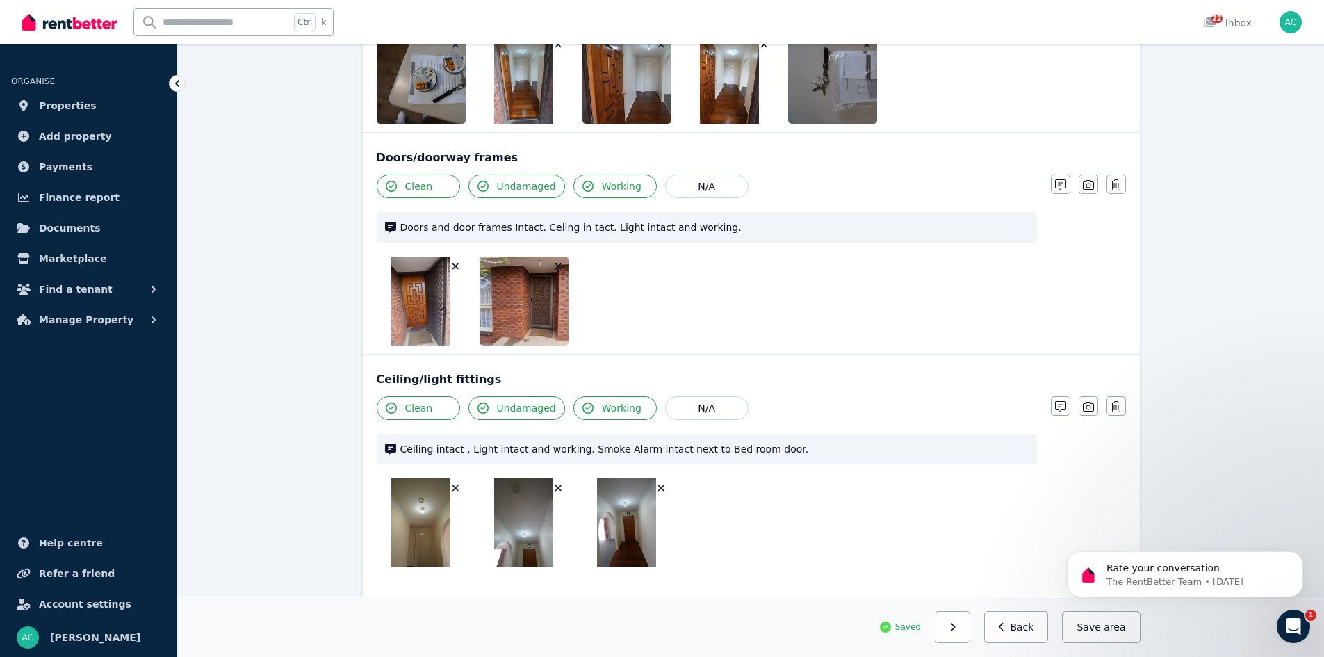
click at [1259, 421] on div "Condition report 3 Packham Ct, Darley Add new item Entrance/[PERSON_NAME] all i…" at bounding box center [751, 463] width 1146 height 1549
click at [1035, 631] on button "Back" at bounding box center [1016, 627] width 65 height 32
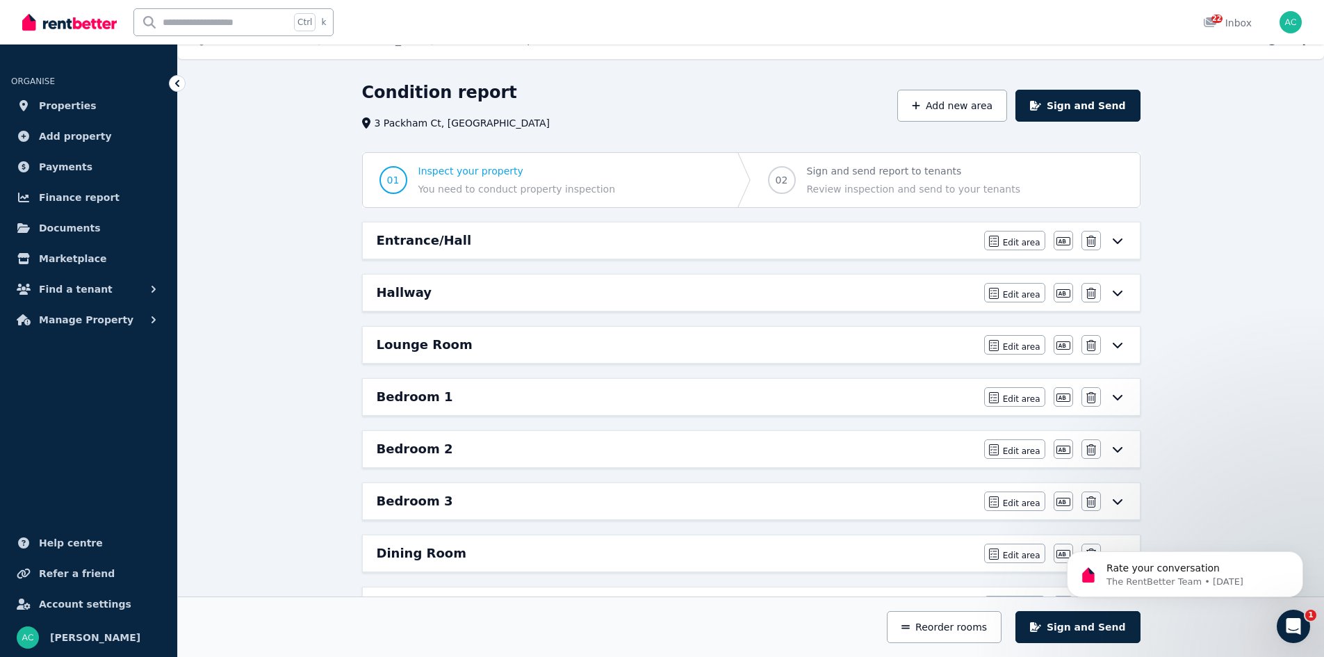
scroll to position [0, 0]
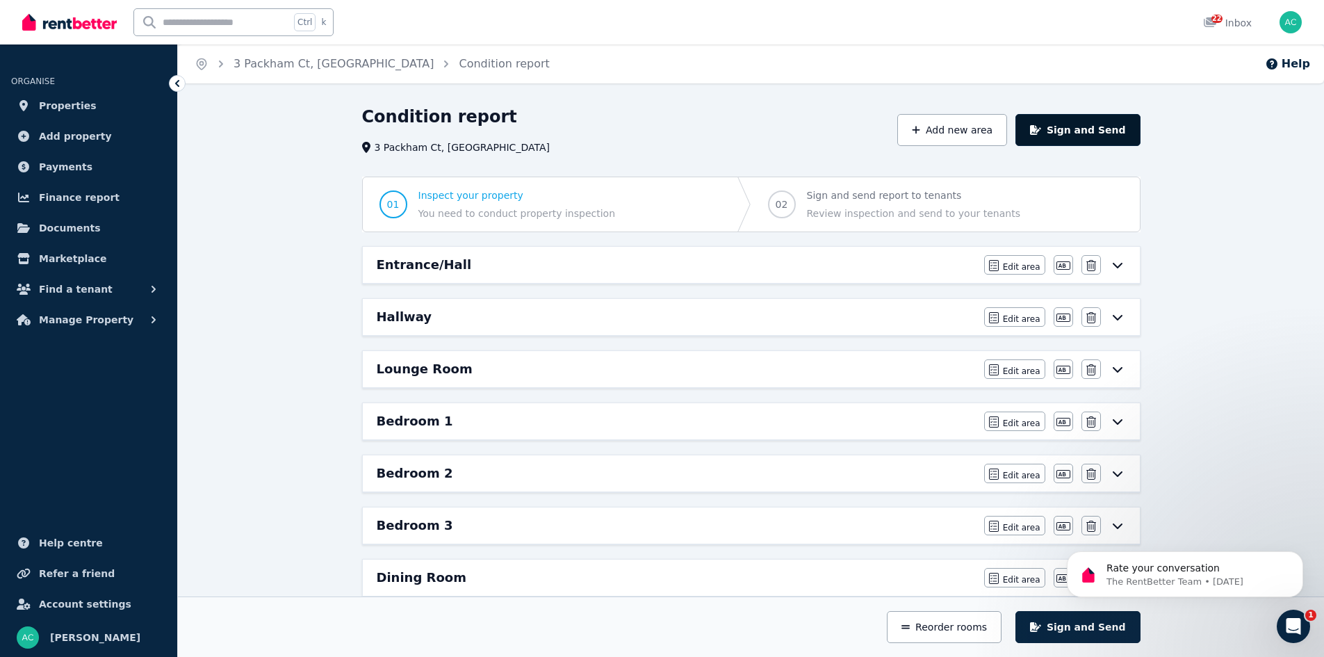
click at [1094, 132] on button "Sign and Send" at bounding box center [1078, 130] width 124 height 32
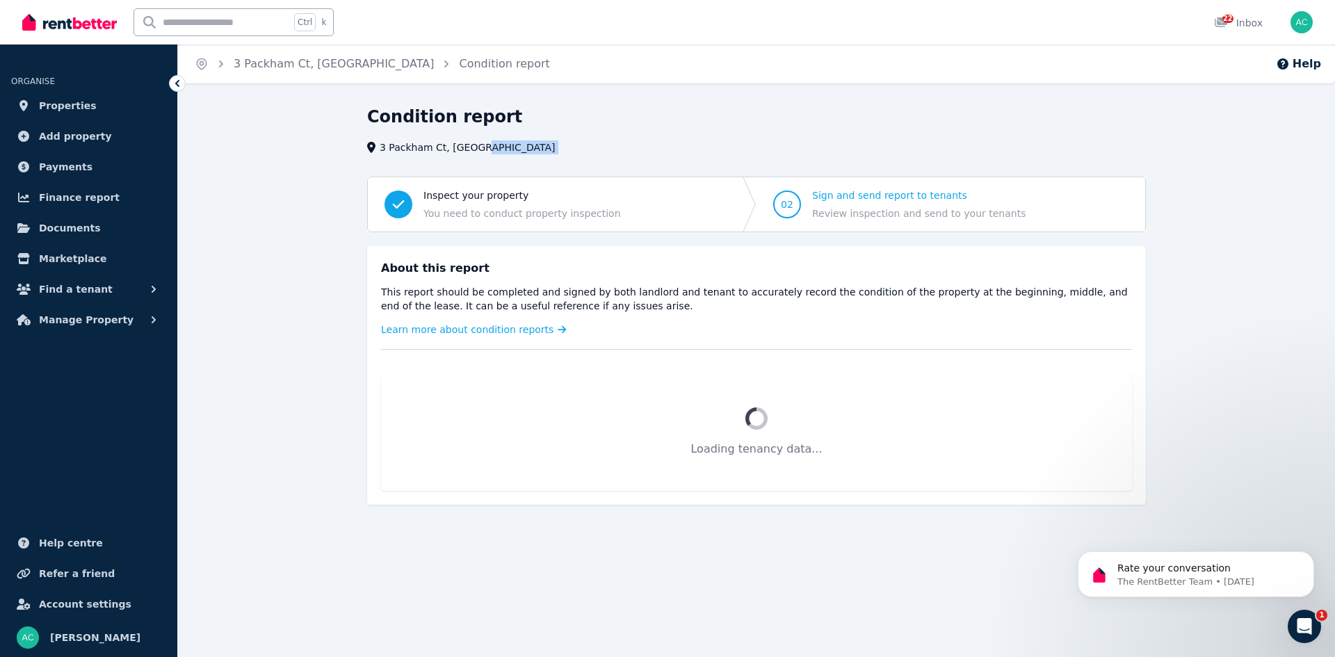
click at [1094, 132] on div "Condition report [STREET_ADDRESS]" at bounding box center [752, 130] width 770 height 49
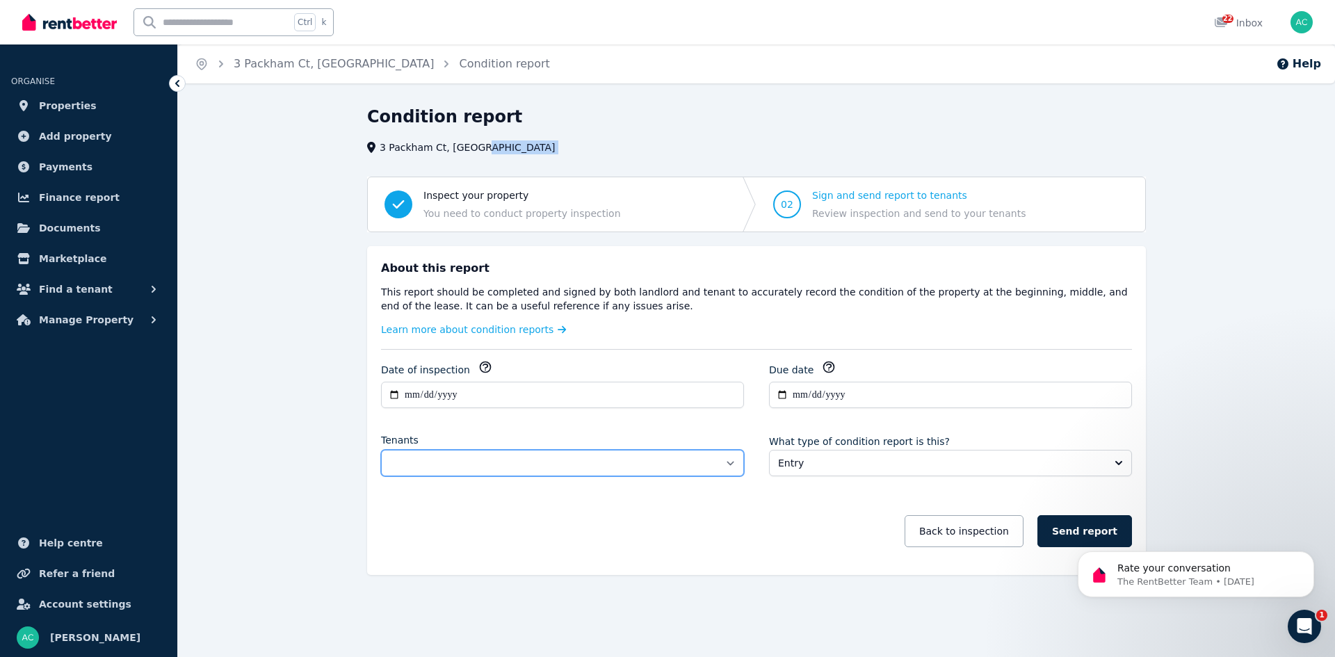
click at [571, 469] on select "**********" at bounding box center [562, 463] width 363 height 26
select select "**********"
click at [381, 450] on select "**********" at bounding box center [562, 463] width 363 height 26
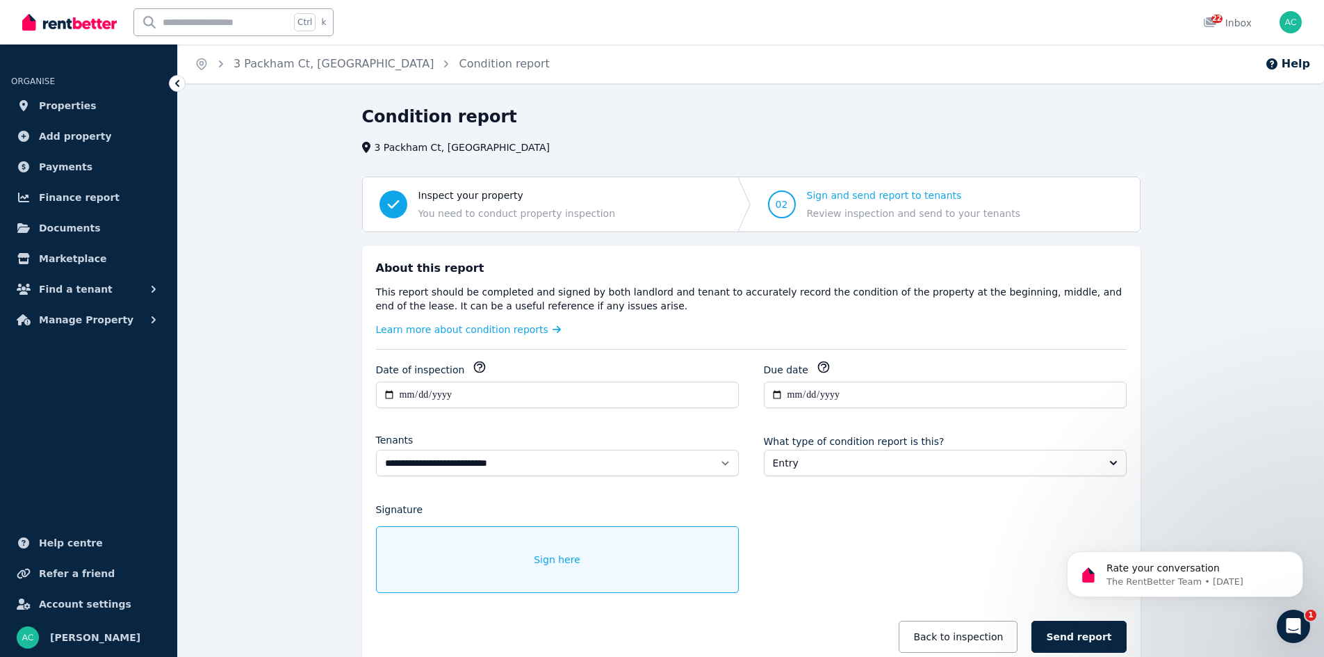
click at [537, 564] on span "Sign here" at bounding box center [557, 560] width 47 height 14
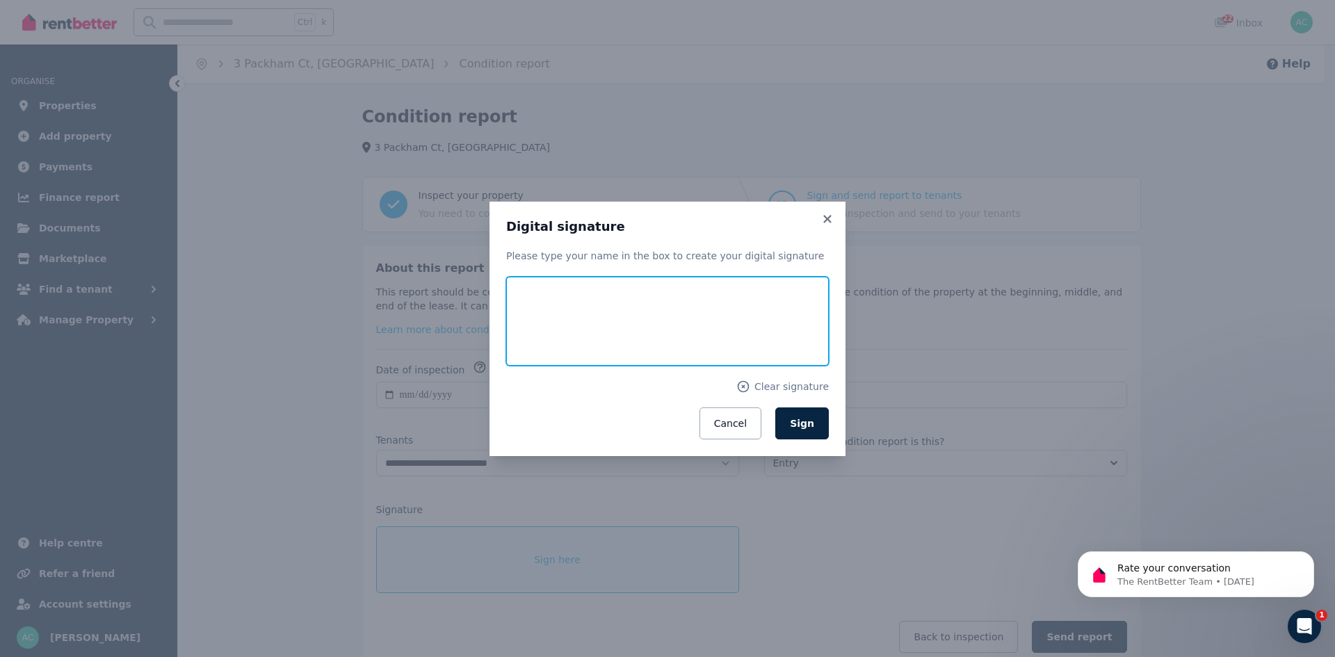
click at [579, 321] on input "text" at bounding box center [667, 321] width 323 height 89
type input "**********"
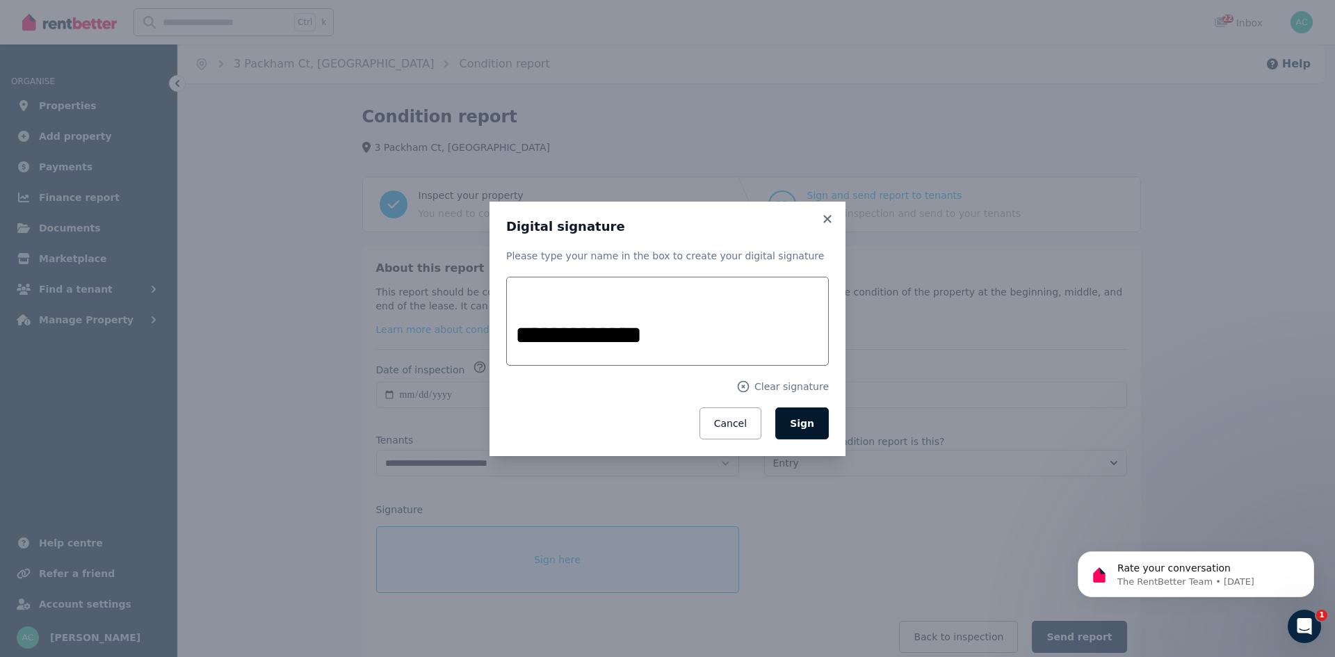
click at [815, 419] on button "Sign" at bounding box center [802, 423] width 54 height 32
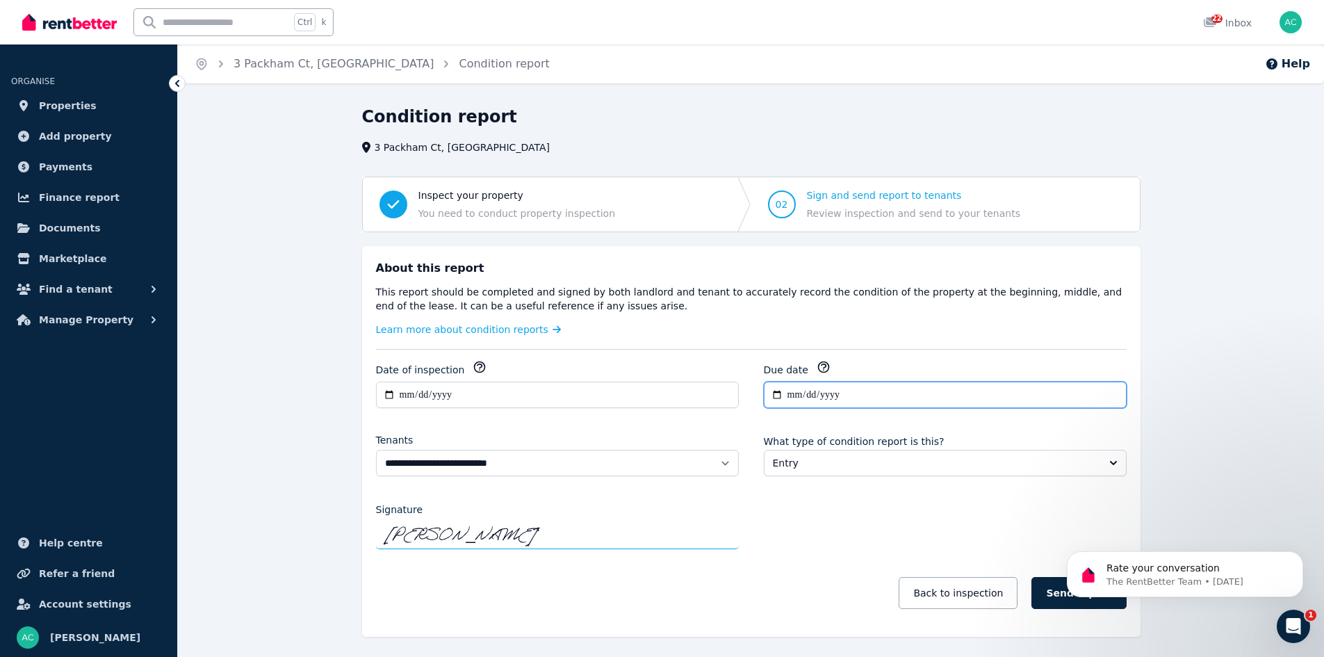
click at [805, 391] on input "**********" at bounding box center [945, 395] width 363 height 26
click at [778, 394] on input "**********" at bounding box center [945, 395] width 363 height 26
type input "**********"
click at [899, 519] on div "**********" at bounding box center [751, 491] width 751 height 263
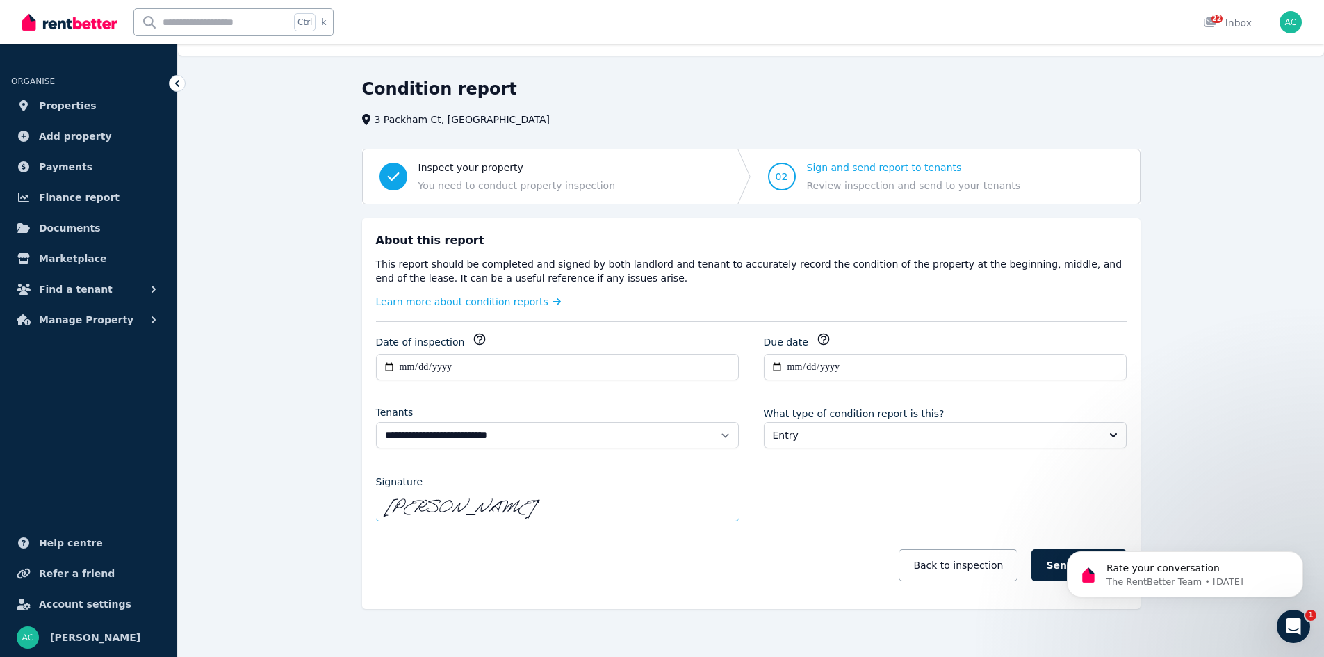
scroll to position [43, 0]
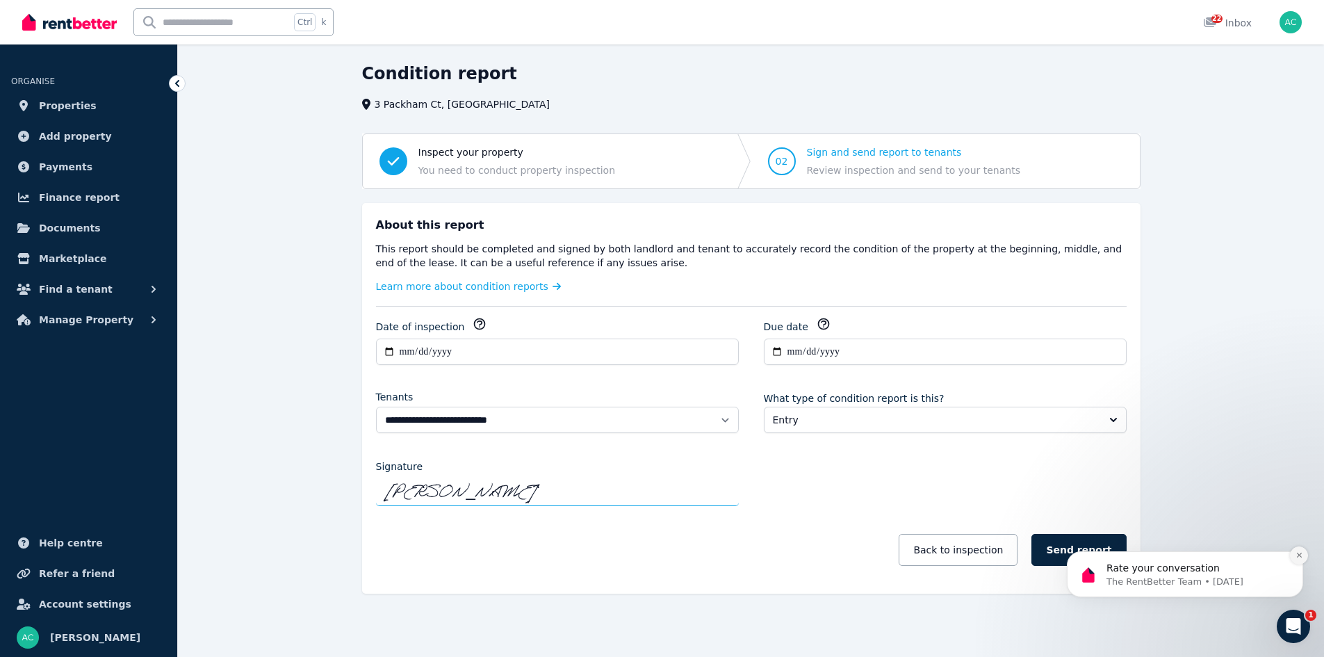
click at [1301, 553] on icon "Dismiss notification" at bounding box center [1300, 555] width 8 height 8
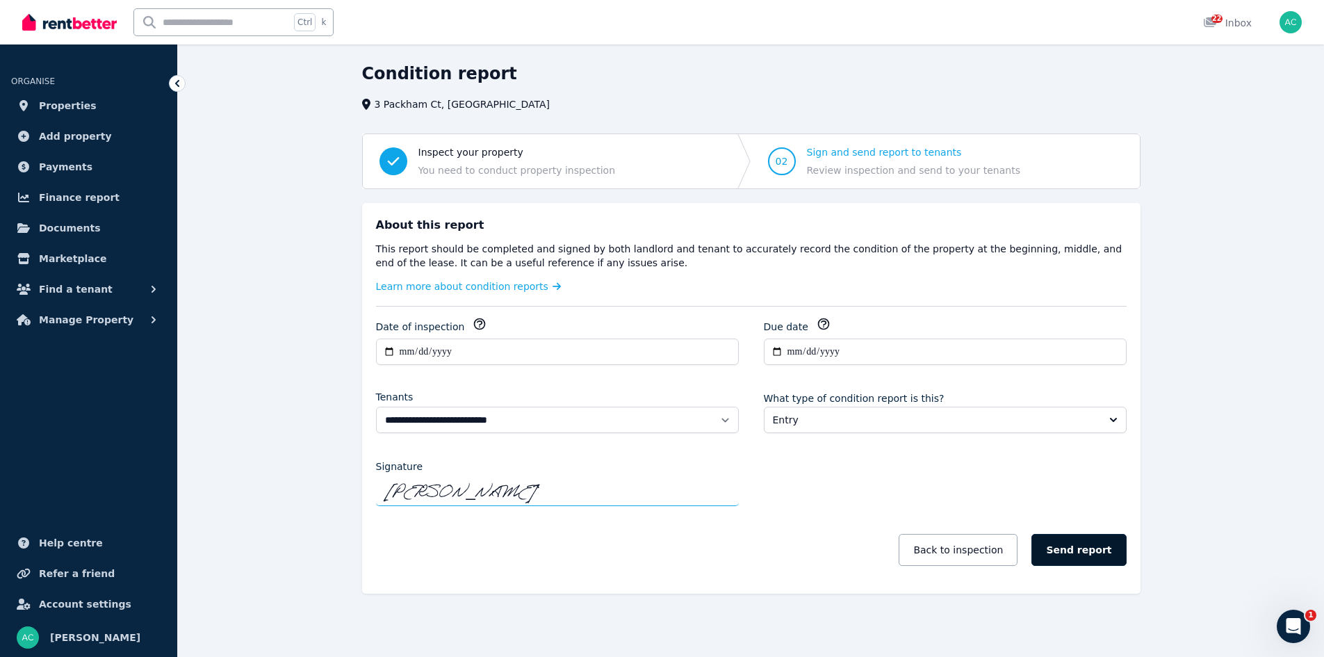
click at [1100, 553] on button "Send report" at bounding box center [1079, 550] width 95 height 32
click at [1100, 553] on span "Saving..." at bounding box center [1105, 551] width 42 height 14
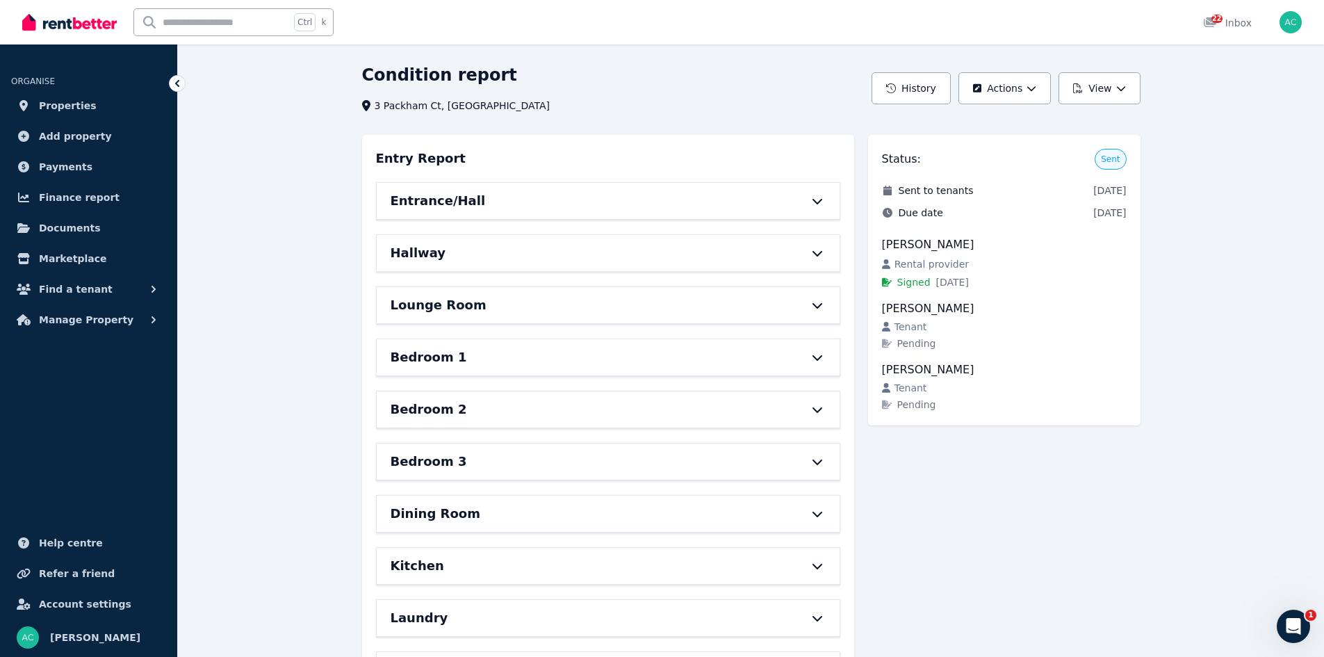
scroll to position [43, 0]
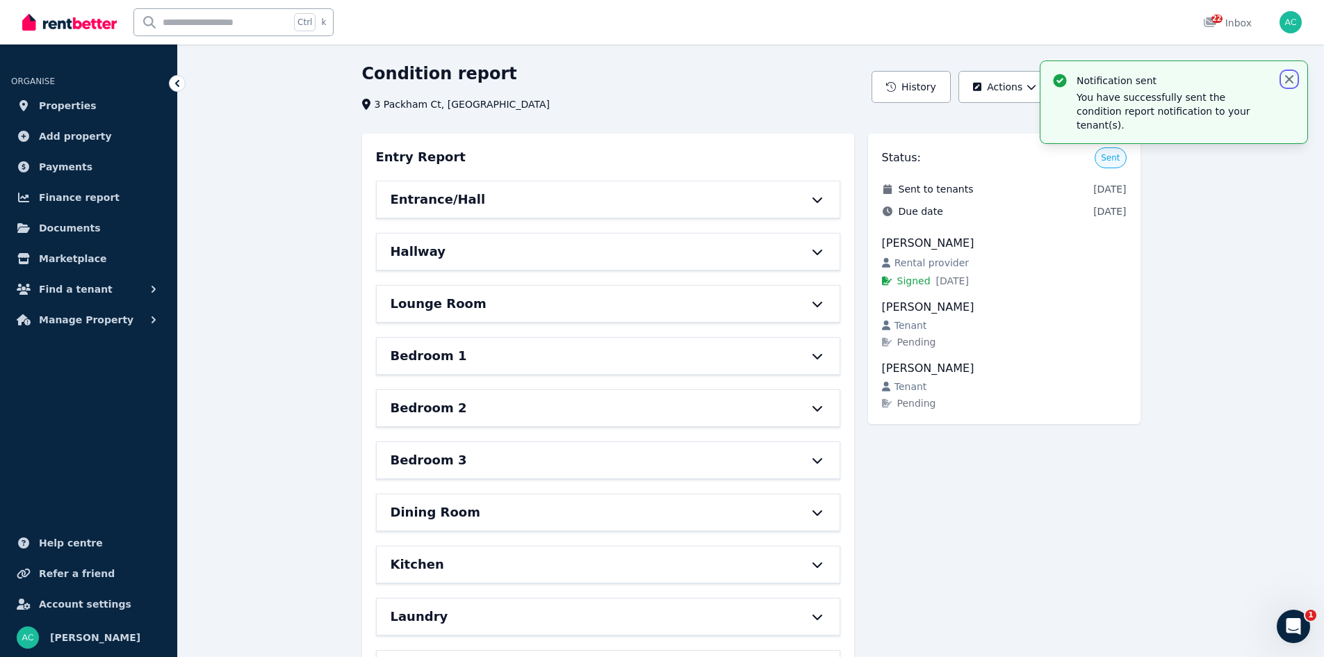
click at [1291, 83] on icon "button" at bounding box center [1290, 79] width 14 height 14
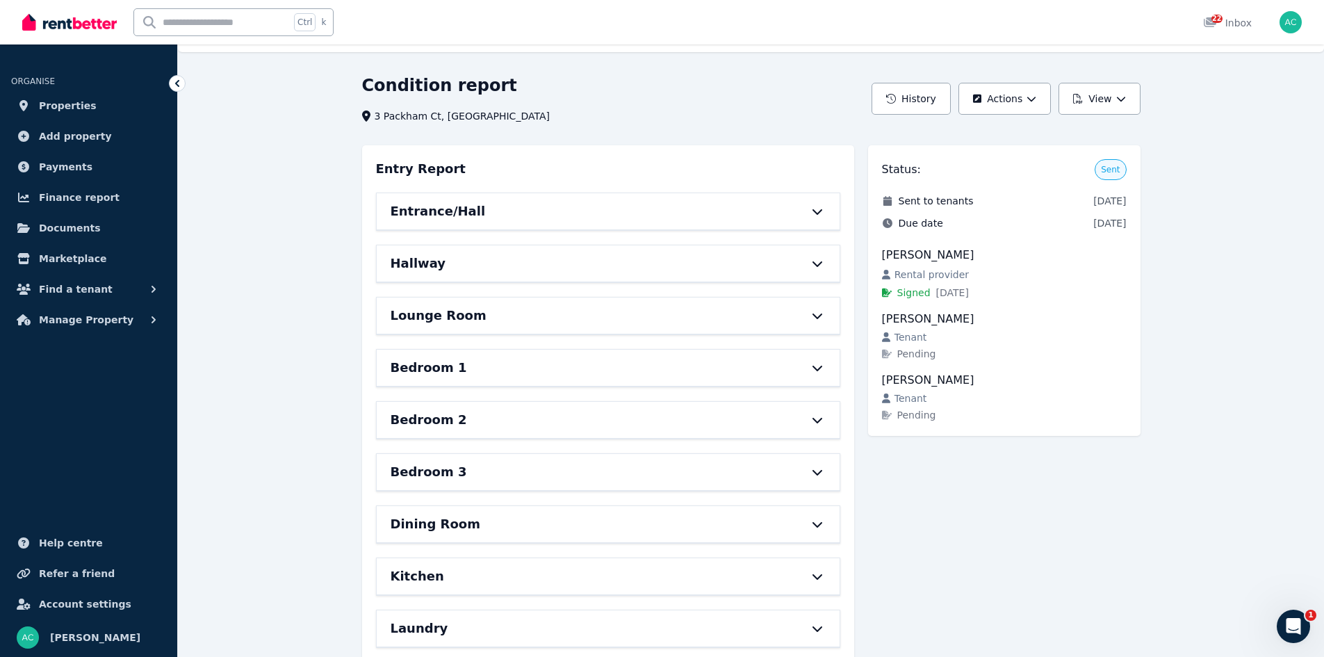
scroll to position [0, 0]
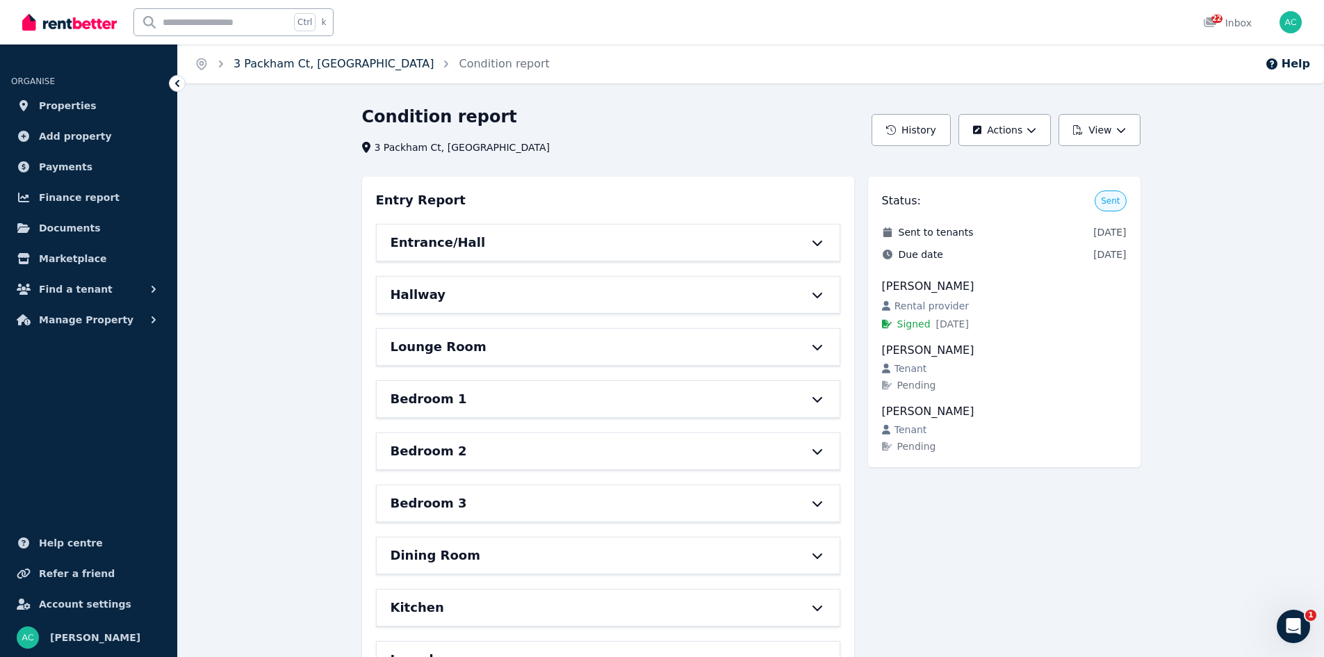
click at [275, 70] on link "3 Packham Ct, [GEOGRAPHIC_DATA]" at bounding box center [334, 63] width 200 height 13
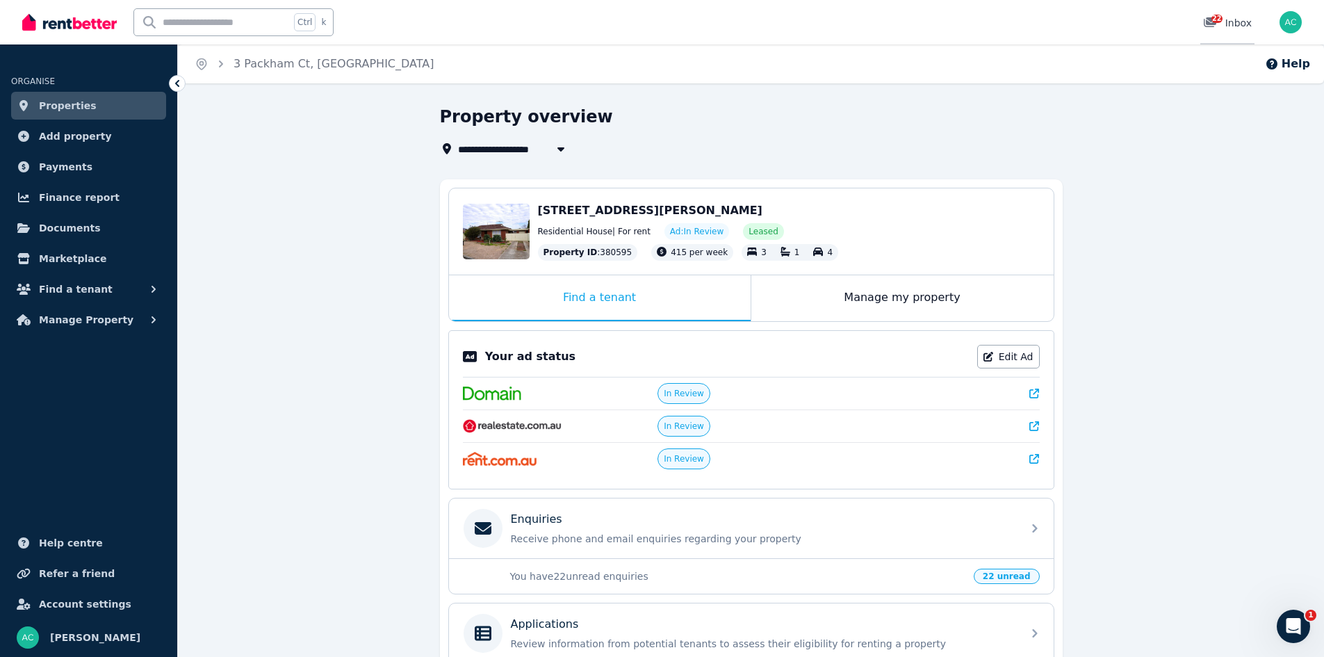
click at [1219, 22] on span "22" at bounding box center [1217, 19] width 11 height 8
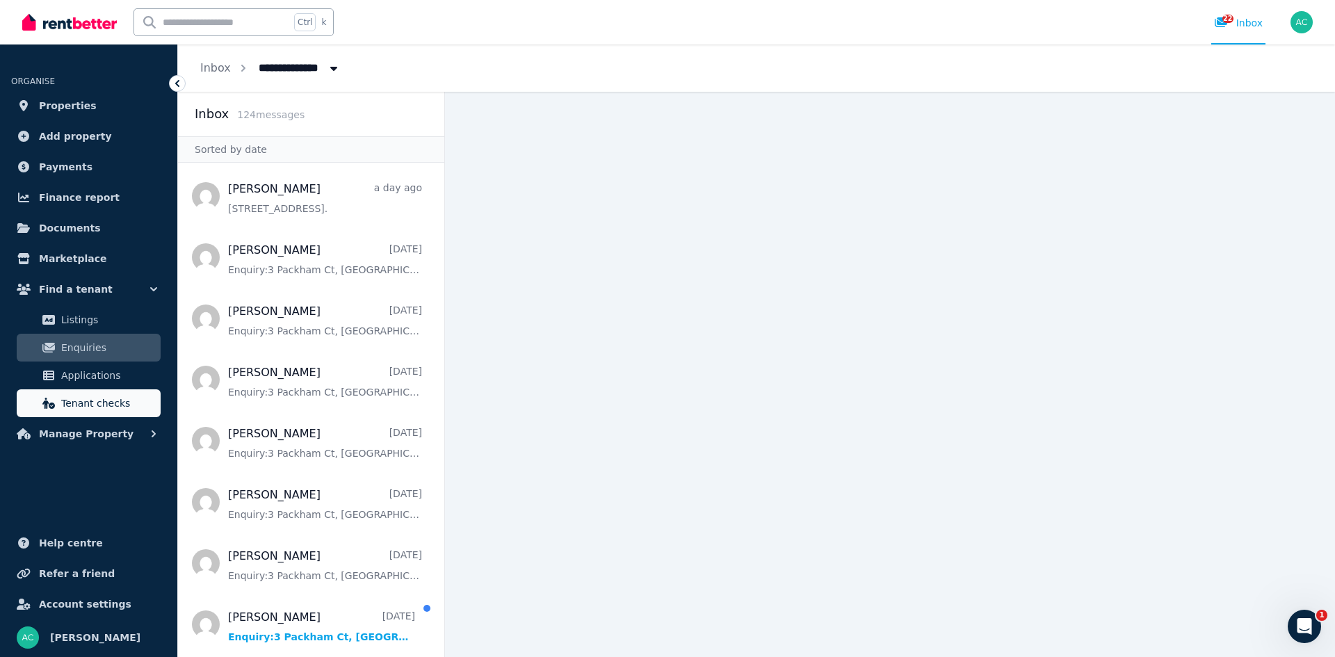
click at [104, 405] on span "Tenant checks" at bounding box center [108, 403] width 94 height 17
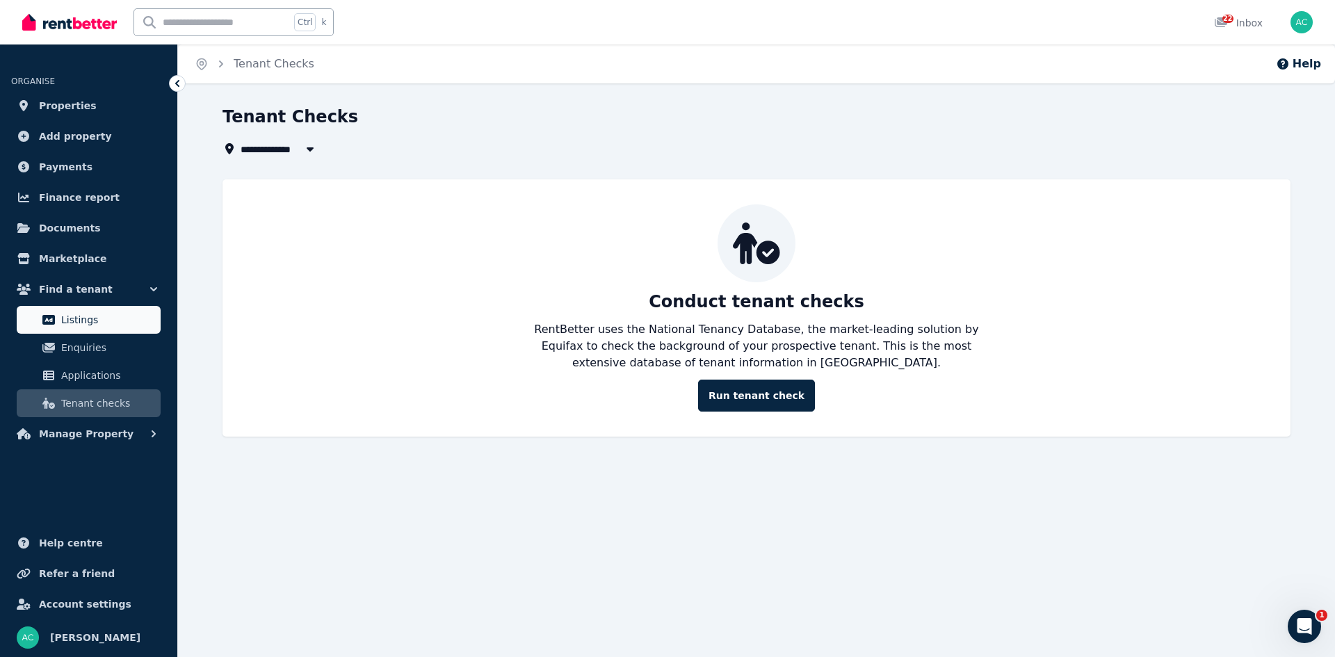
click at [82, 322] on span "Listings" at bounding box center [108, 319] width 94 height 17
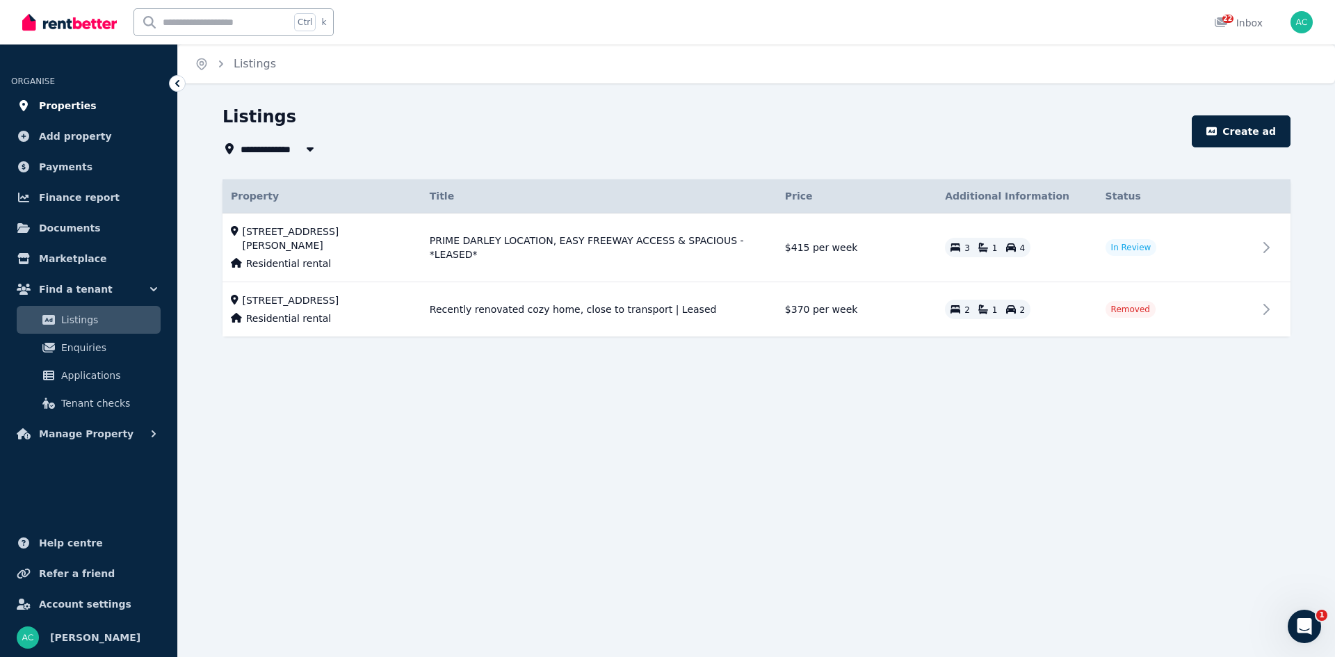
click at [65, 102] on span "Properties" at bounding box center [68, 105] width 58 height 17
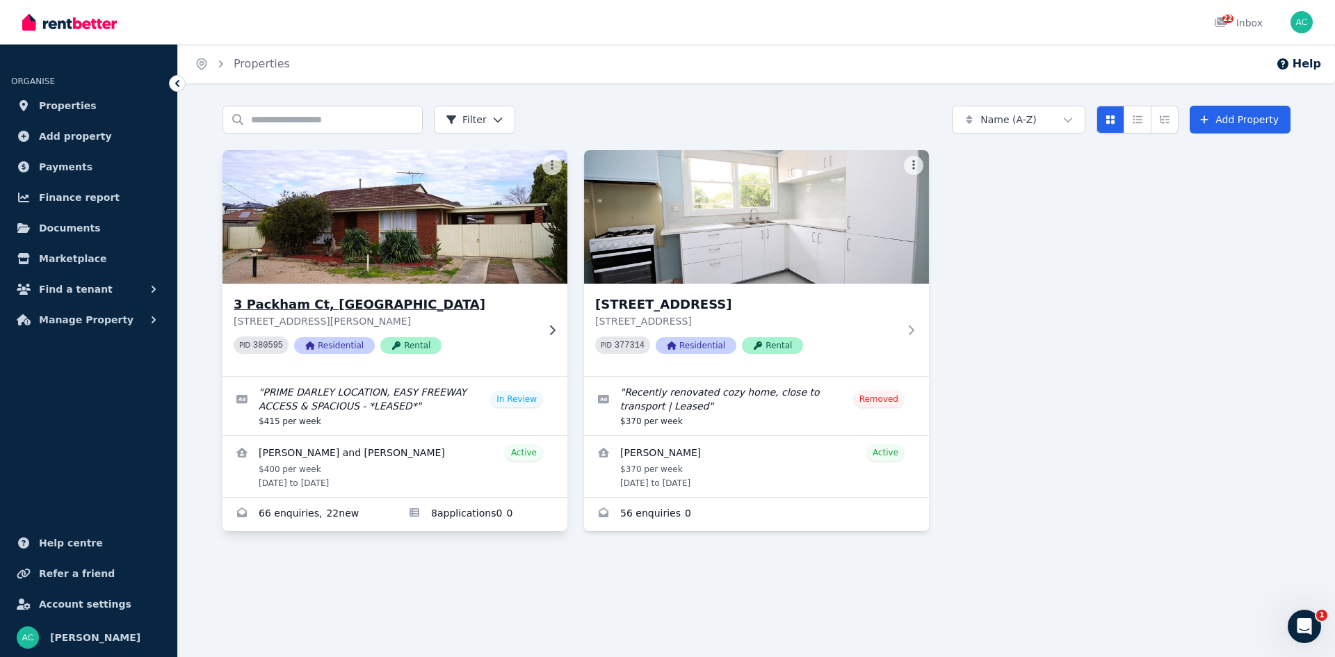
click at [472, 245] on img at bounding box center [395, 217] width 362 height 140
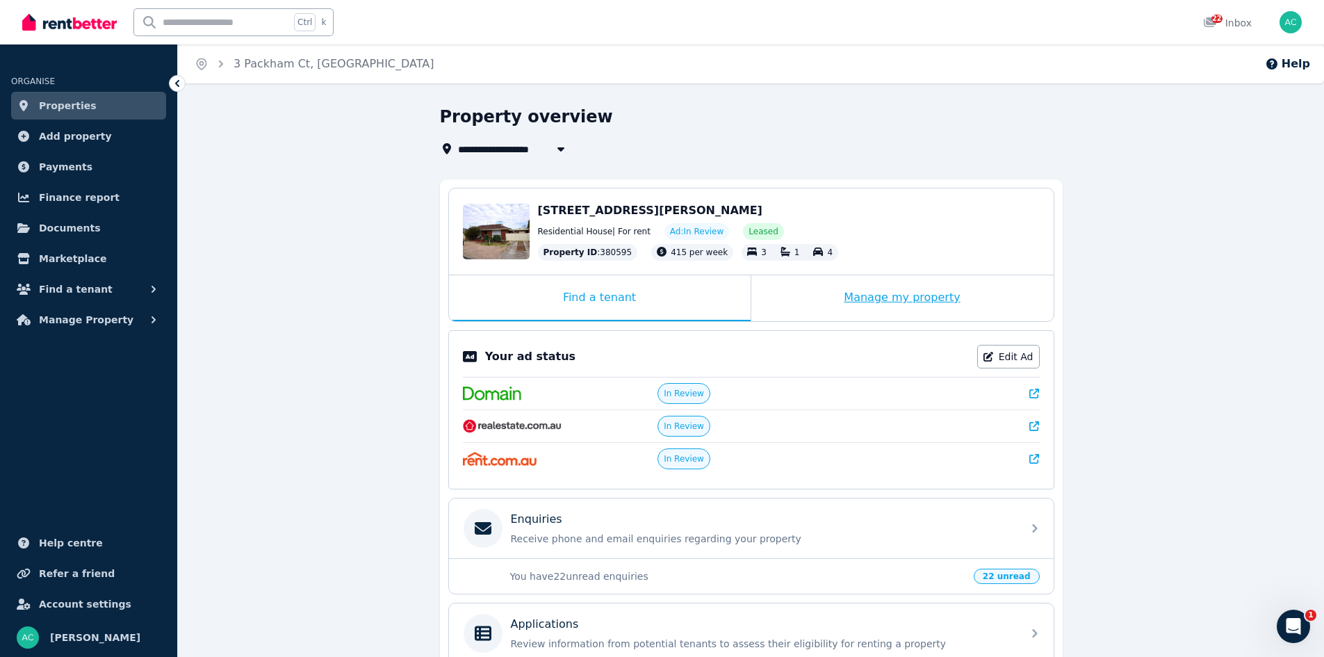
click at [936, 300] on div "Manage my property" at bounding box center [902, 298] width 302 height 46
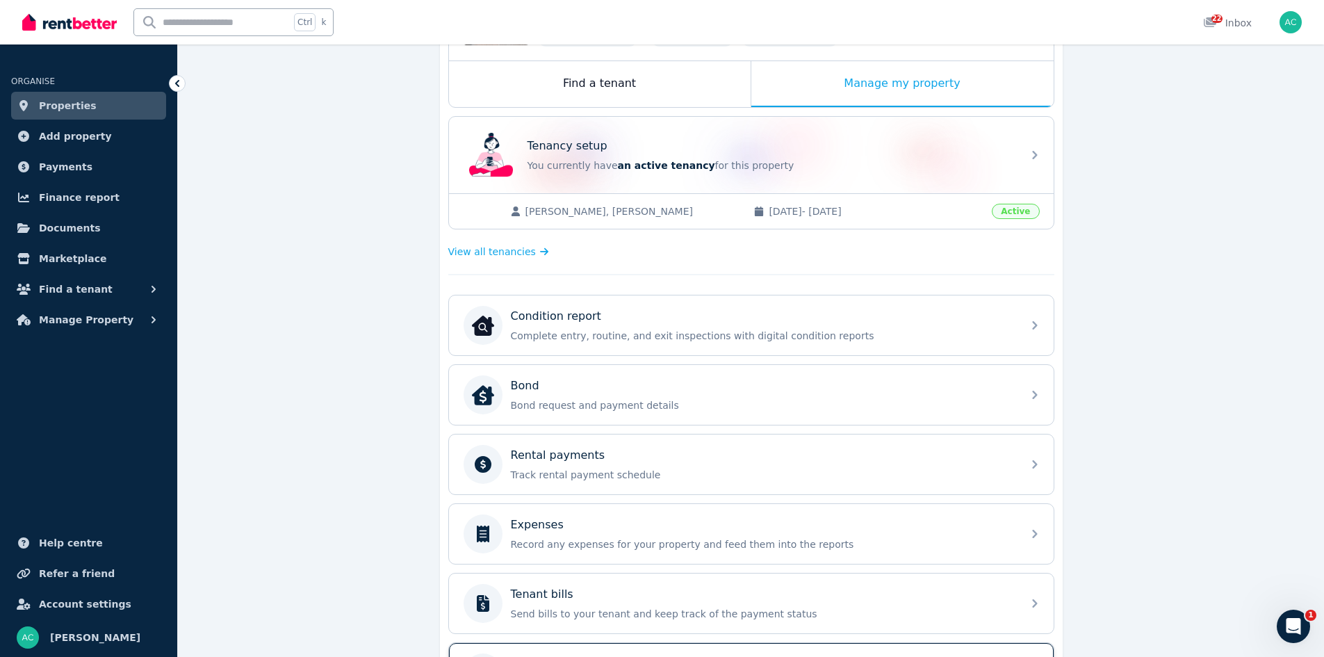
scroll to position [209, 0]
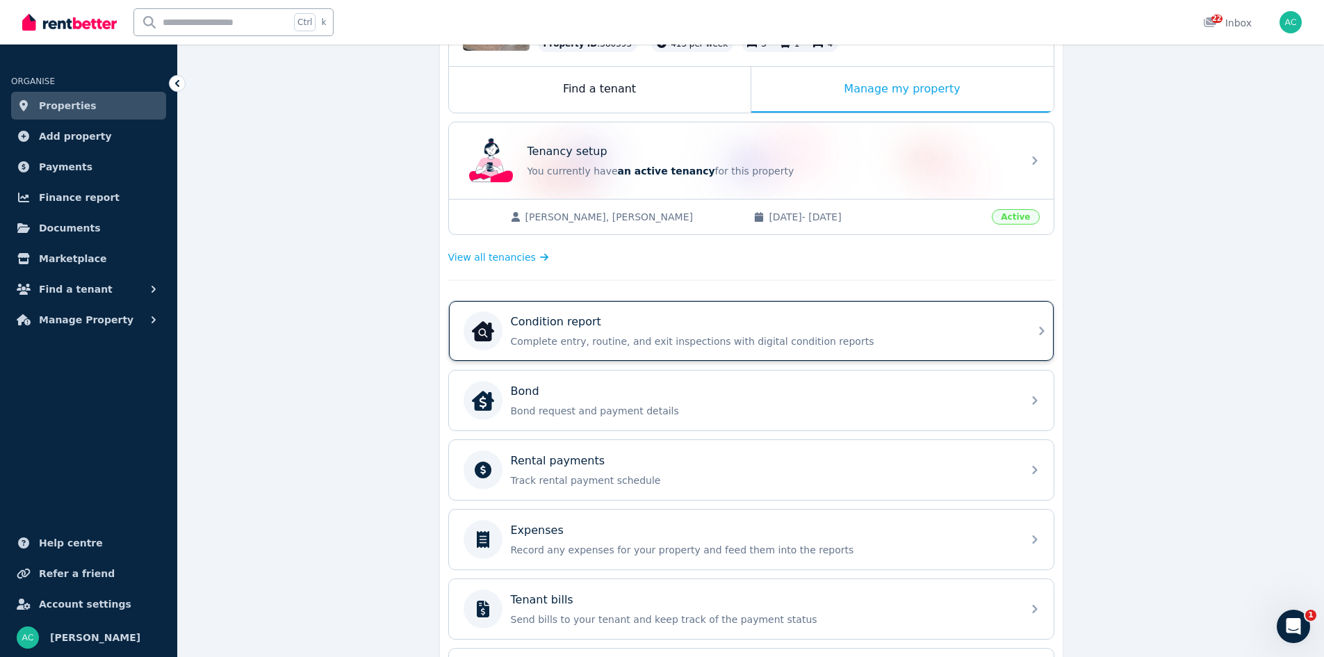
click at [733, 332] on div "Condition report Complete entry, routine, and exit inspections with digital con…" at bounding box center [762, 331] width 503 height 35
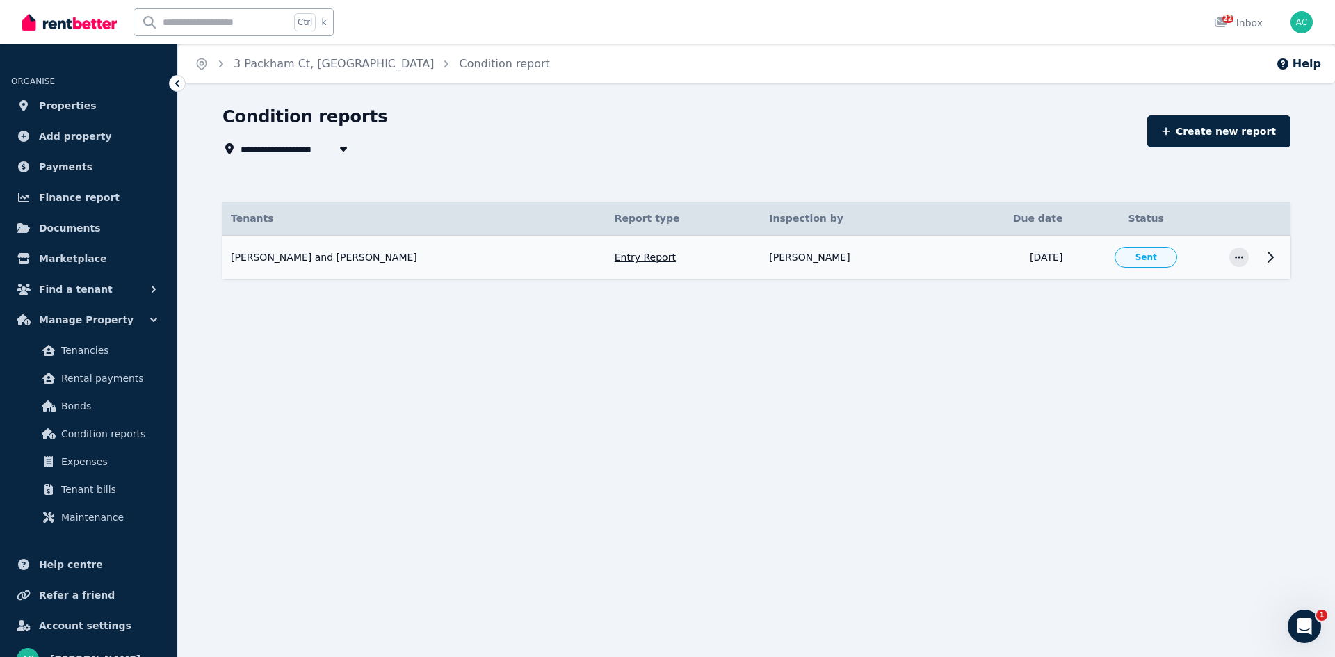
click at [1269, 256] on icon at bounding box center [1270, 257] width 17 height 17
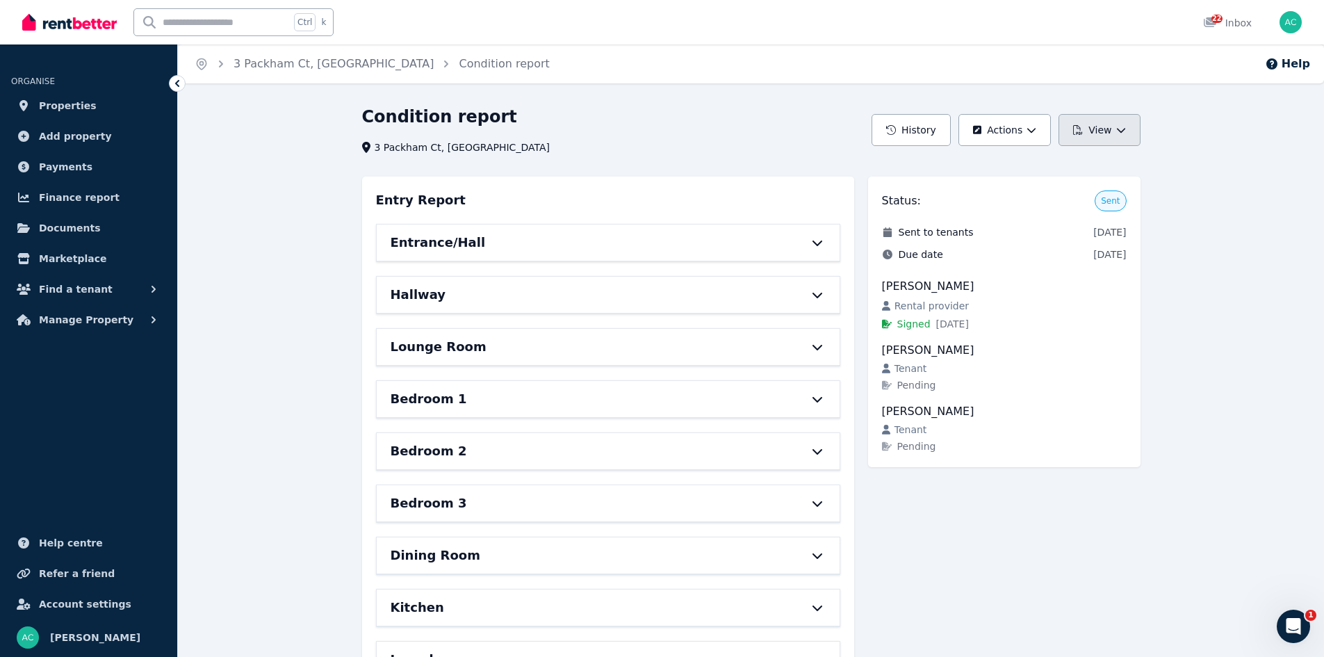
click at [1116, 124] on button "View" at bounding box center [1099, 130] width 81 height 32
click at [1062, 164] on p "View report" at bounding box center [1048, 167] width 67 height 14
click at [73, 104] on span "Properties" at bounding box center [68, 105] width 58 height 17
